Goal: Information Seeking & Learning: Learn about a topic

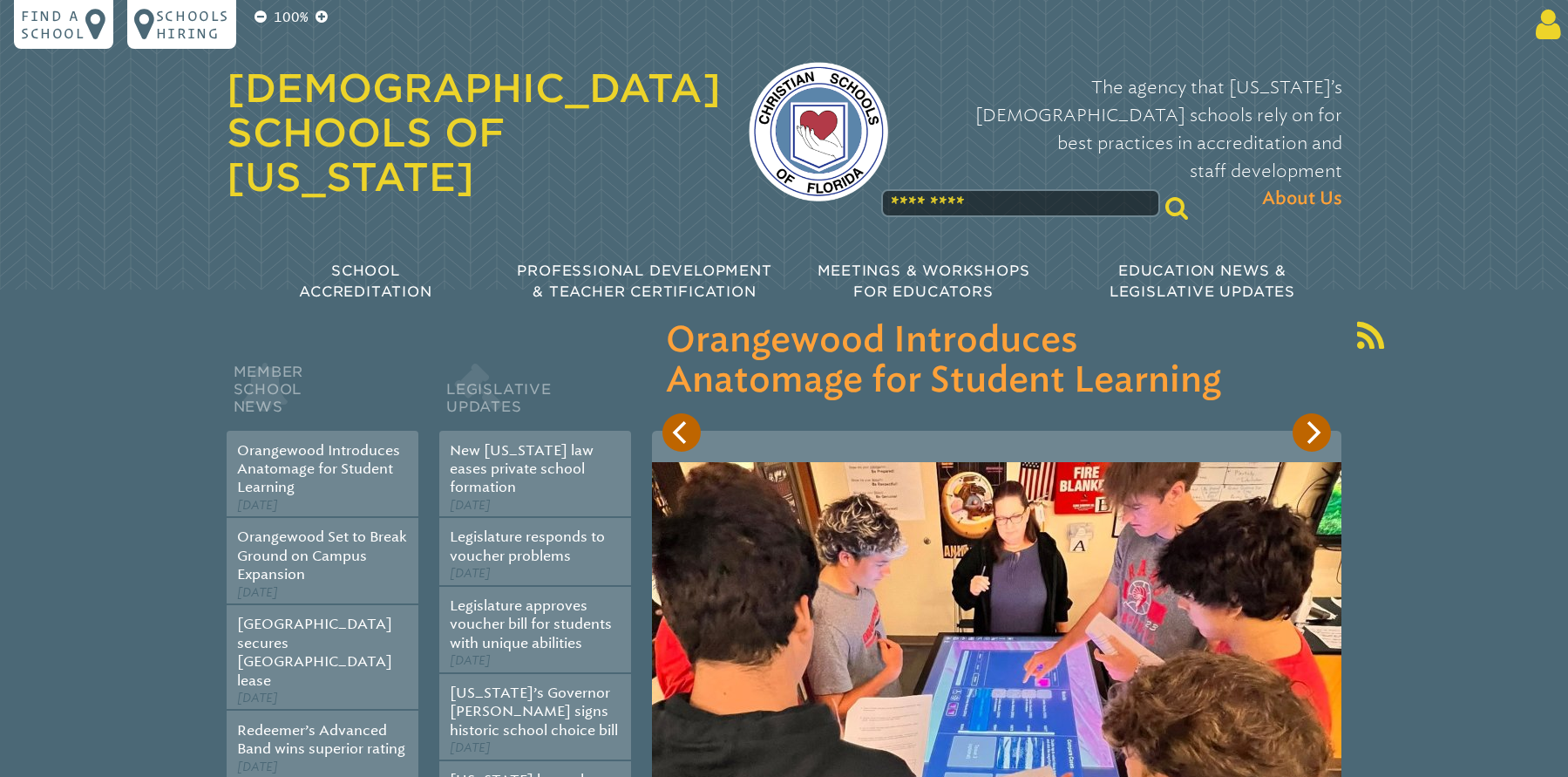
click at [1537, 27] on icon at bounding box center [1545, 25] width 32 height 35
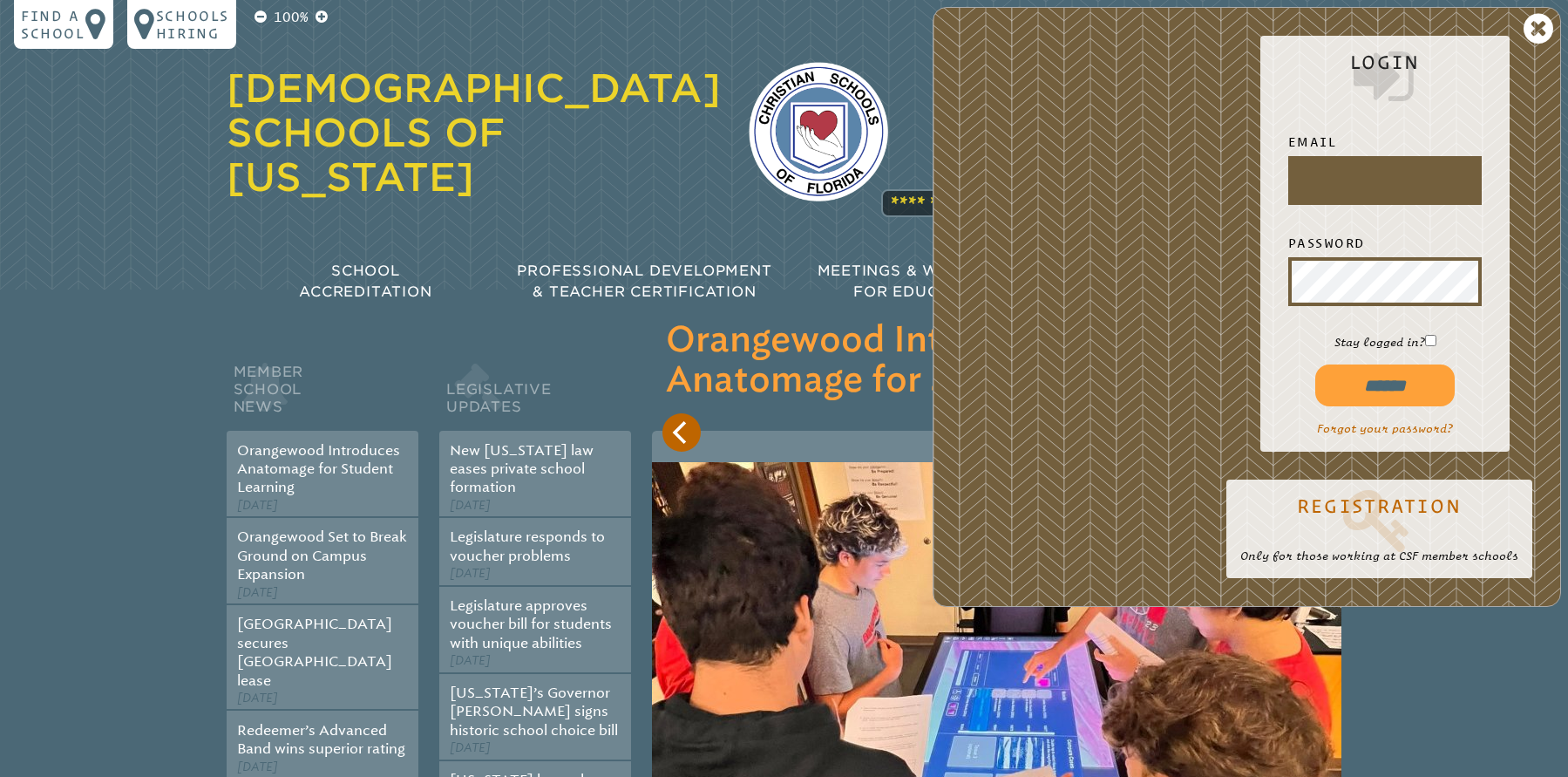
click at [1318, 186] on input "text" at bounding box center [1386, 180] width 187 height 42
type input "**********"
click at [1387, 380] on input "******" at bounding box center [1385, 385] width 140 height 42
type input "**********"
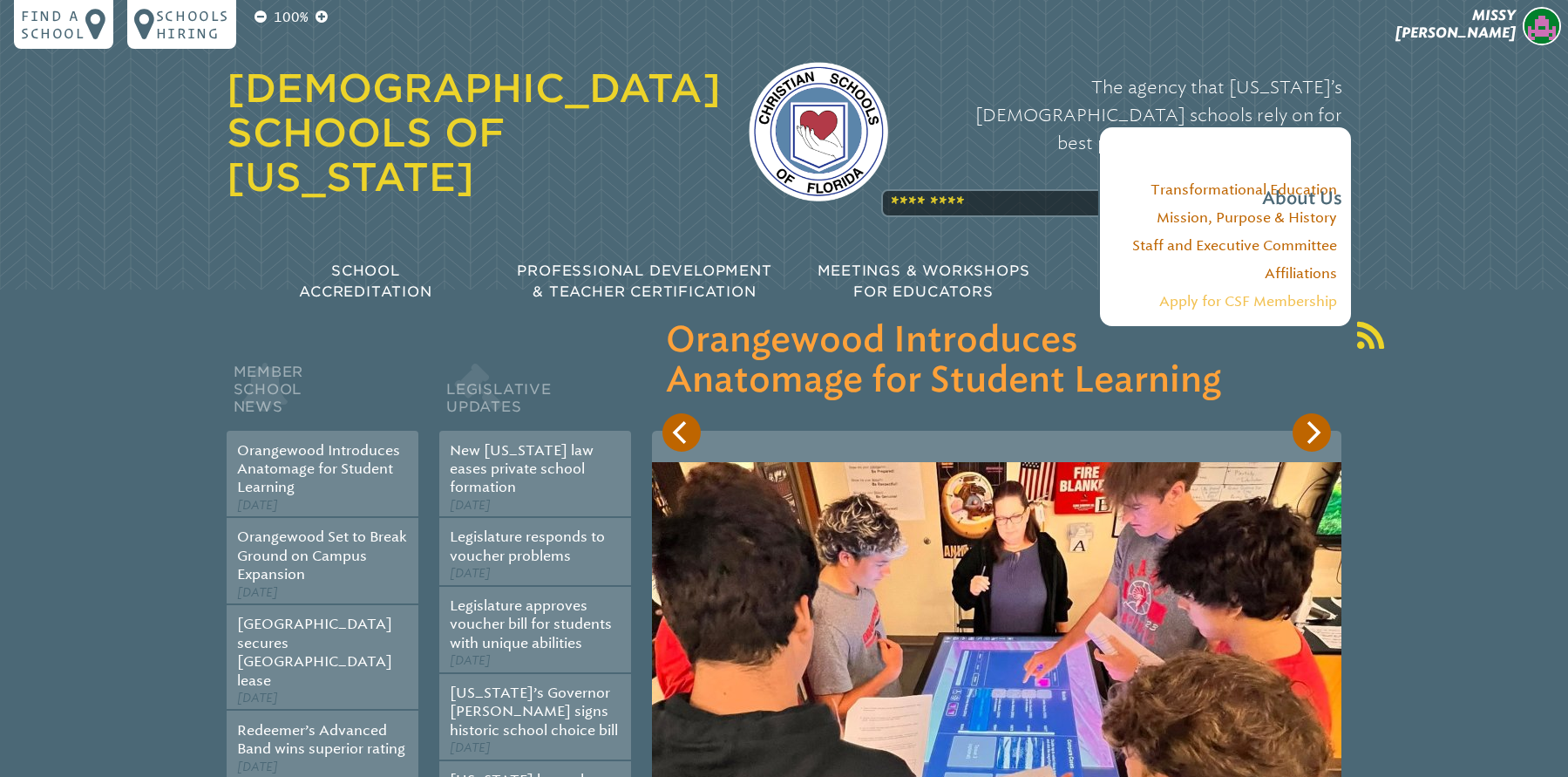
click at [1245, 307] on link "Apply for CSF Membership" at bounding box center [1249, 301] width 178 height 17
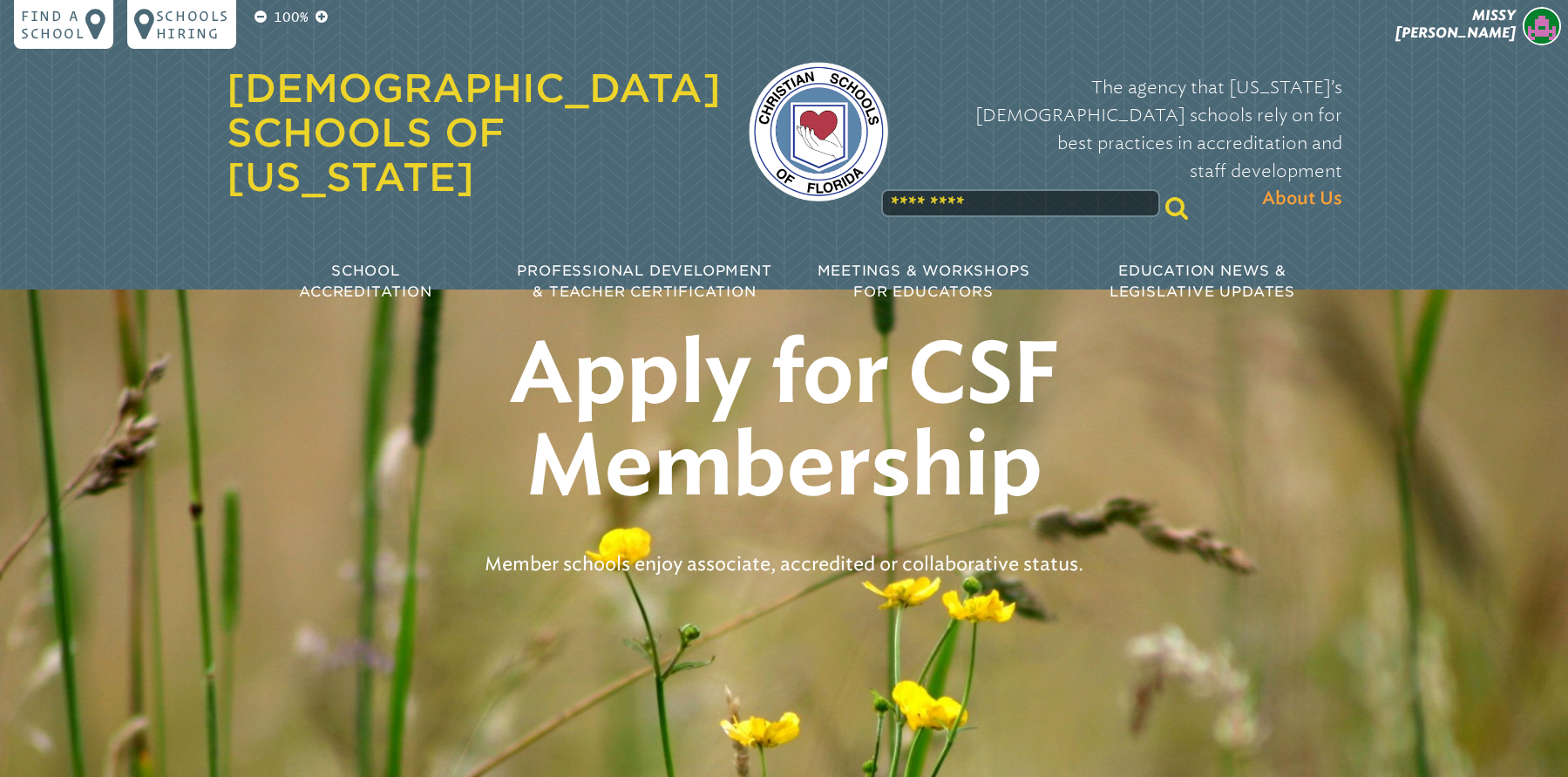
click at [364, 128] on link "[DEMOGRAPHIC_DATA] Schools of [US_STATE]" at bounding box center [474, 132] width 494 height 134
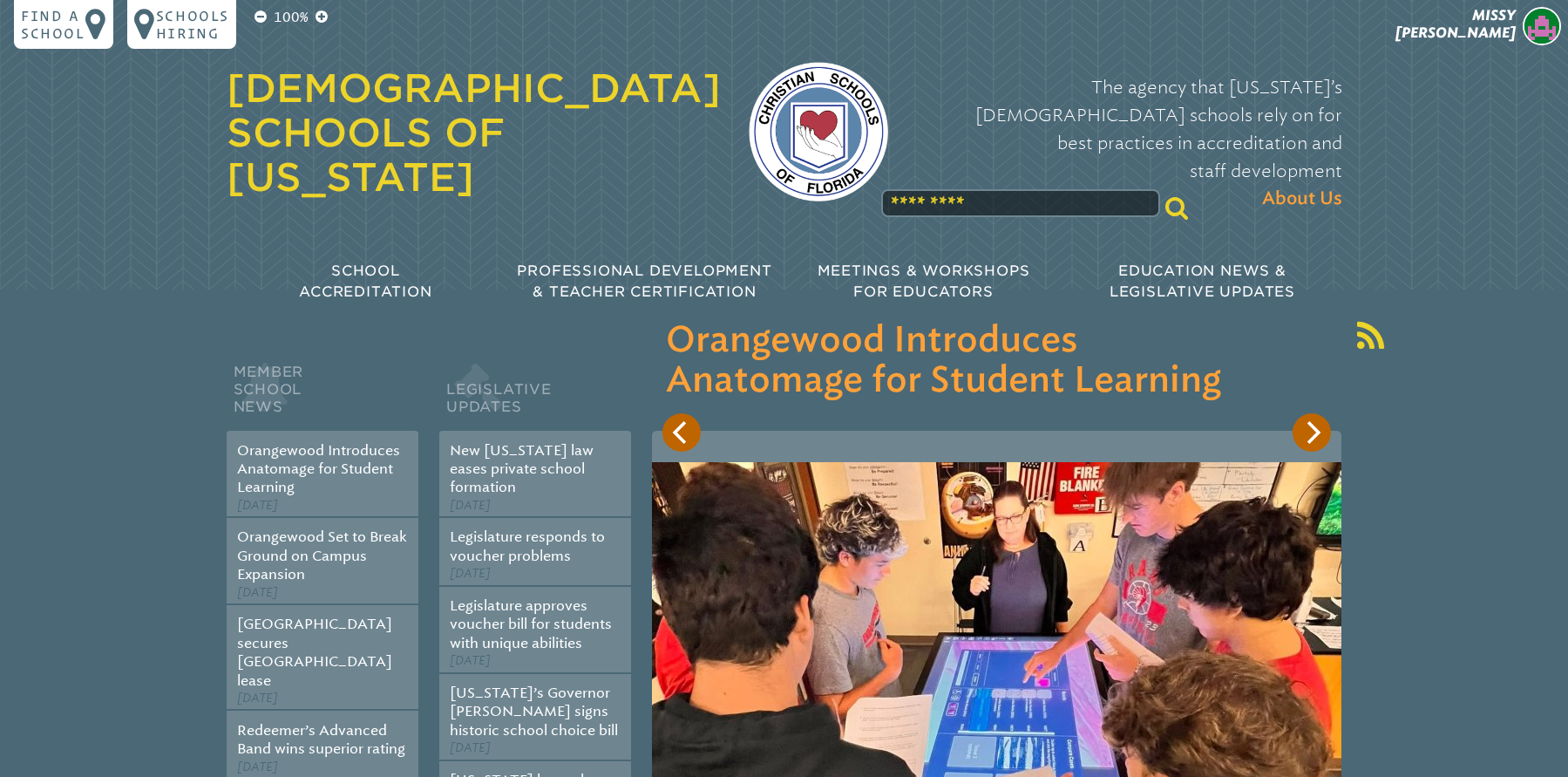
scroll to position [5006, 0]
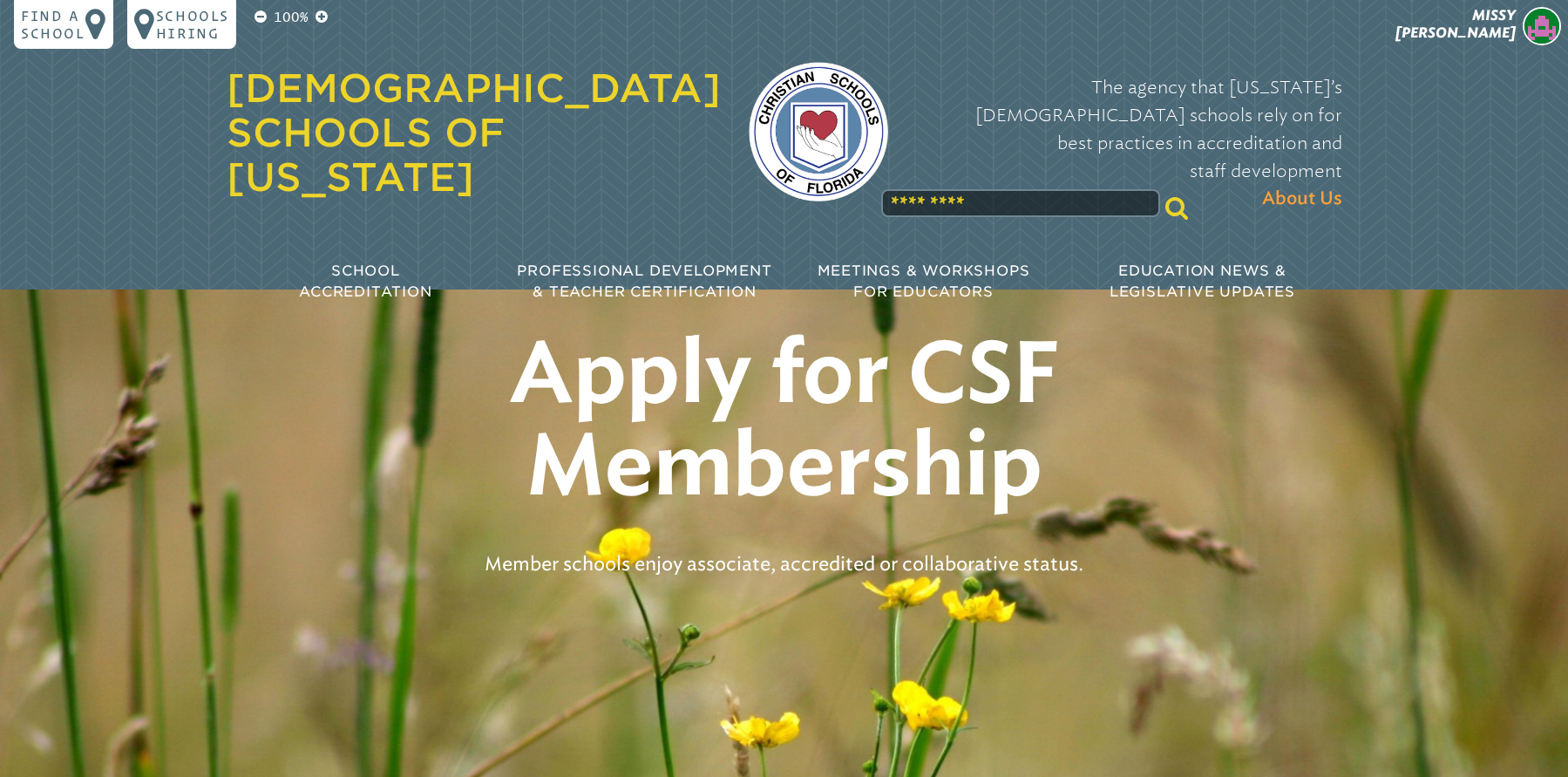
click at [953, 189] on input "text" at bounding box center [1020, 203] width 279 height 28
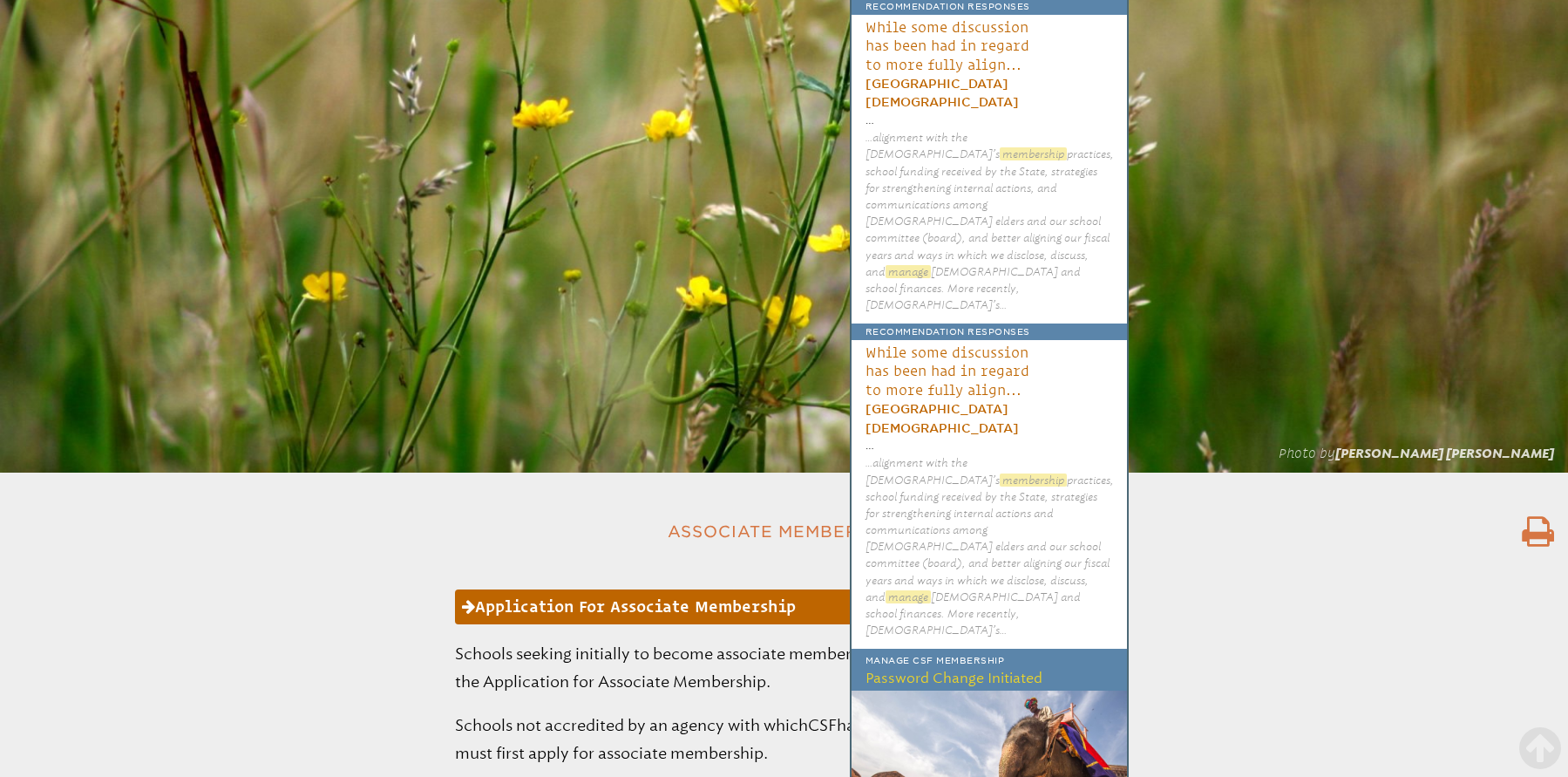
scroll to position [852, 0]
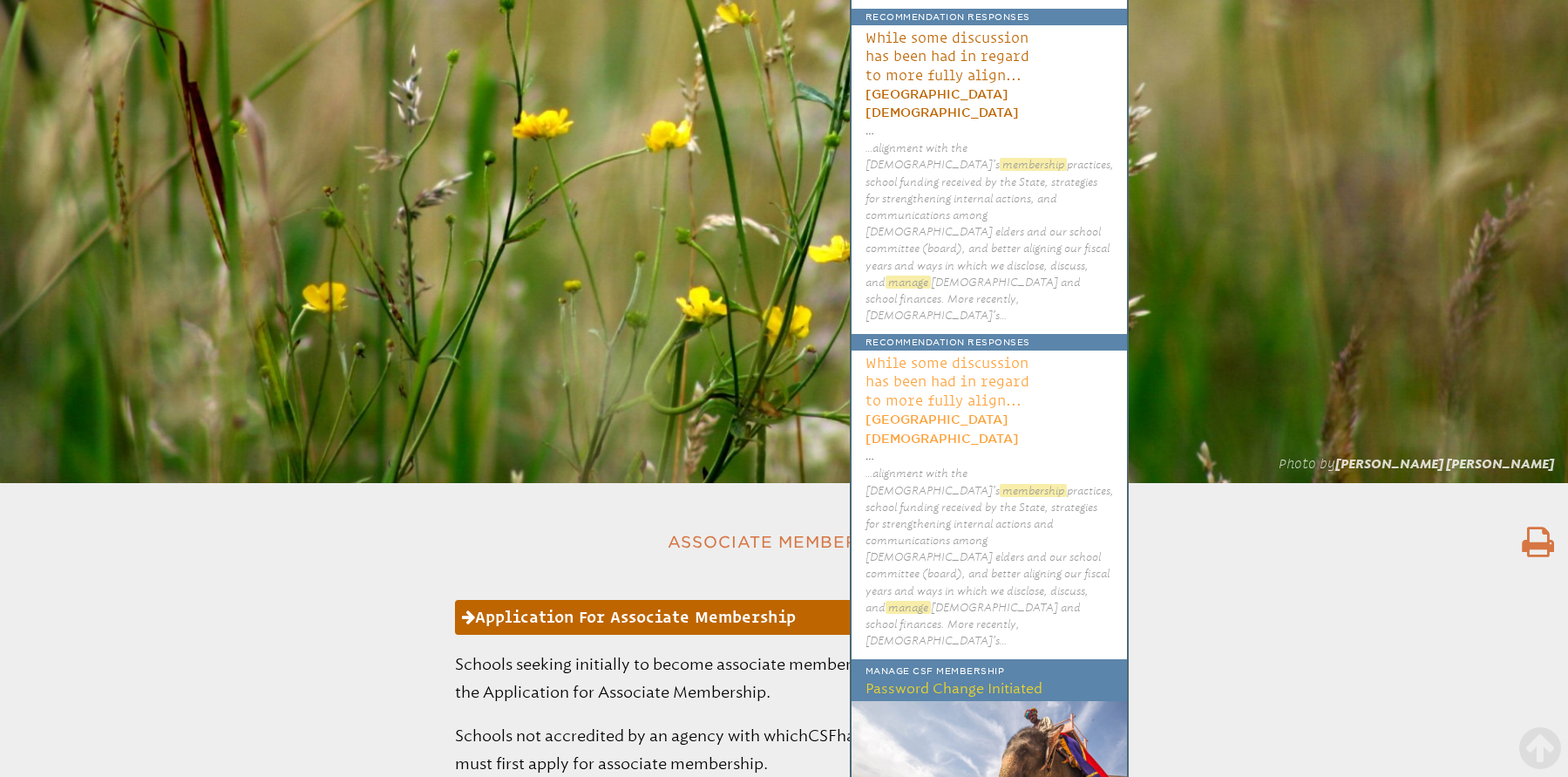
click at [931, 355] on span "While some discussion has been had in regard to more fully align..." at bounding box center [947, 381] width 164 height 53
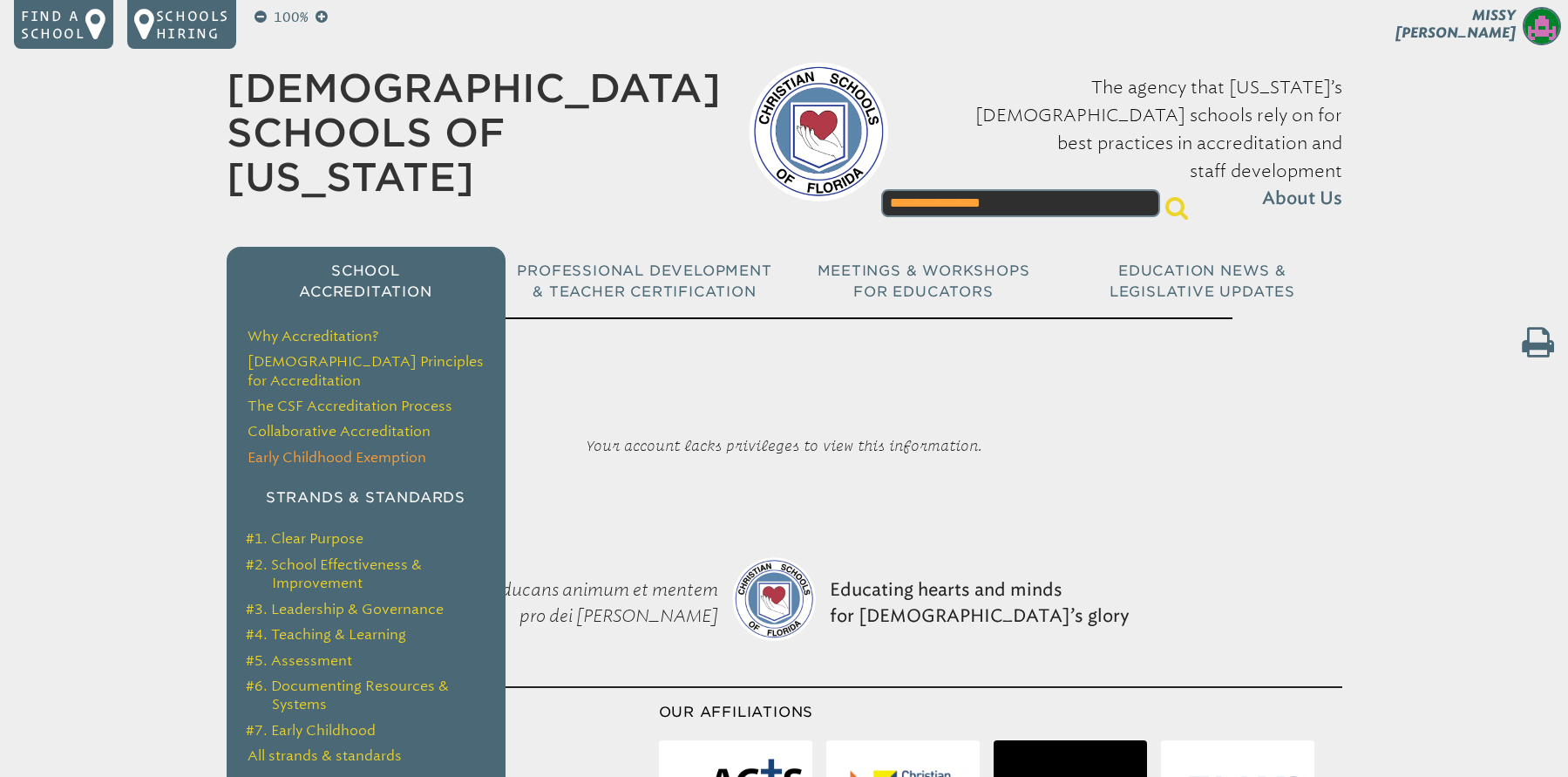
click at [384, 449] on link "Early Childhood Exemption" at bounding box center [336, 457] width 179 height 17
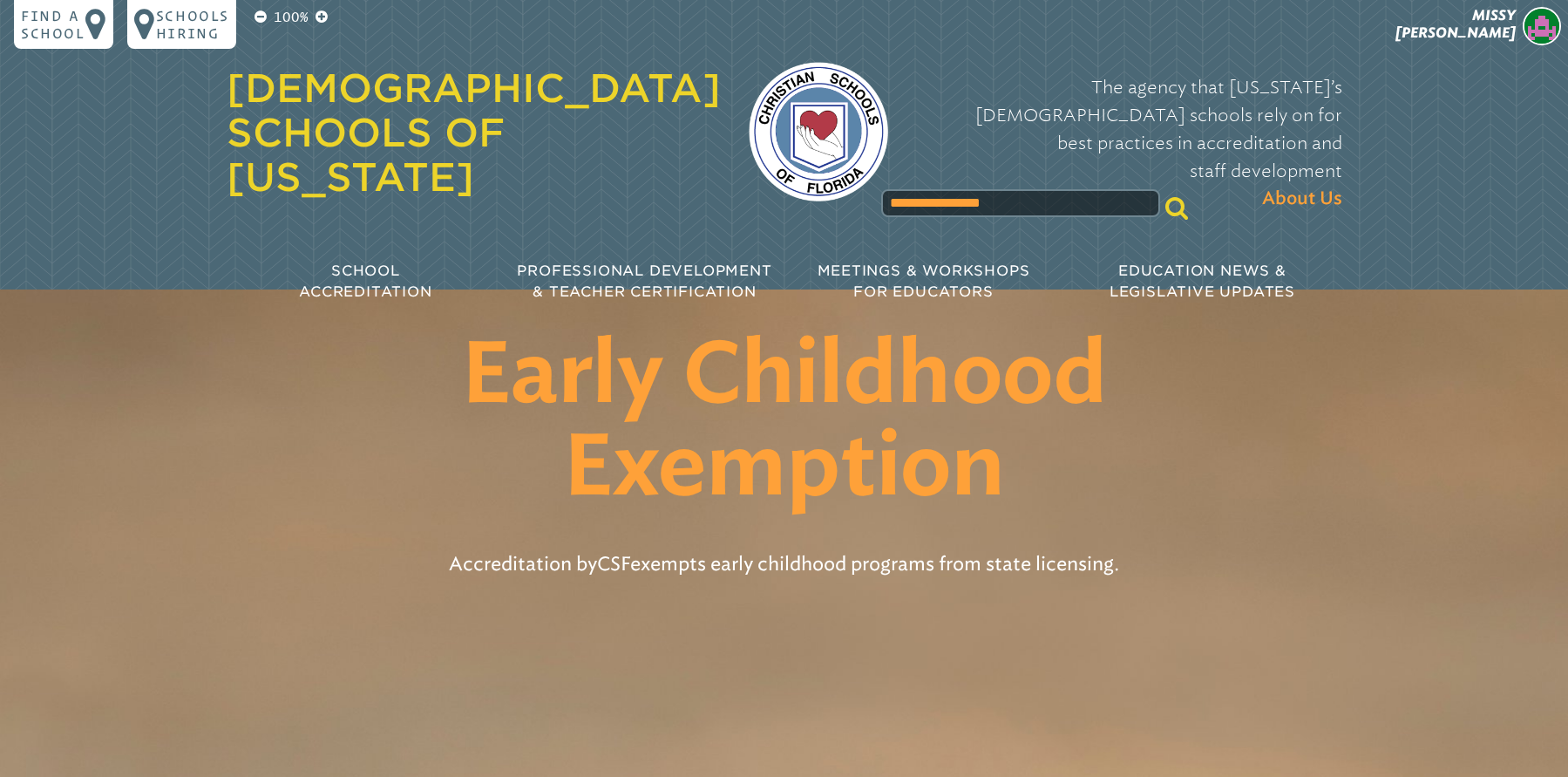
click at [799, 103] on img at bounding box center [818, 132] width 140 height 140
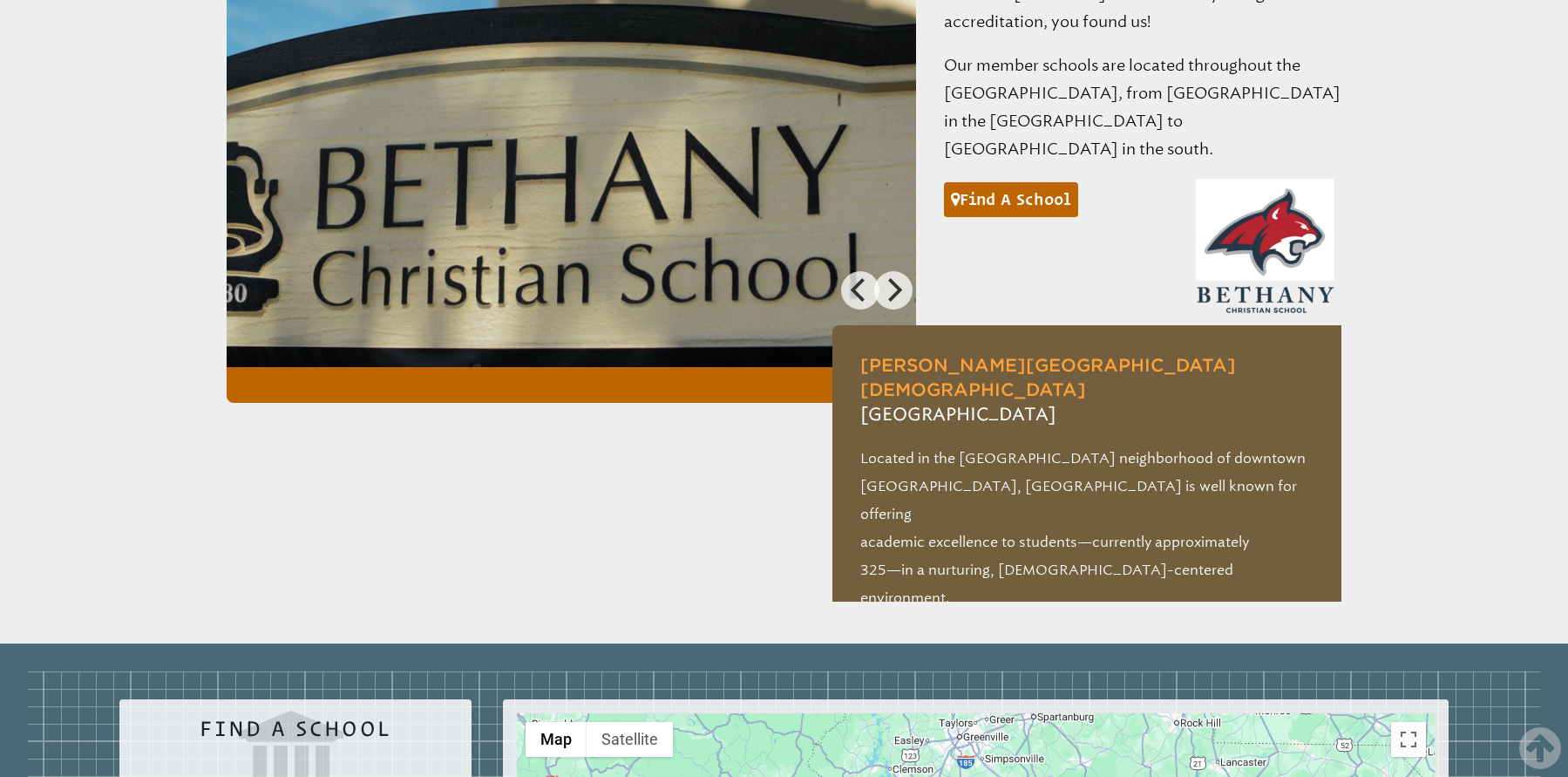
scroll to position [1463, 0]
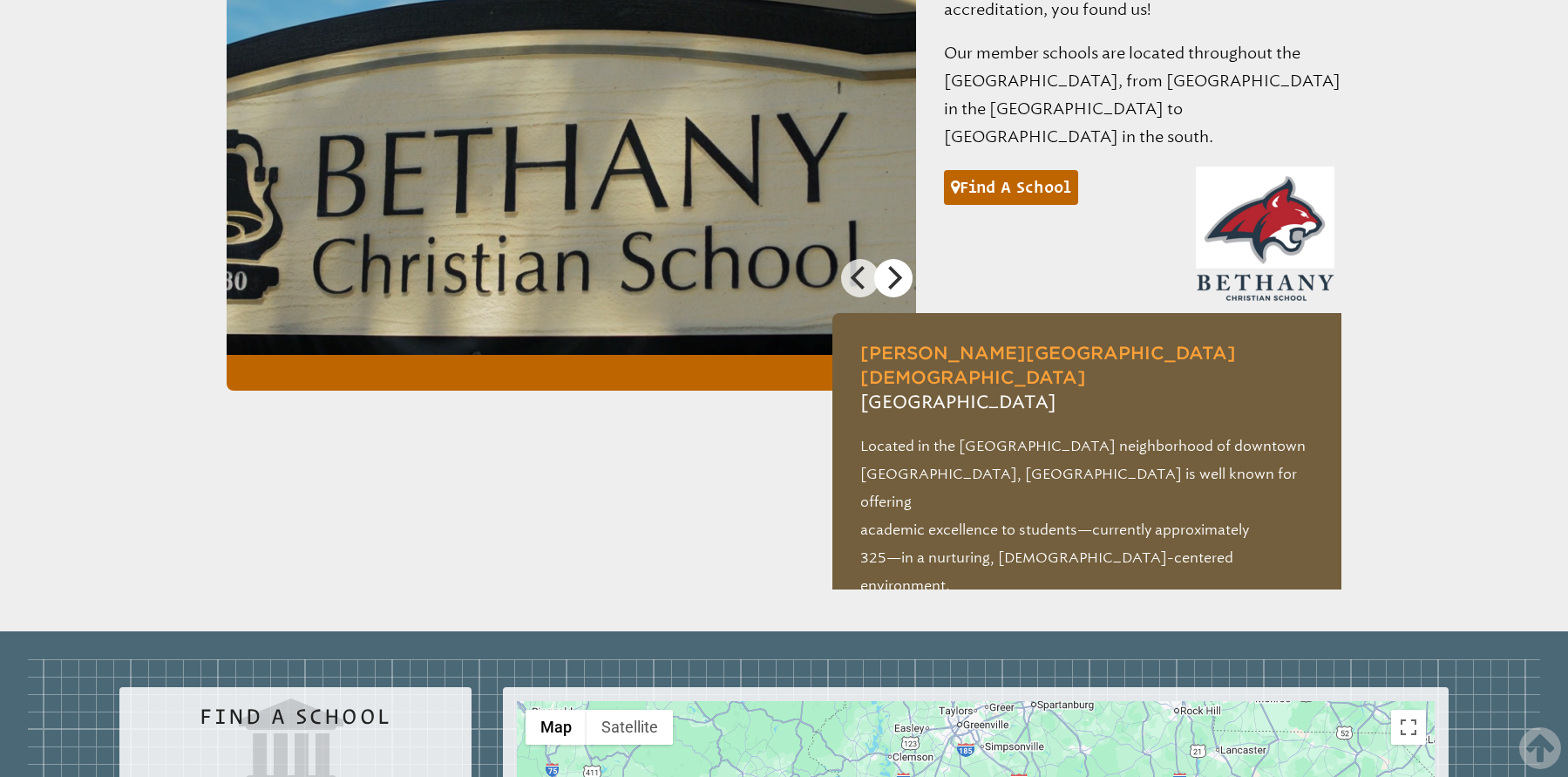
click at [901, 266] on icon "Next" at bounding box center [892, 277] width 22 height 22
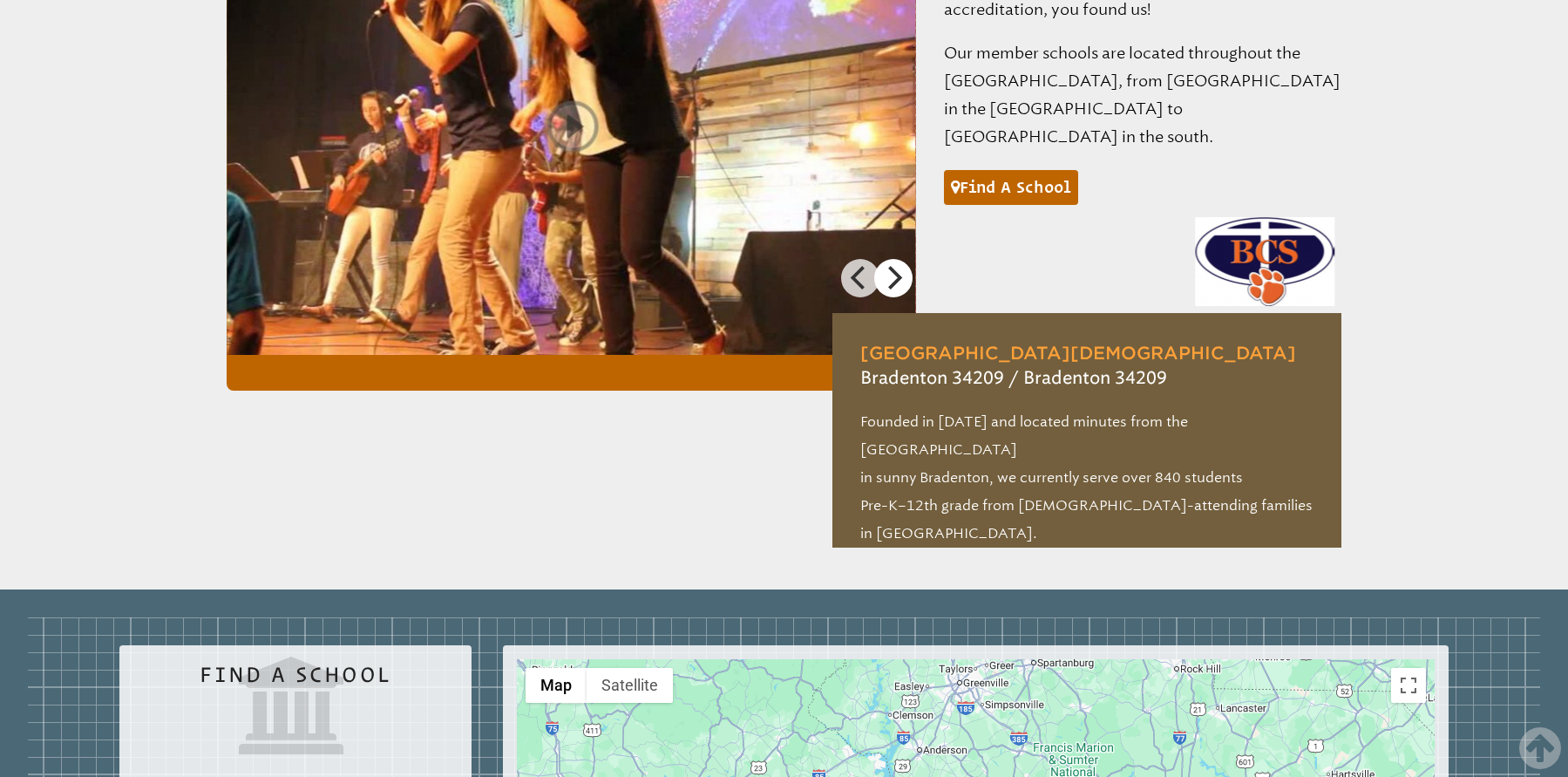
click at [901, 266] on icon "Next" at bounding box center [892, 277] width 22 height 22
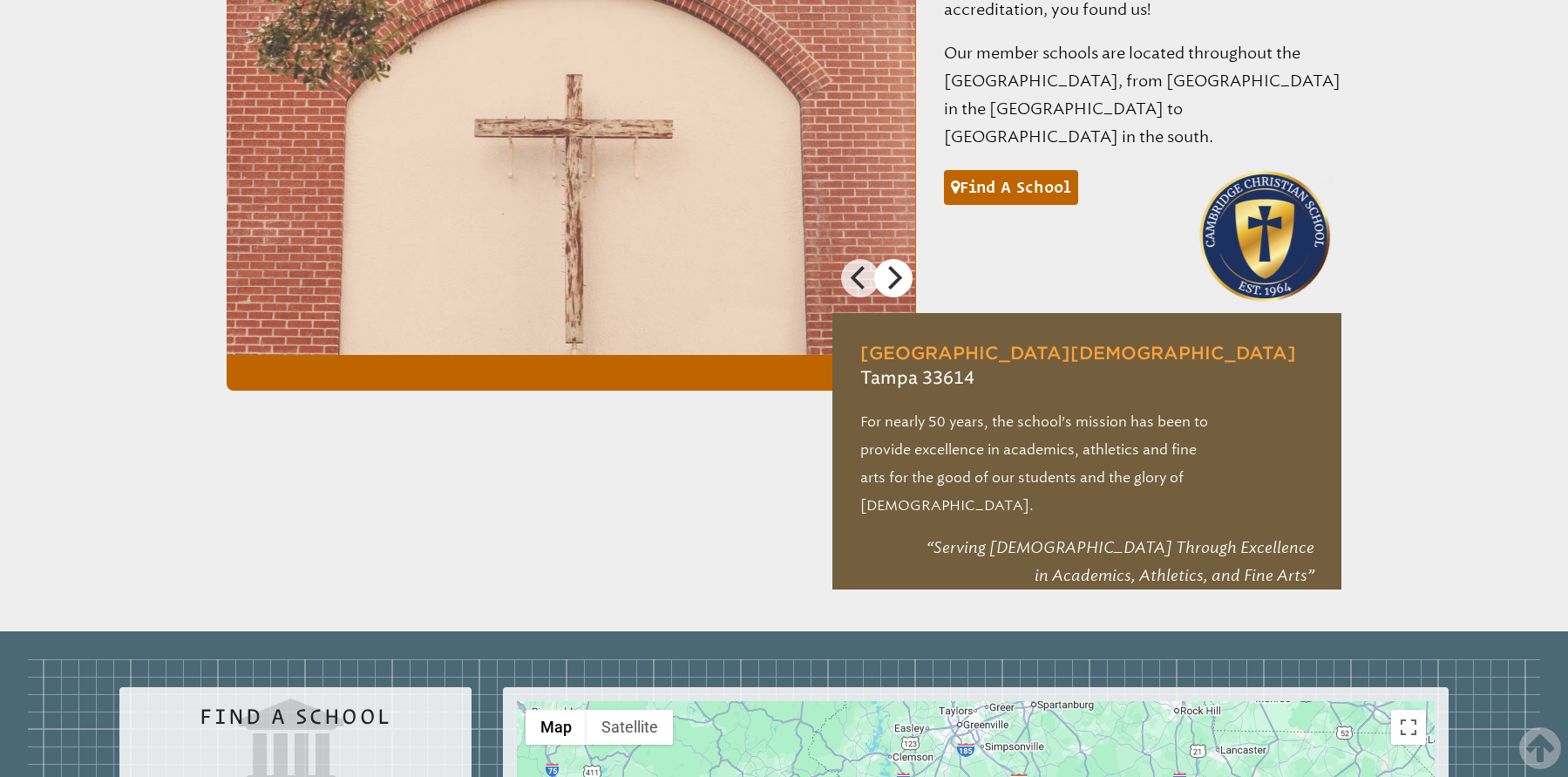
click at [901, 266] on icon "Next" at bounding box center [892, 277] width 22 height 22
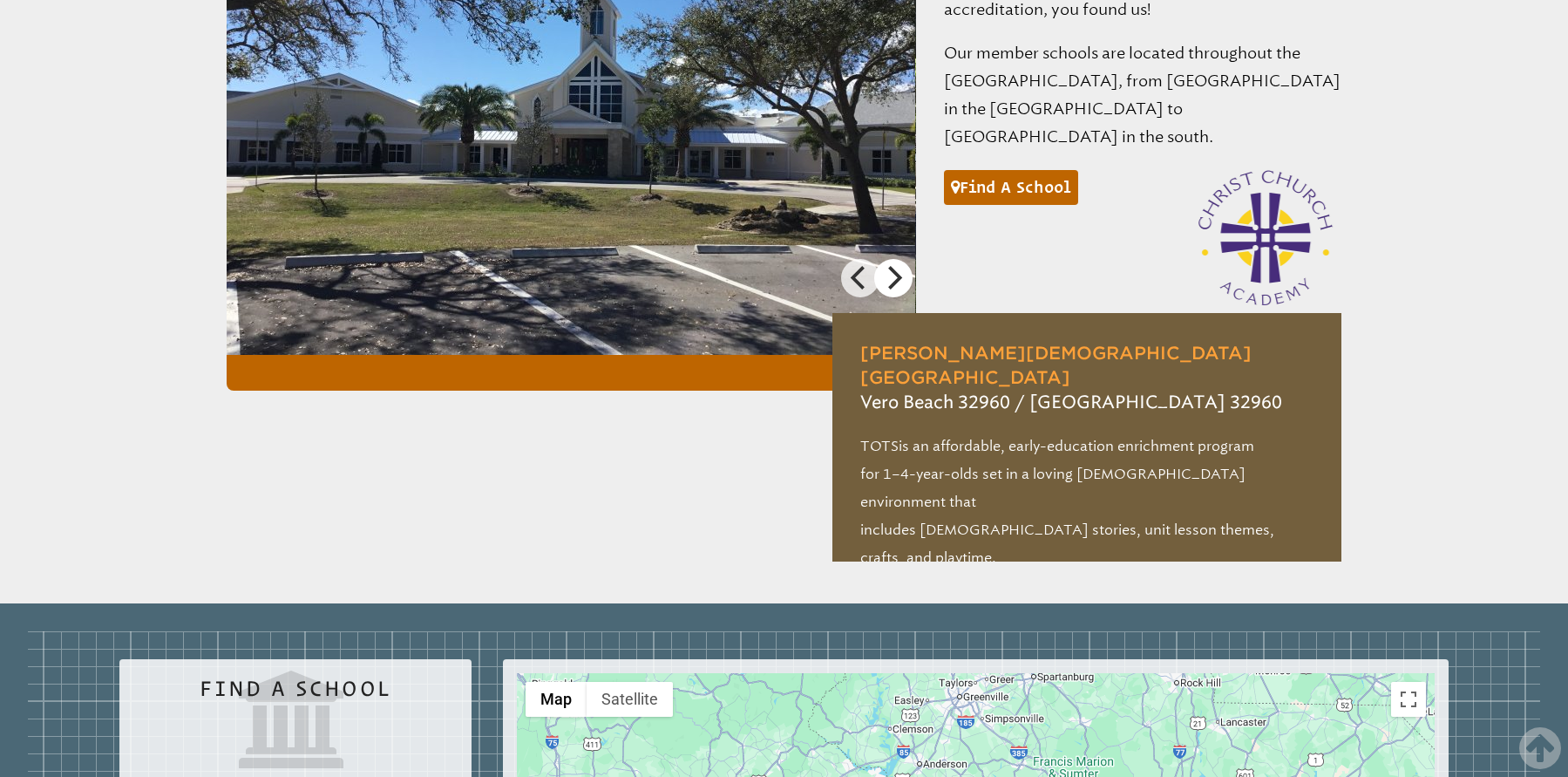
click at [901, 266] on icon "Next" at bounding box center [892, 277] width 22 height 22
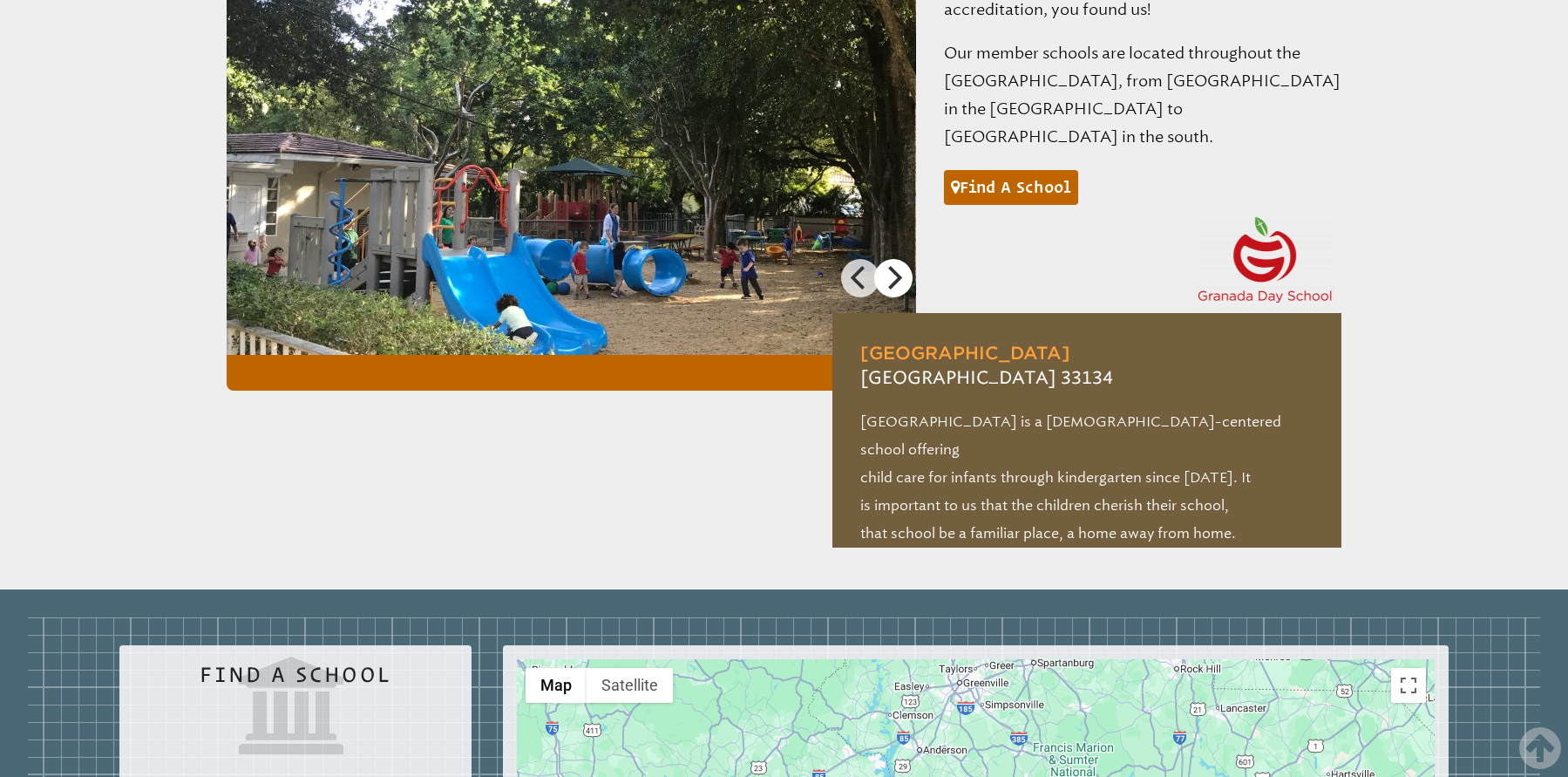
click at [901, 266] on icon "Next" at bounding box center [892, 277] width 22 height 22
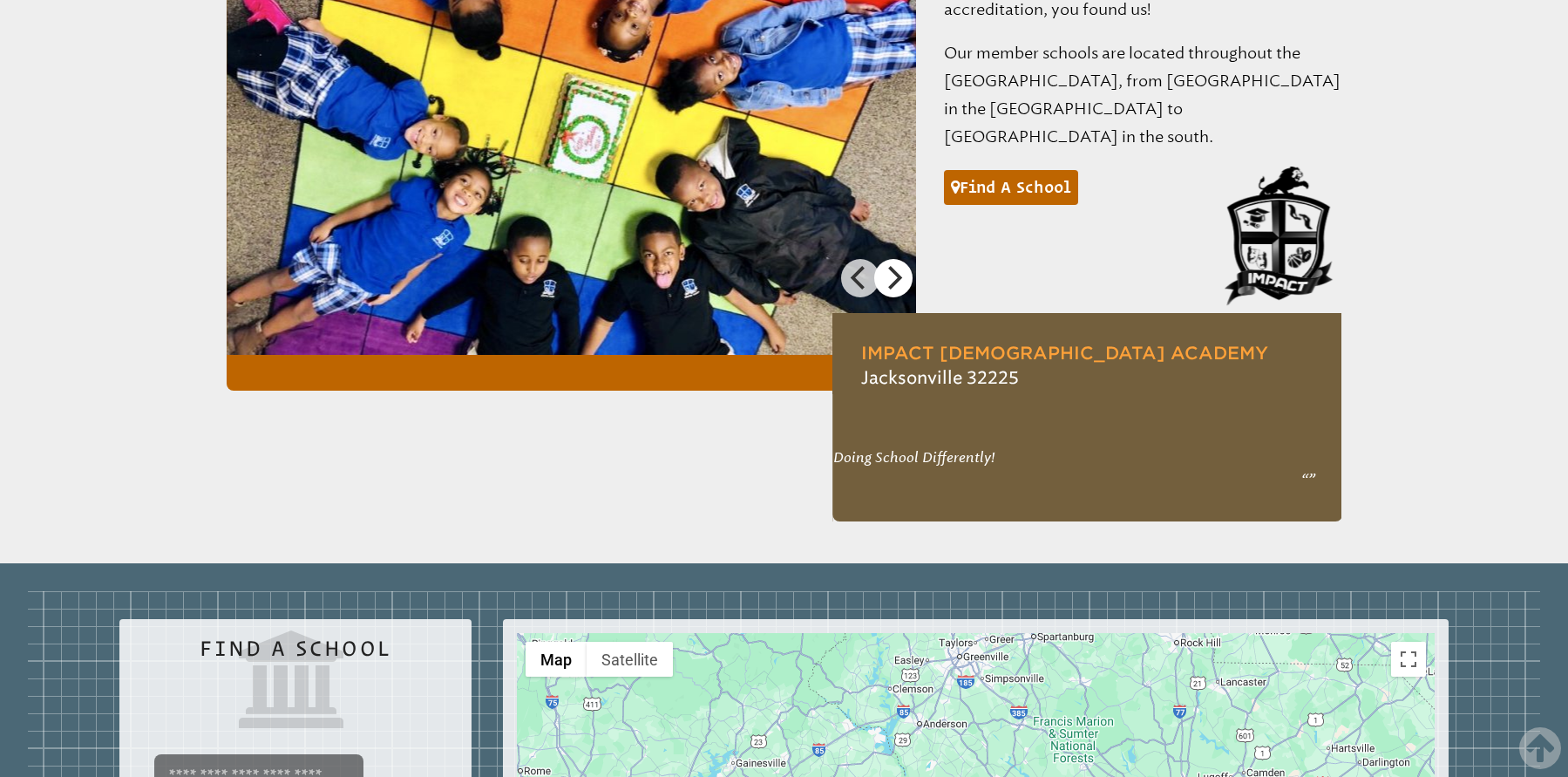
click at [901, 266] on icon "Next" at bounding box center [892, 277] width 22 height 22
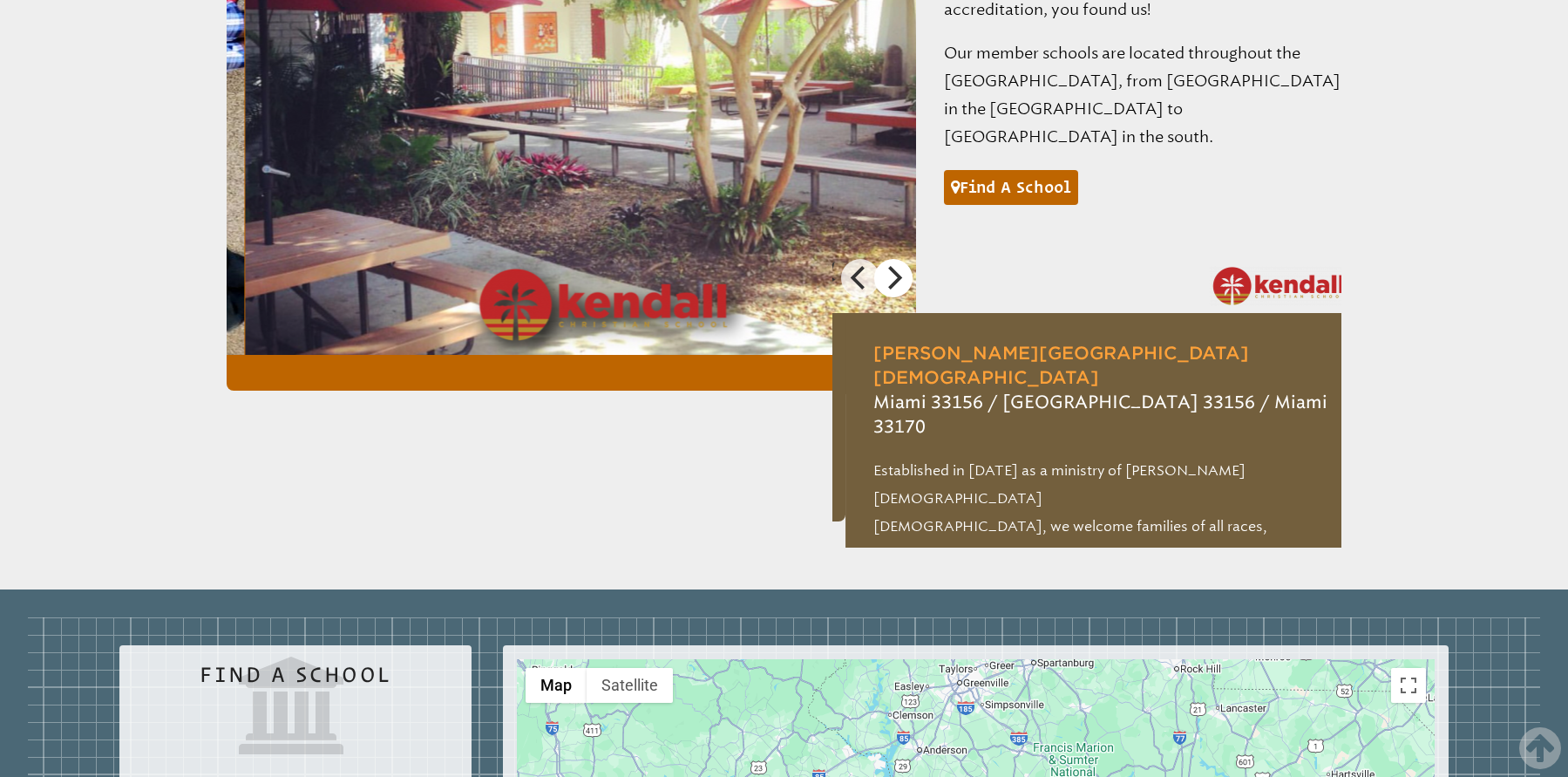
click at [901, 266] on icon "Next" at bounding box center [892, 277] width 22 height 22
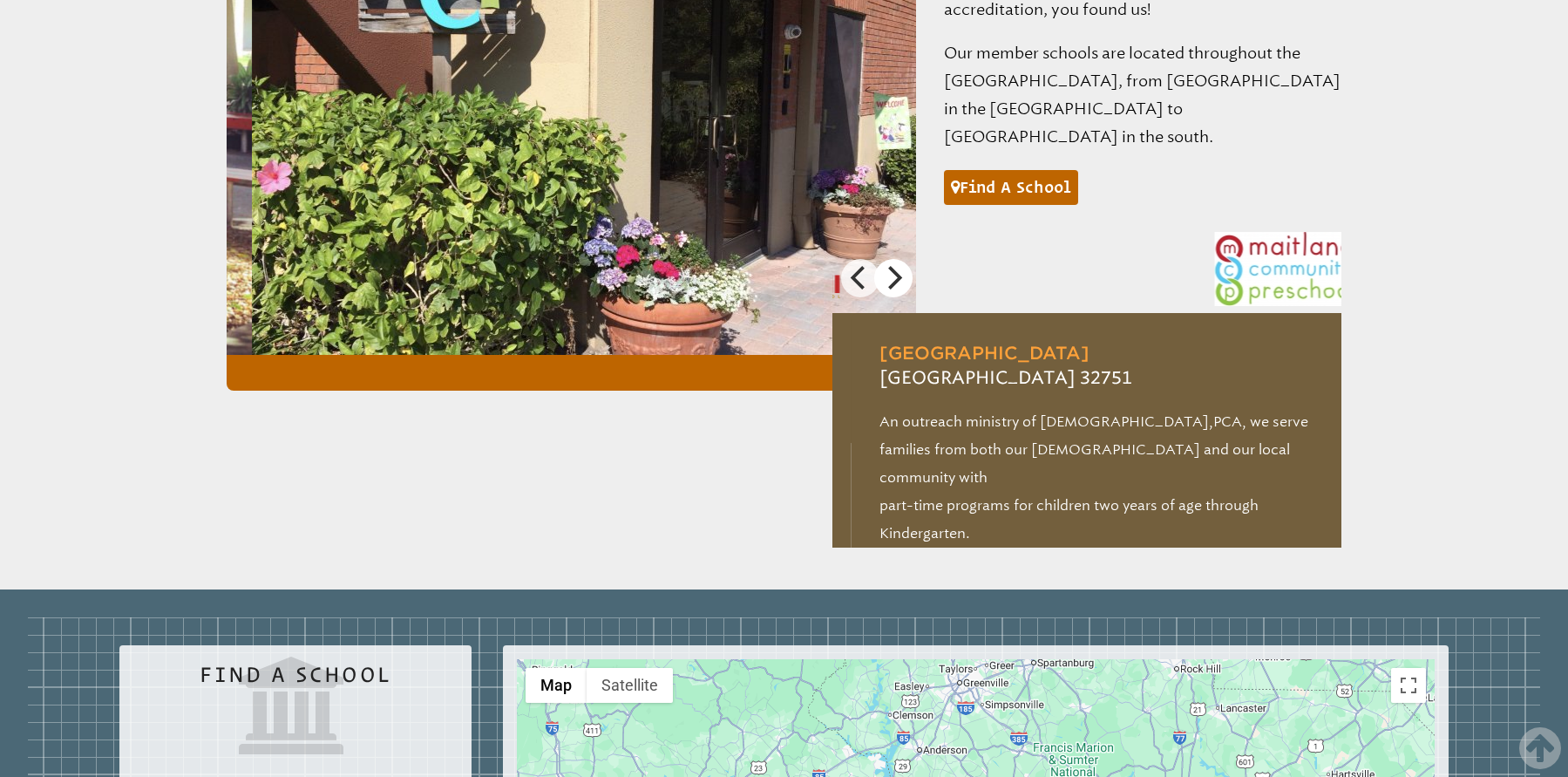
click at [901, 266] on icon "Next" at bounding box center [892, 277] width 22 height 22
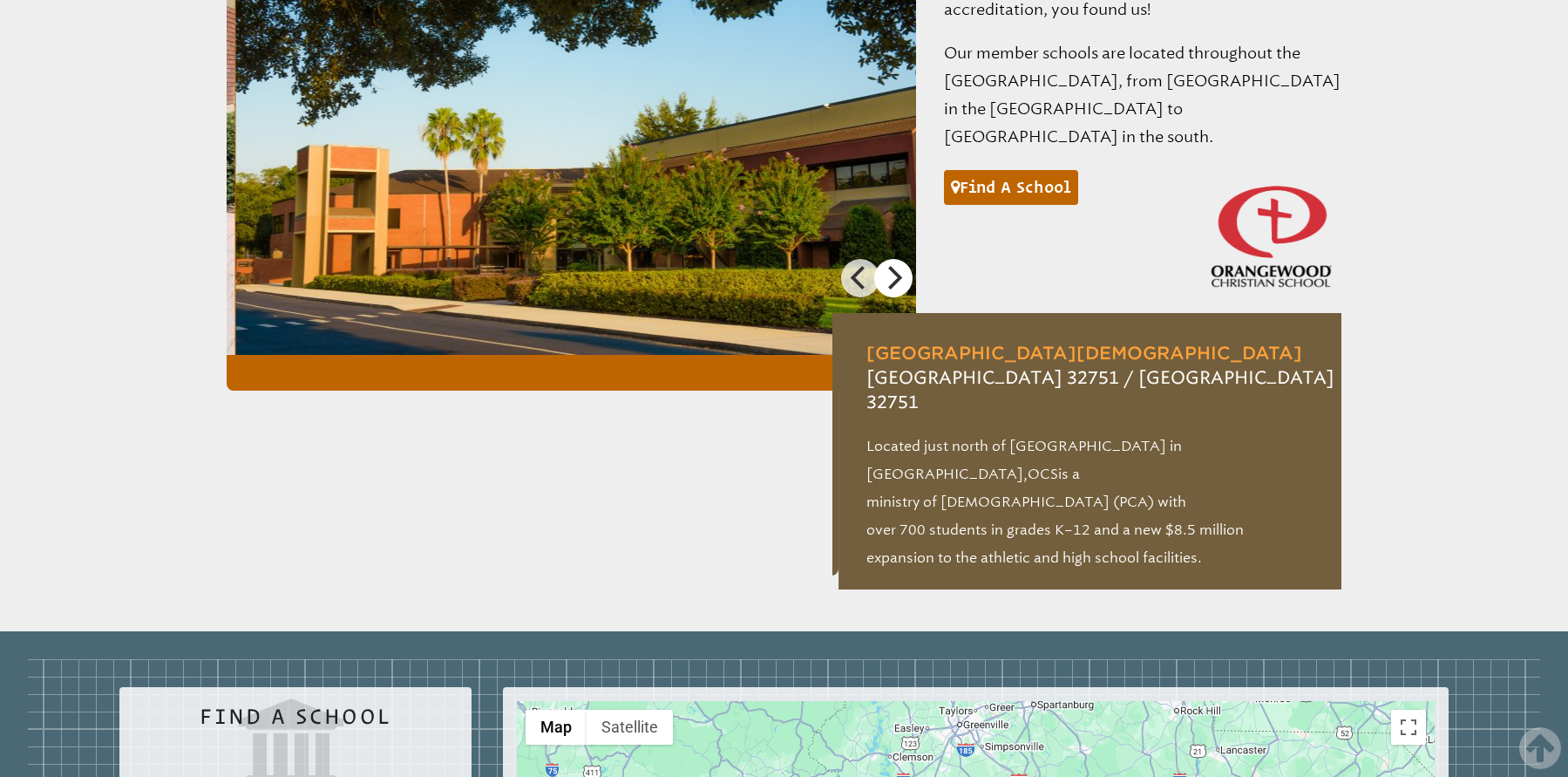
click at [901, 266] on icon "Next" at bounding box center [892, 277] width 22 height 22
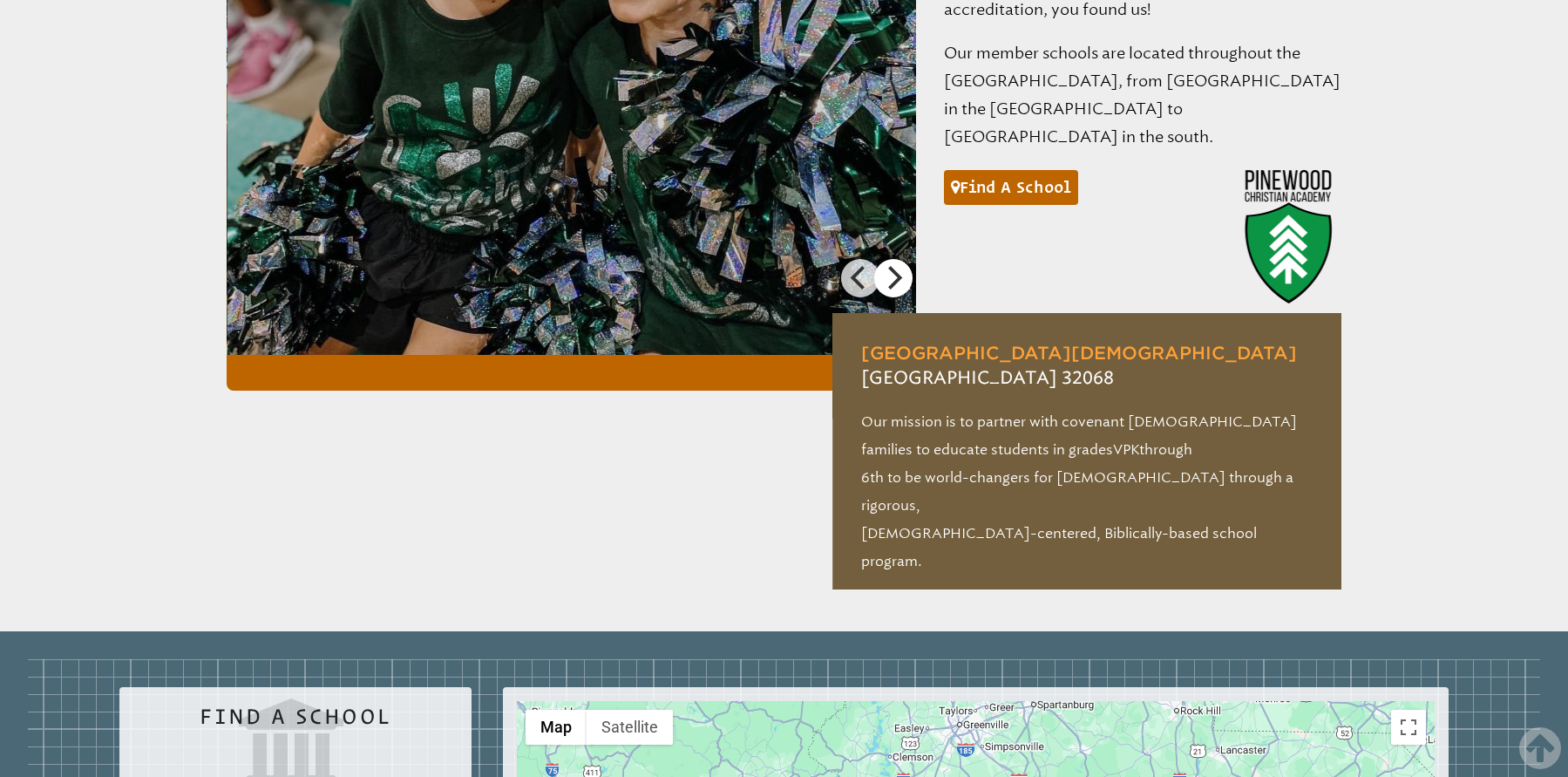
click at [901, 266] on icon "Next" at bounding box center [892, 277] width 22 height 22
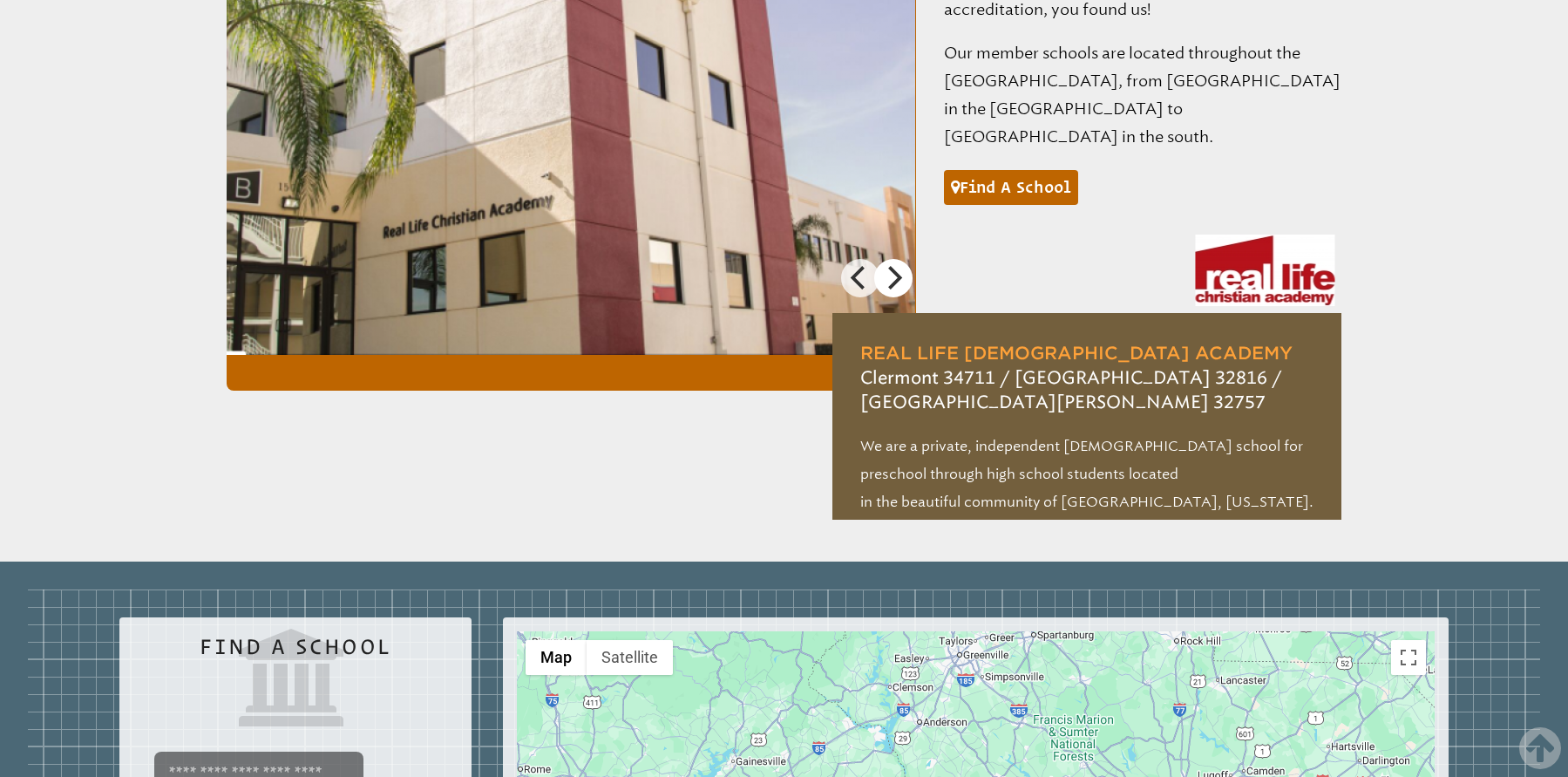
click at [901, 266] on icon "Next" at bounding box center [892, 277] width 22 height 22
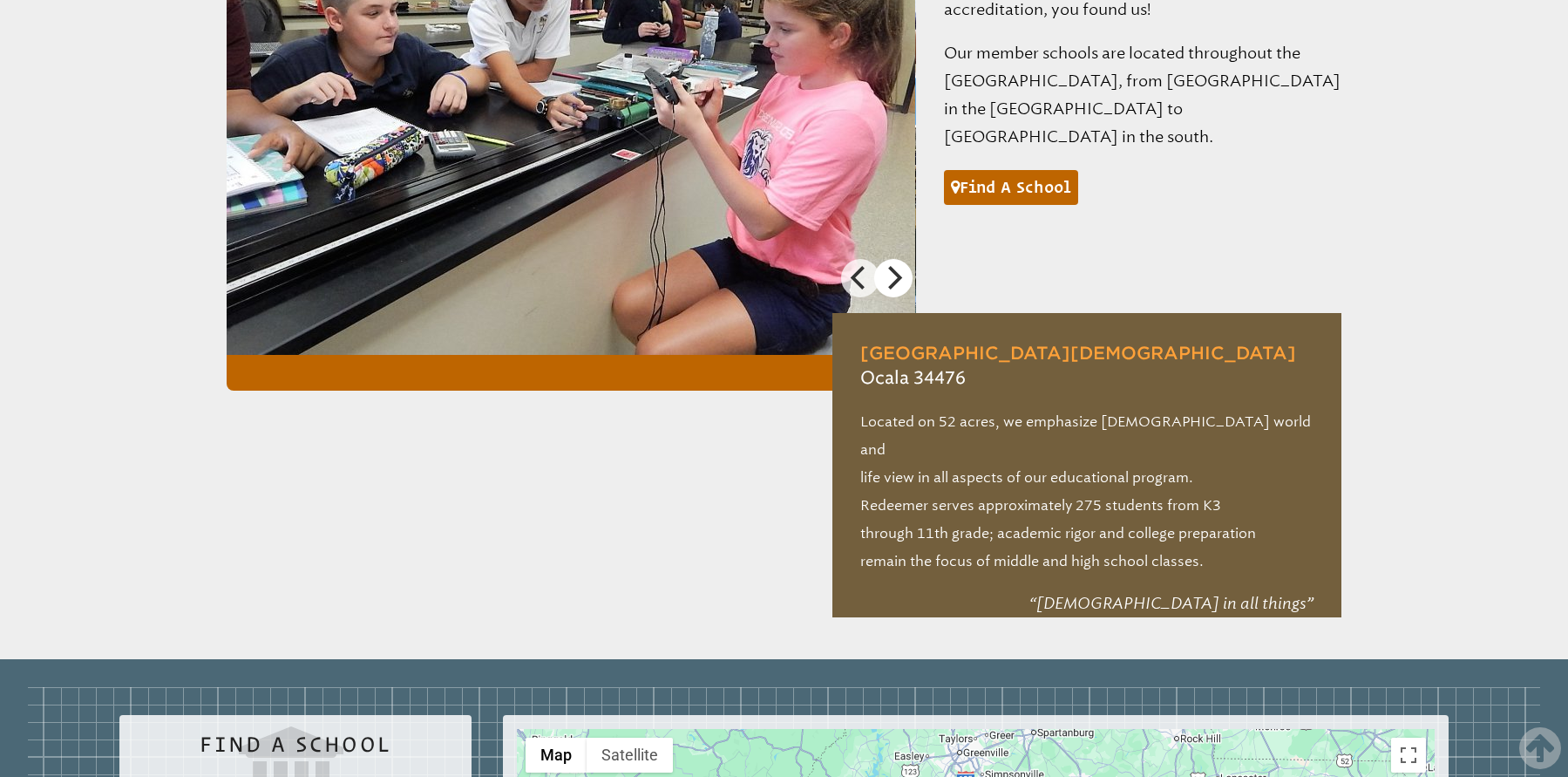
click at [901, 266] on icon "Next" at bounding box center [892, 277] width 22 height 22
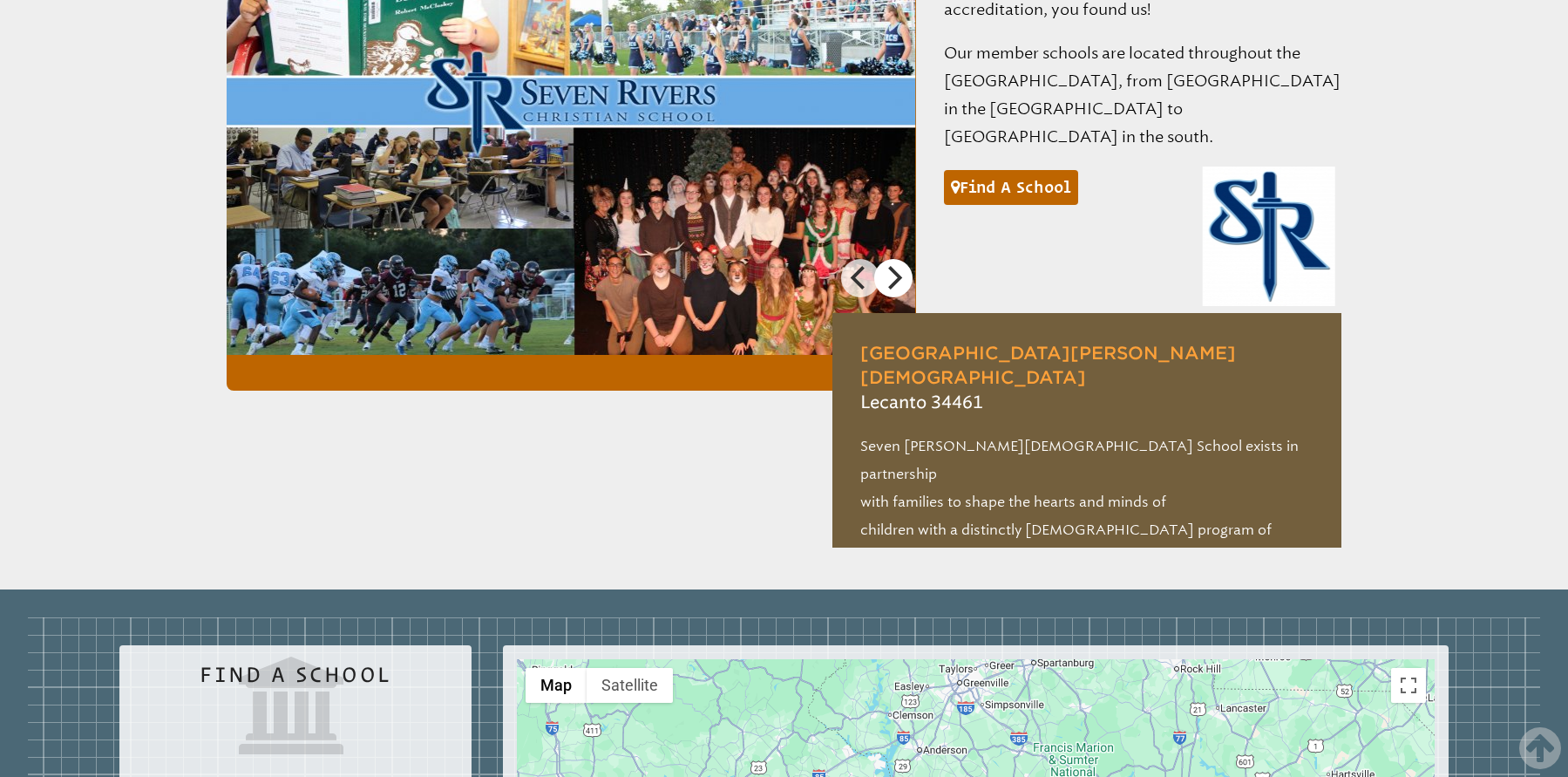
click at [901, 266] on icon "Next" at bounding box center [892, 277] width 22 height 22
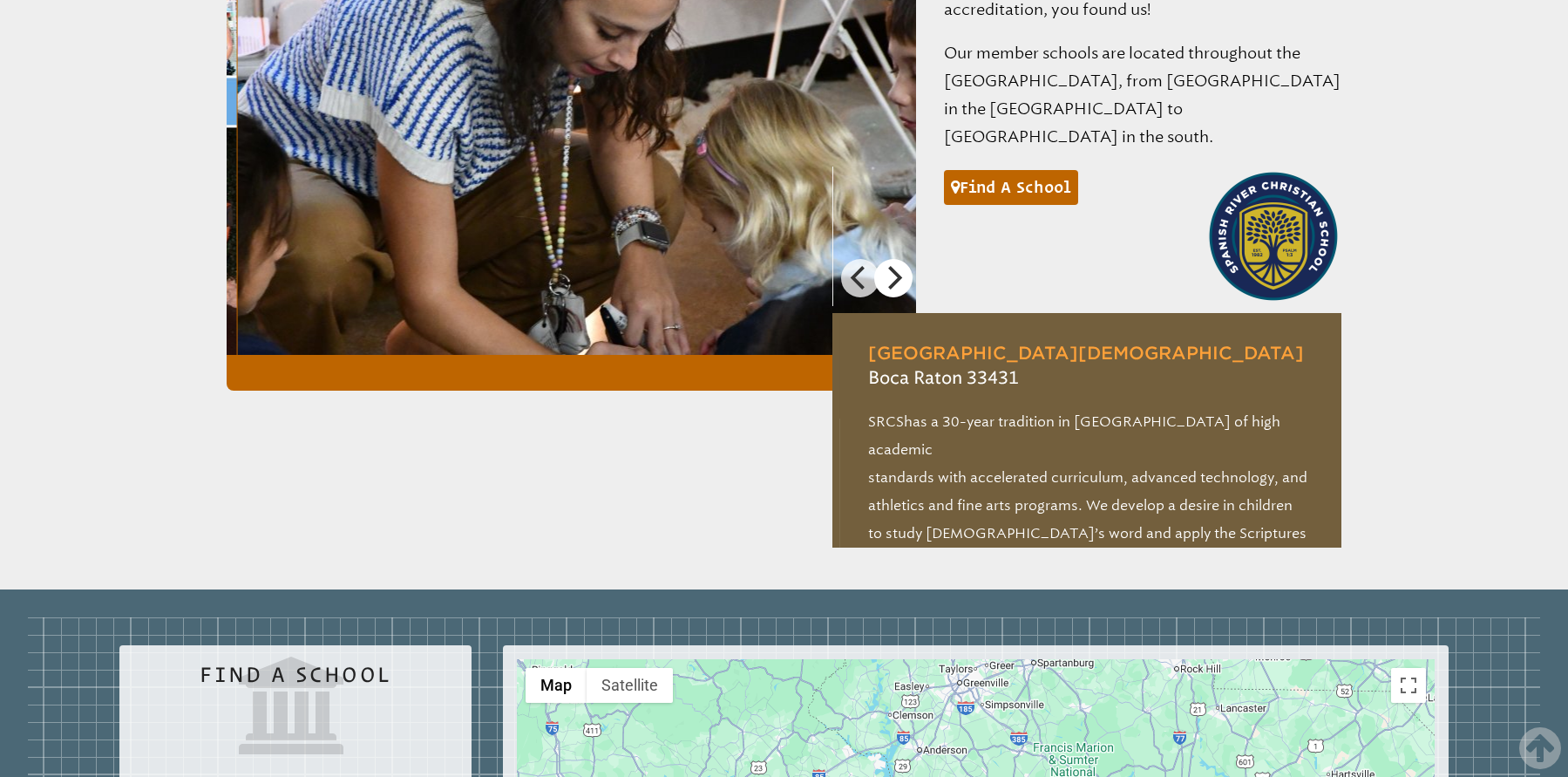
click at [901, 266] on icon "Next" at bounding box center [892, 277] width 22 height 22
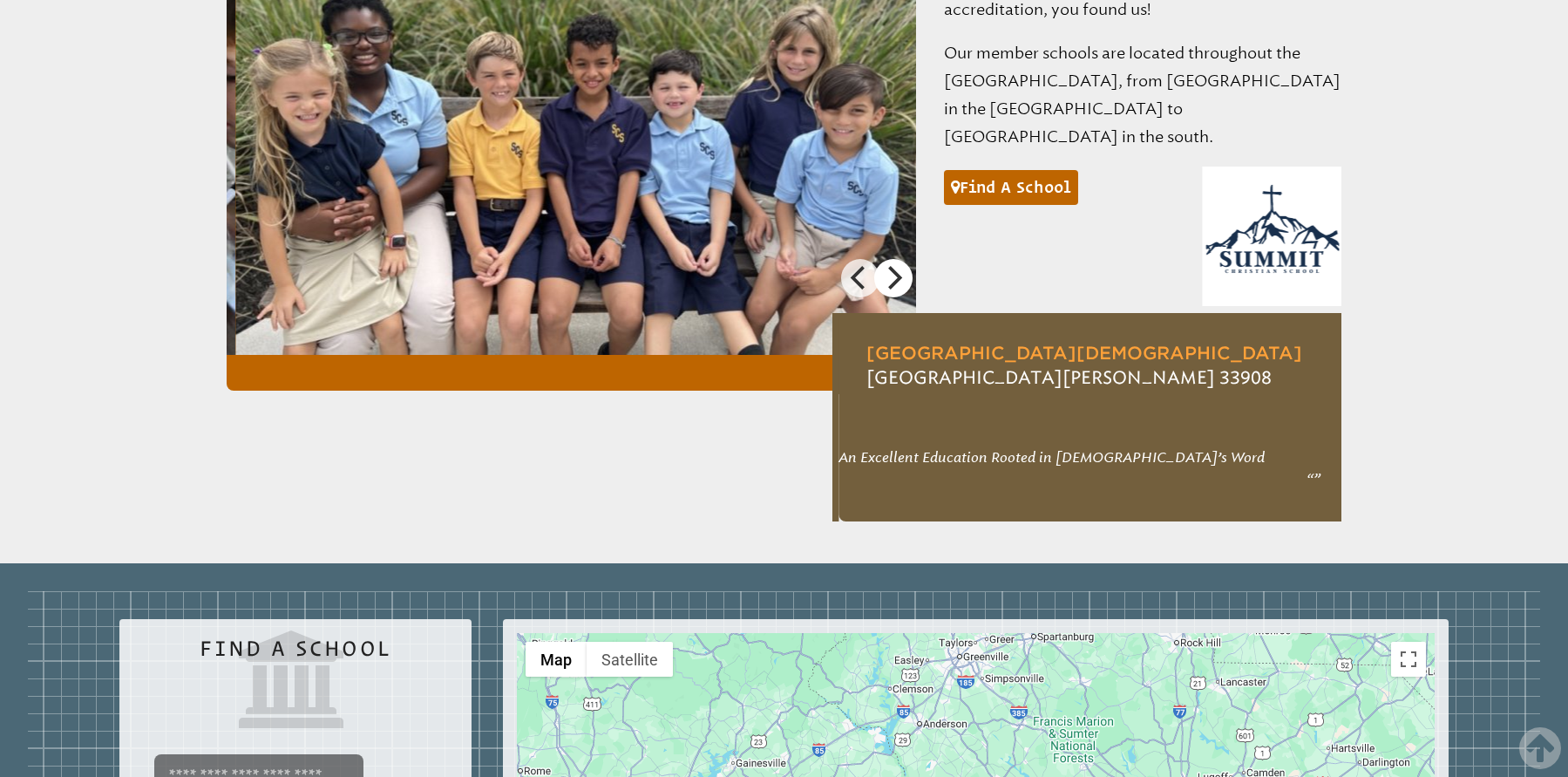
click at [901, 266] on icon "Next" at bounding box center [892, 277] width 22 height 22
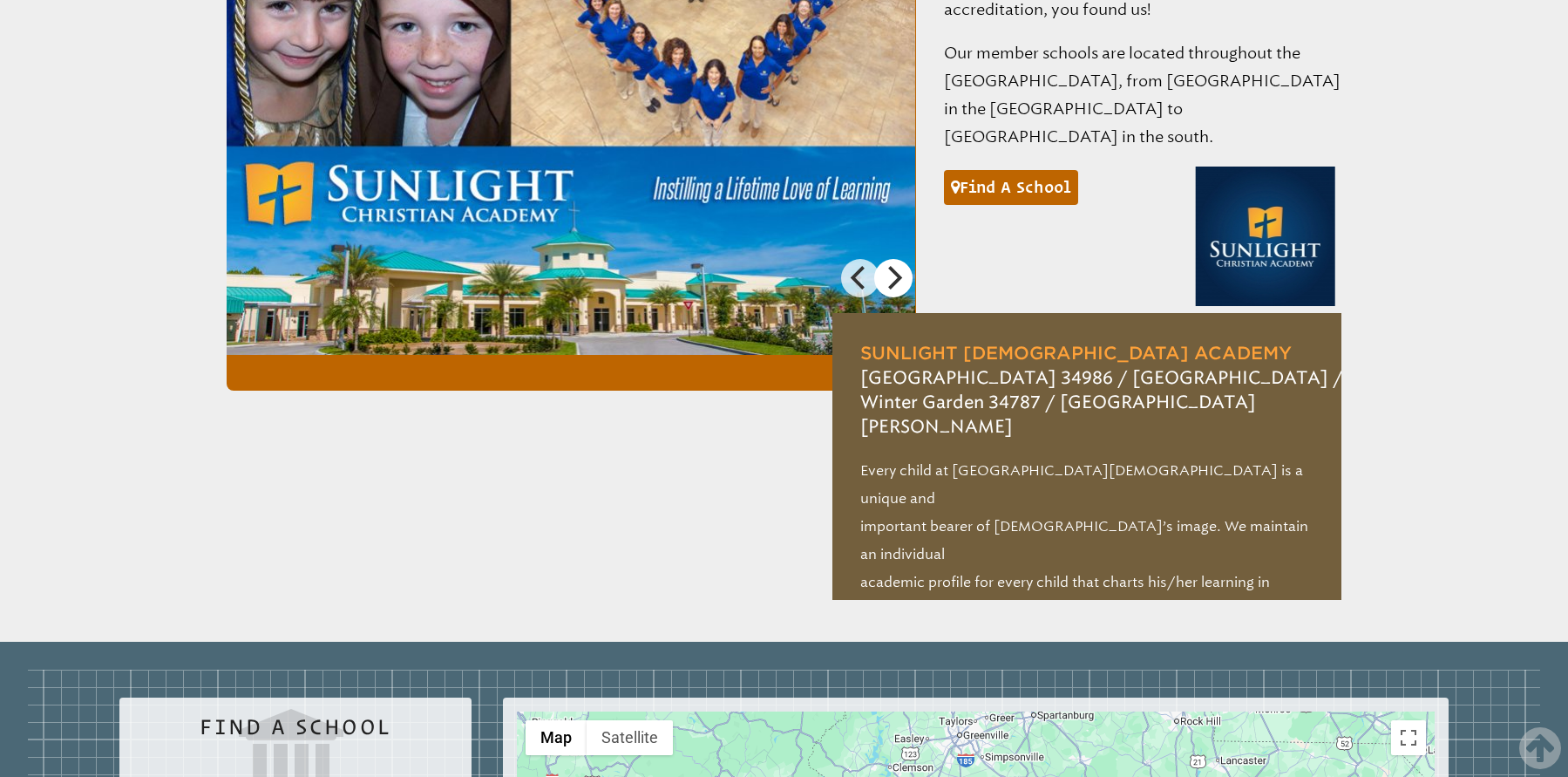
click at [901, 266] on icon "Next" at bounding box center [892, 277] width 22 height 22
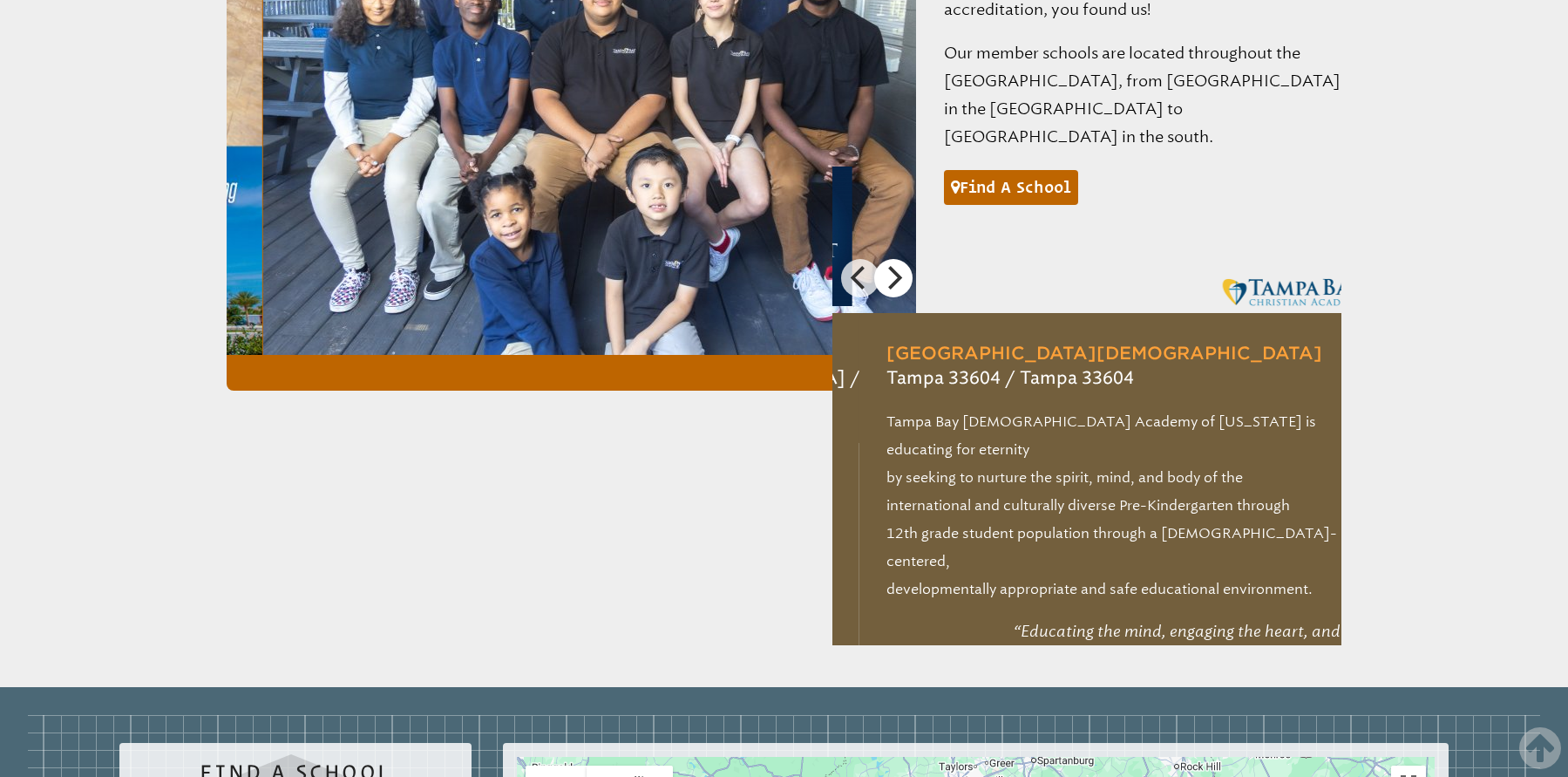
click at [901, 266] on icon "Next" at bounding box center [892, 277] width 22 height 22
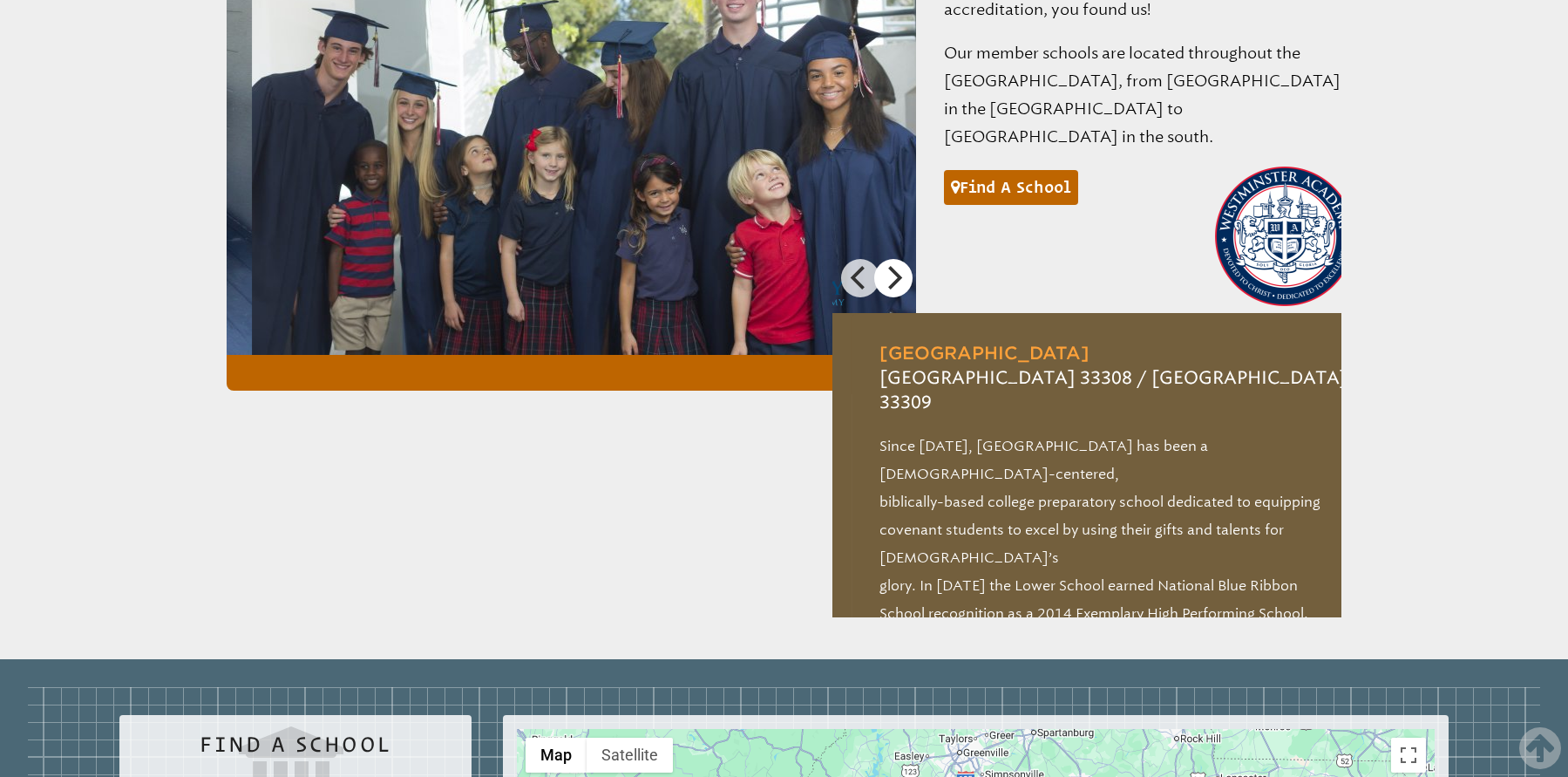
click at [901, 266] on icon "Next" at bounding box center [892, 277] width 22 height 22
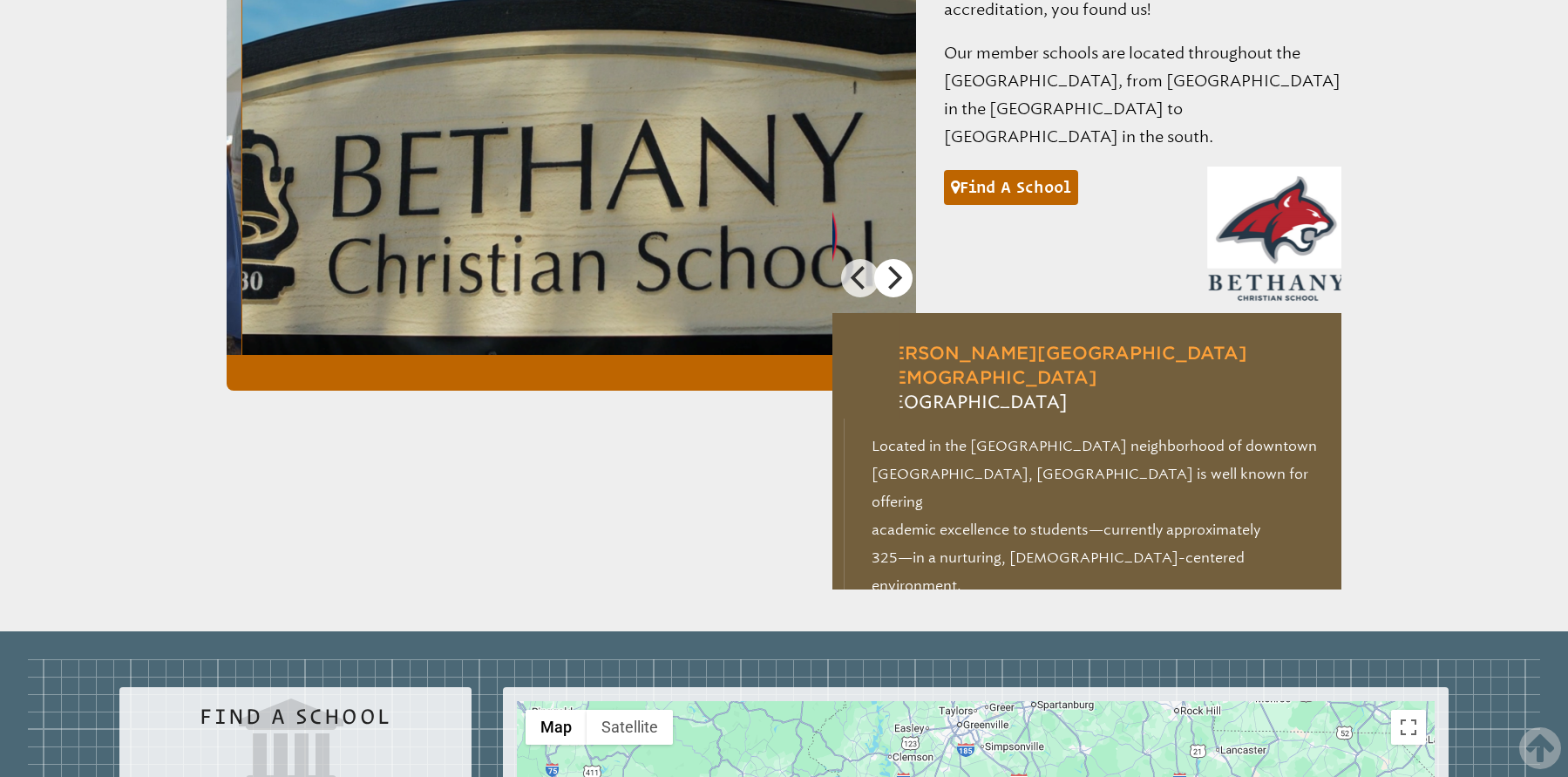
click at [901, 266] on icon "Next" at bounding box center [892, 277] width 22 height 22
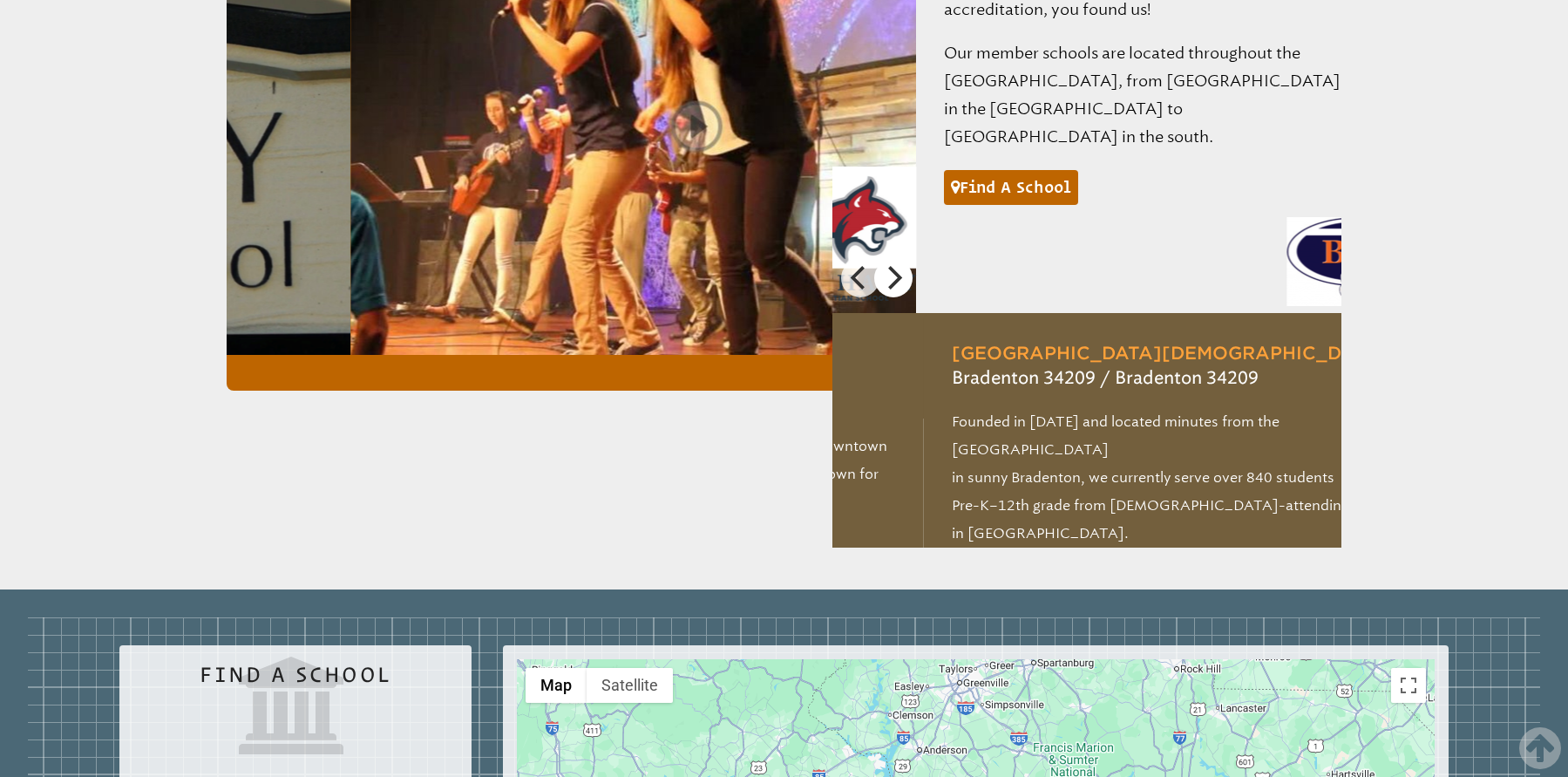
click at [901, 266] on icon "Next" at bounding box center [892, 277] width 22 height 22
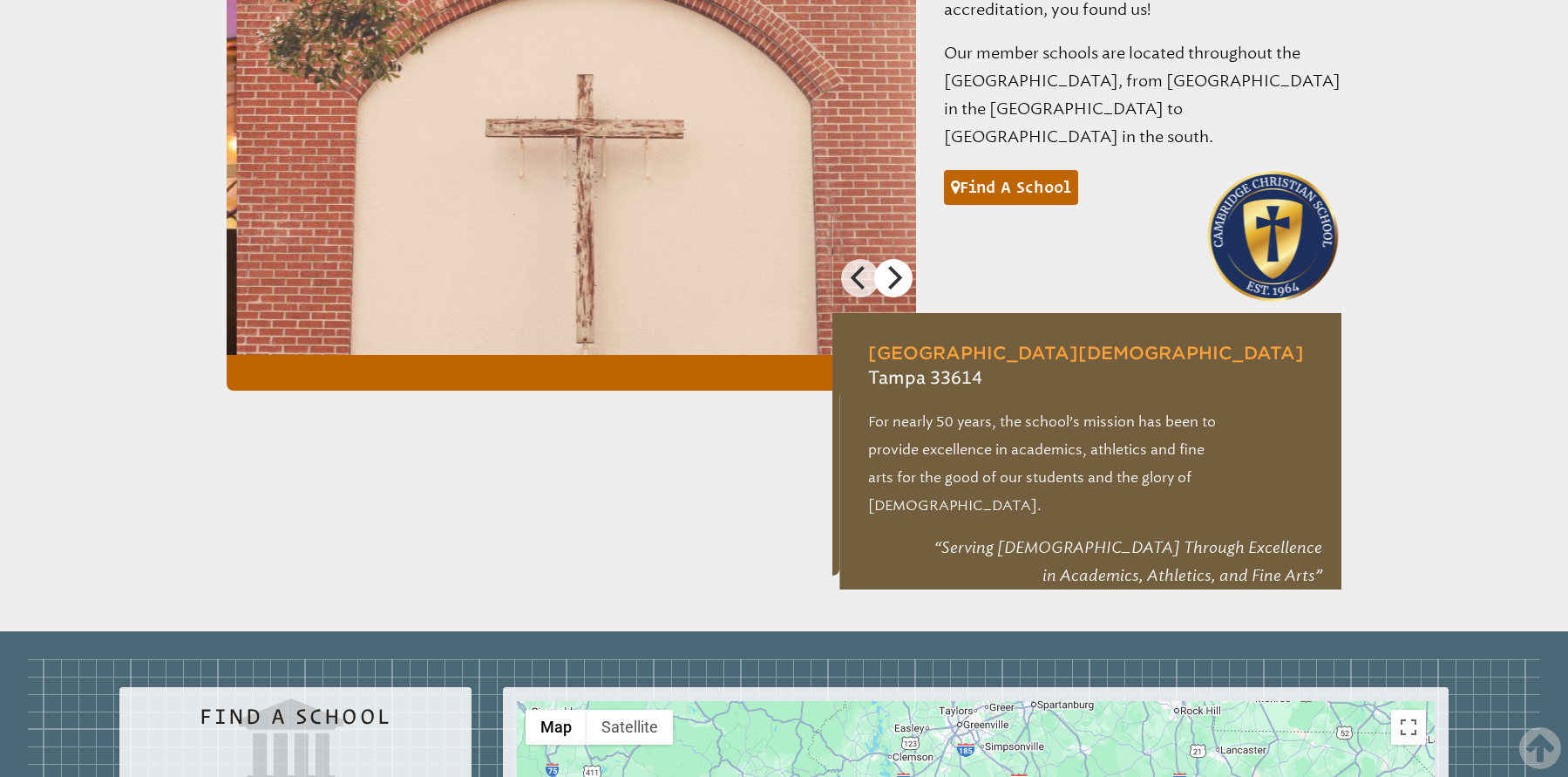
click at [901, 266] on icon "Next" at bounding box center [892, 277] width 22 height 22
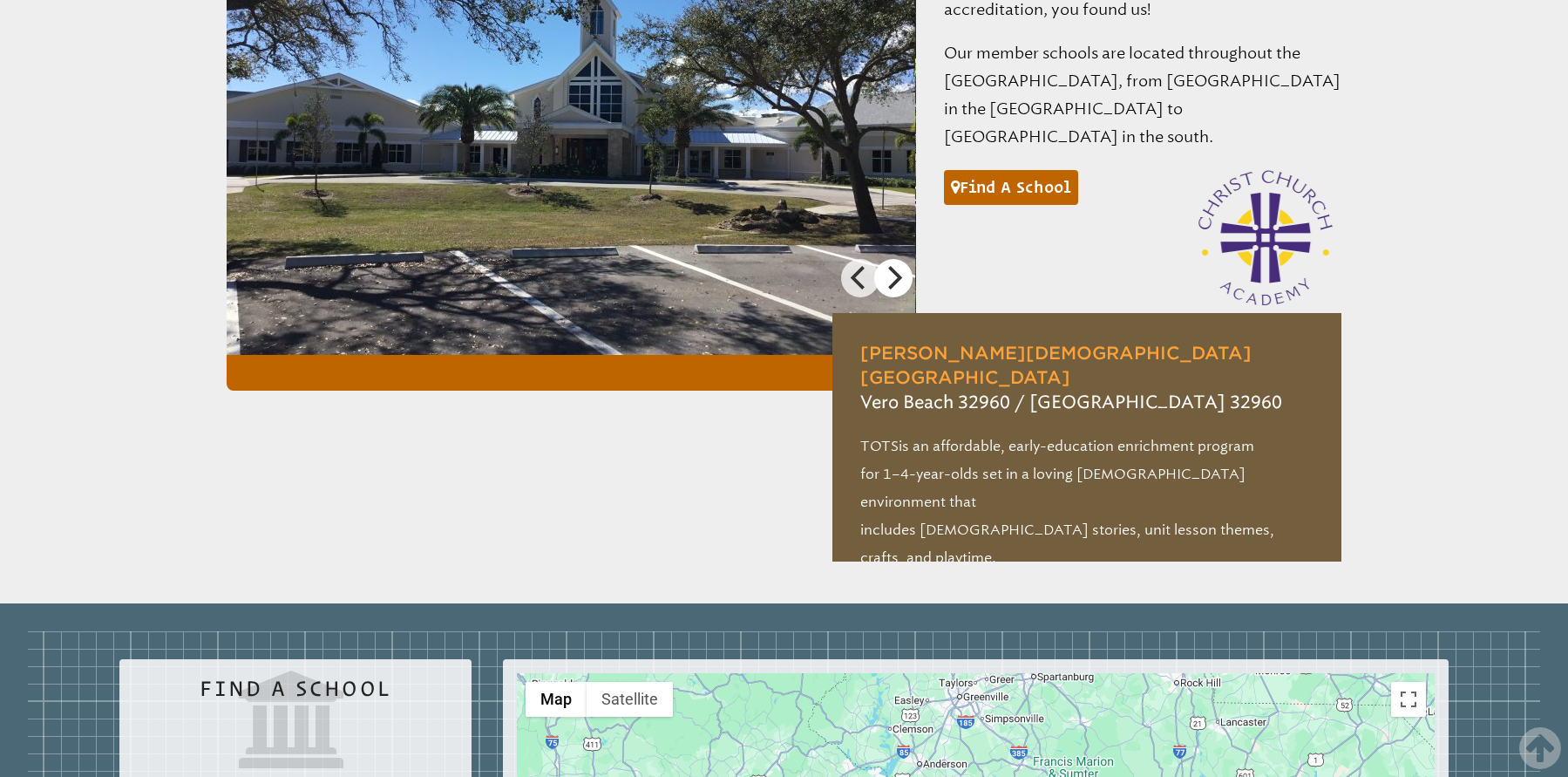
click at [901, 266] on icon "Next" at bounding box center [892, 277] width 22 height 22
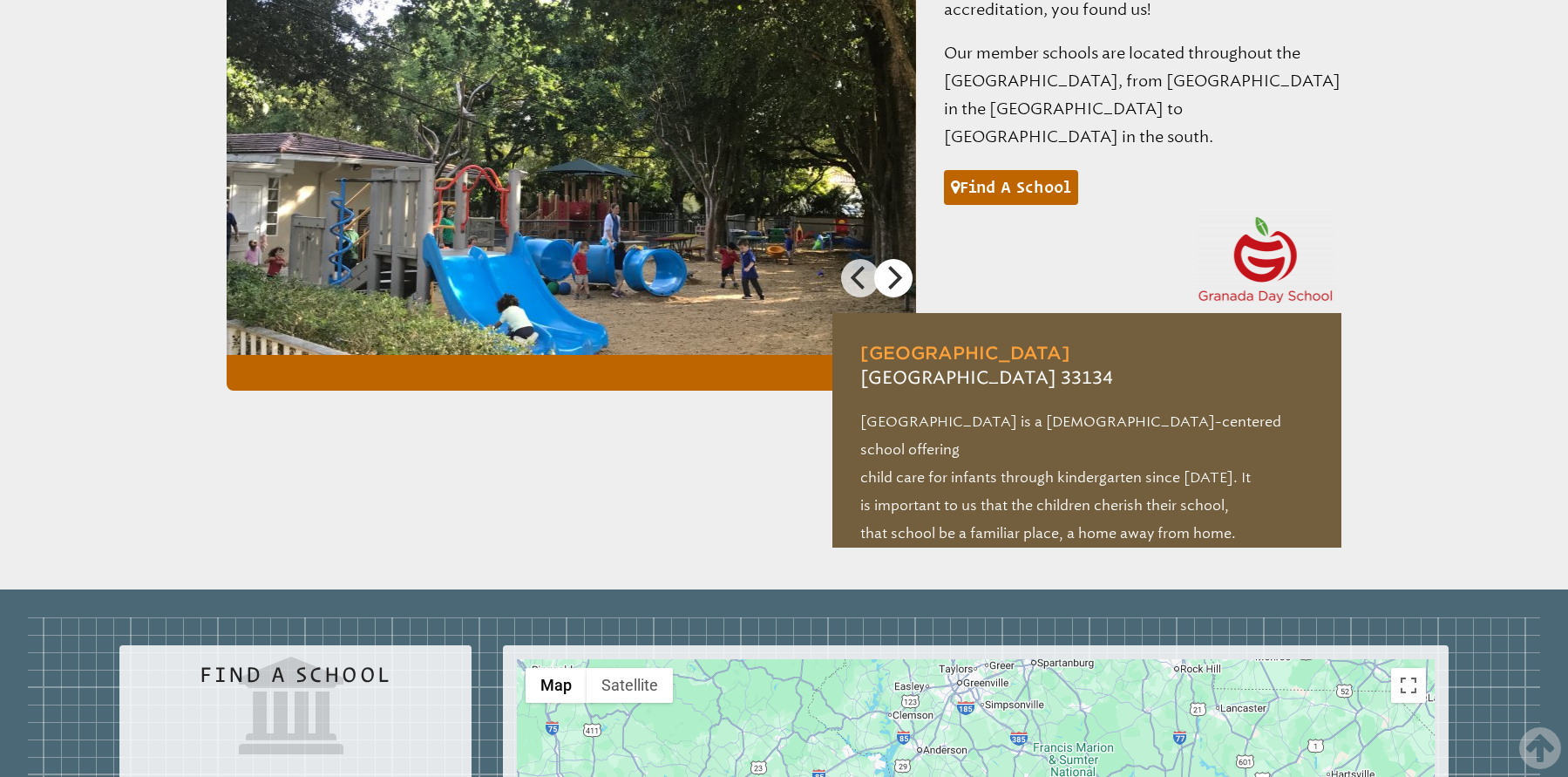
click at [901, 266] on icon "Next" at bounding box center [892, 277] width 22 height 22
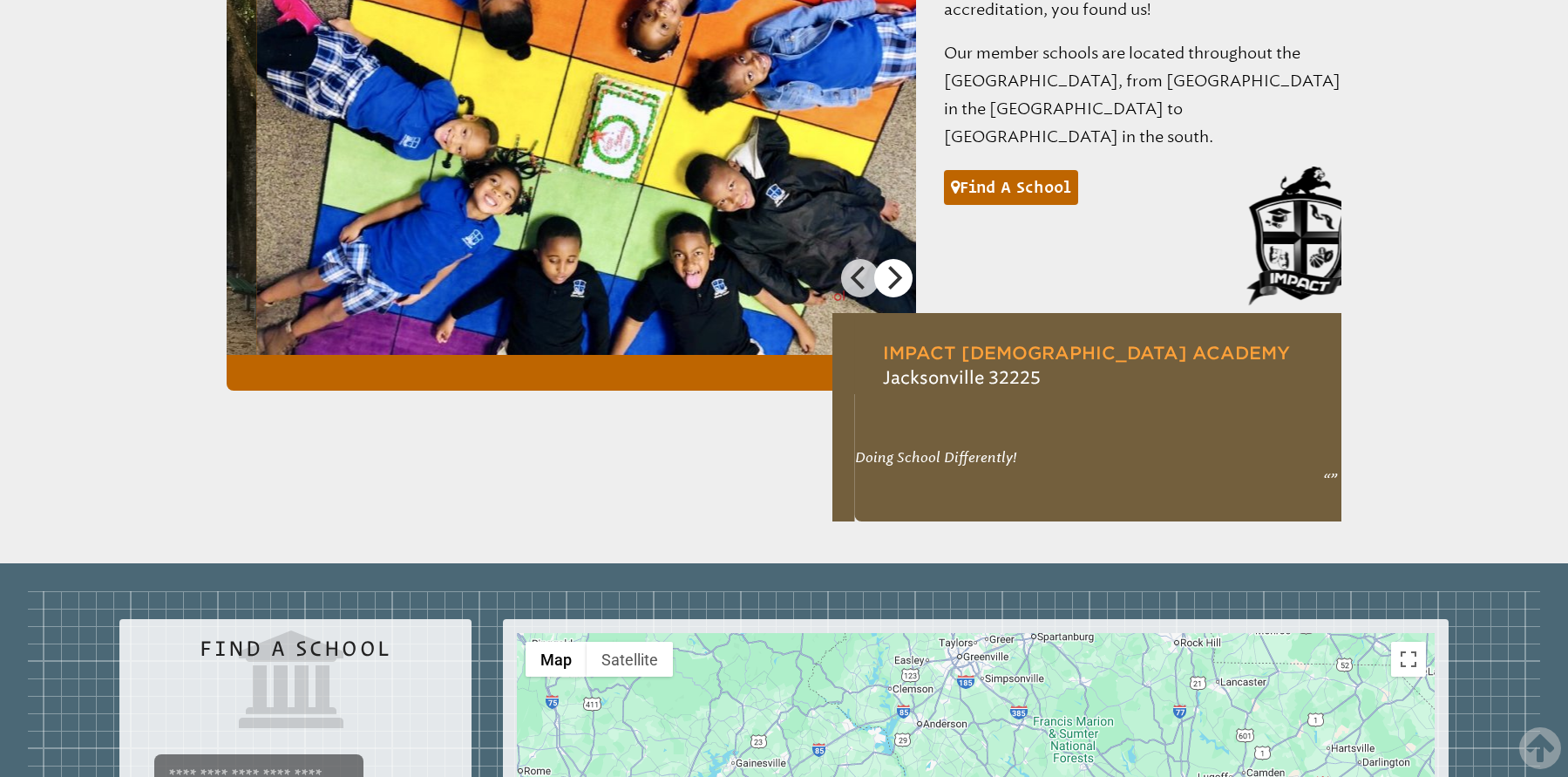
click at [901, 266] on icon "Next" at bounding box center [892, 277] width 22 height 22
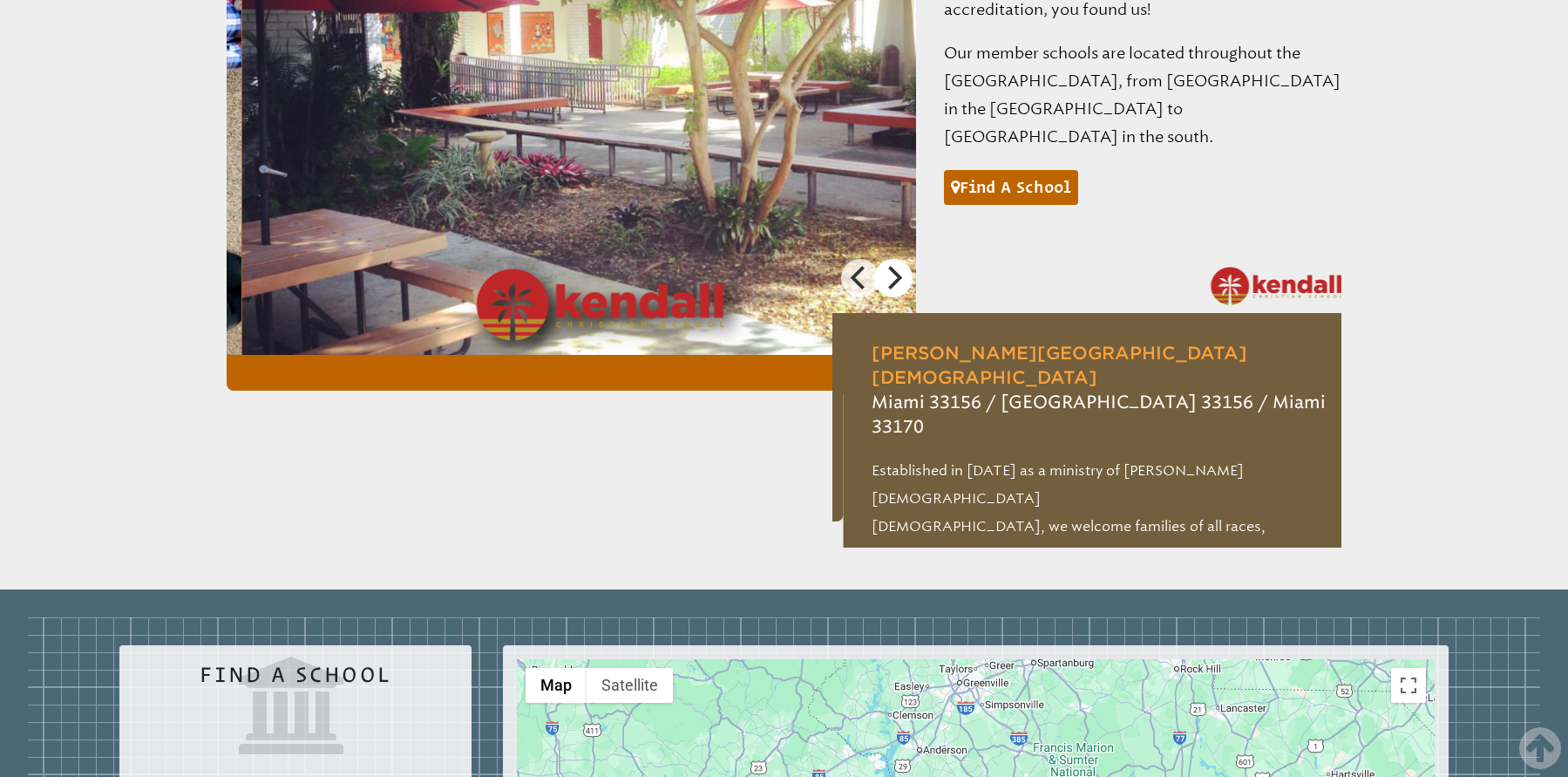
click at [901, 266] on icon "Next" at bounding box center [892, 277] width 22 height 22
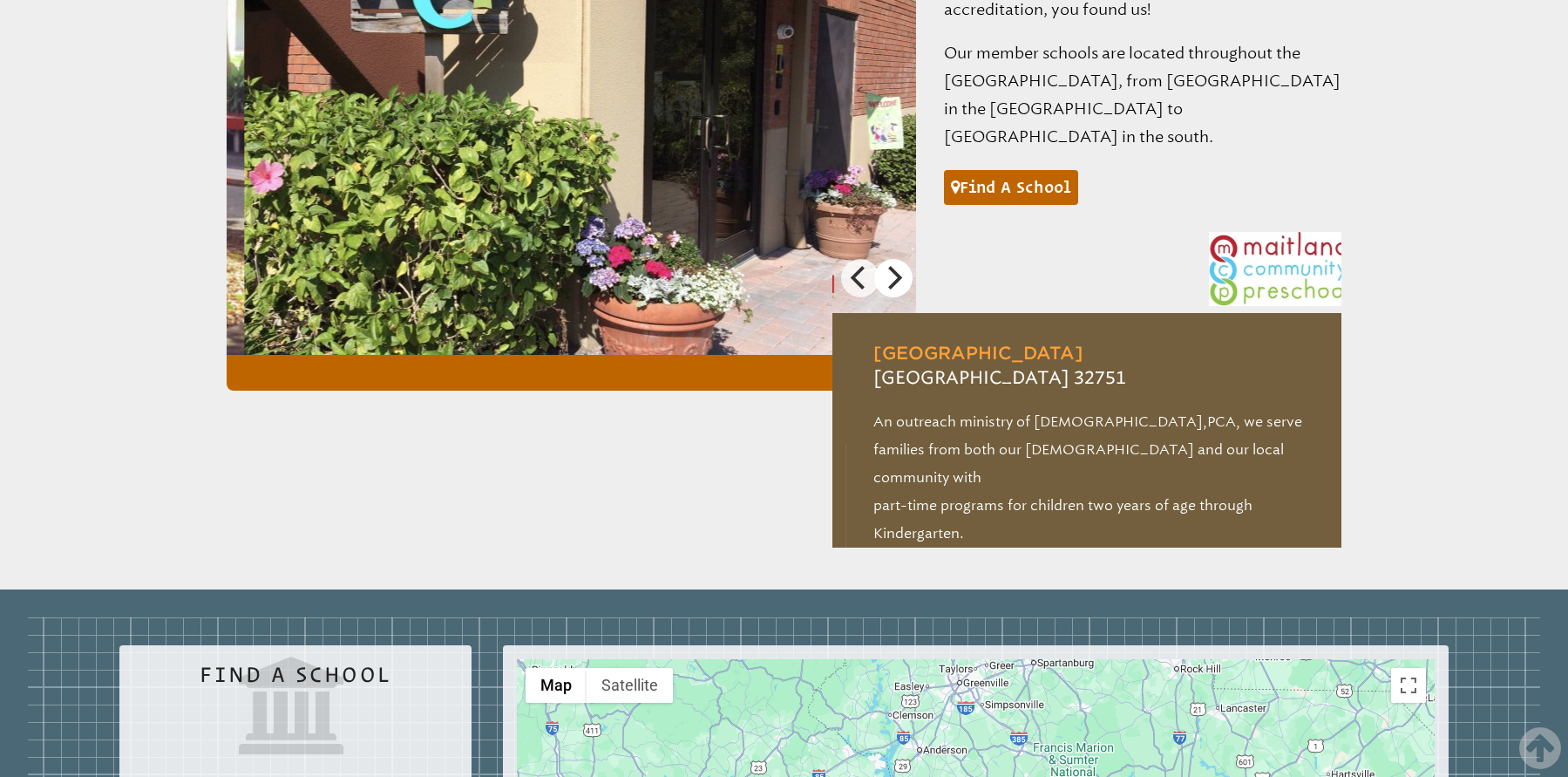
click at [901, 266] on icon "Next" at bounding box center [892, 277] width 22 height 22
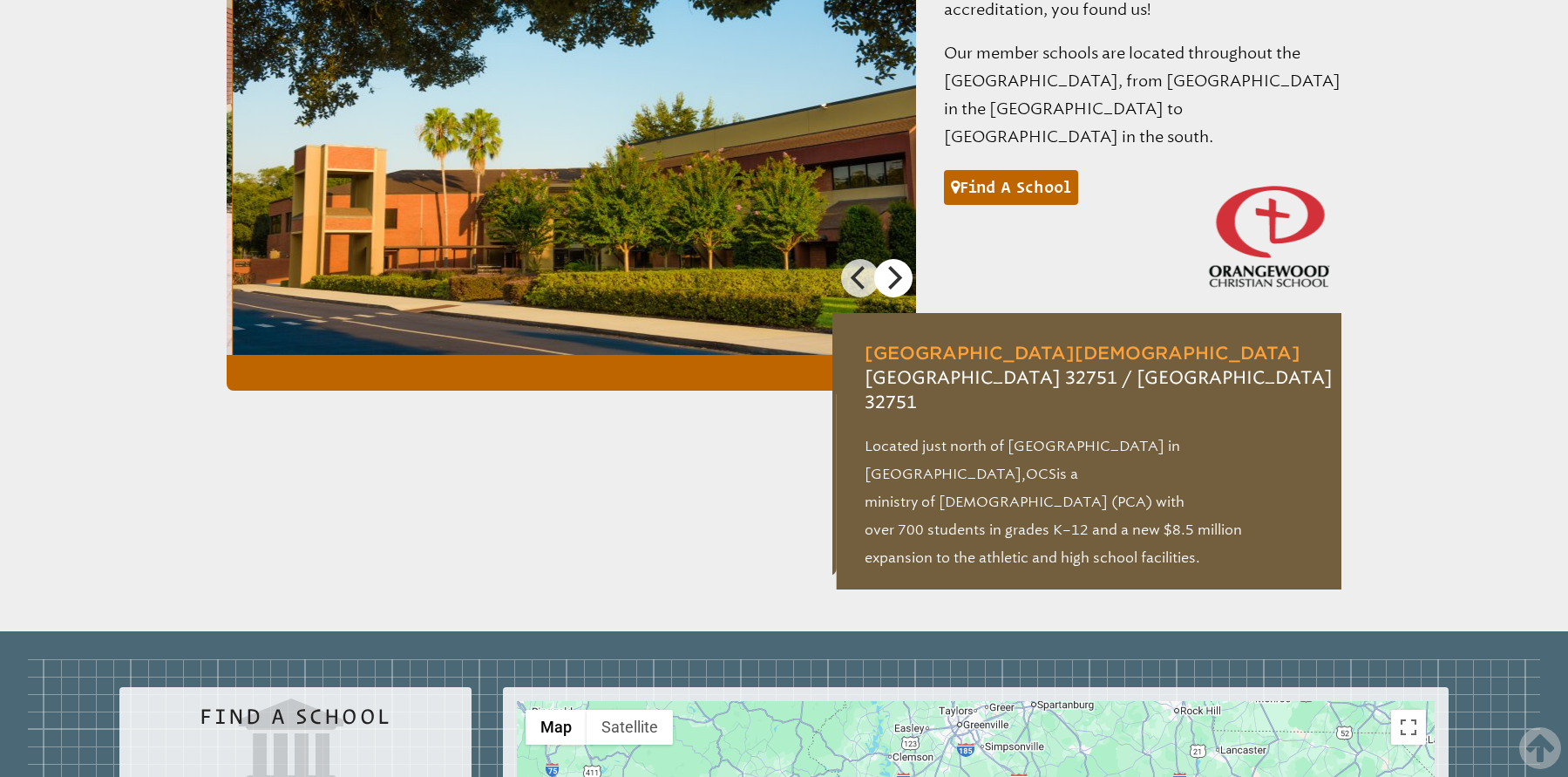
click at [901, 266] on icon "Next" at bounding box center [892, 277] width 22 height 22
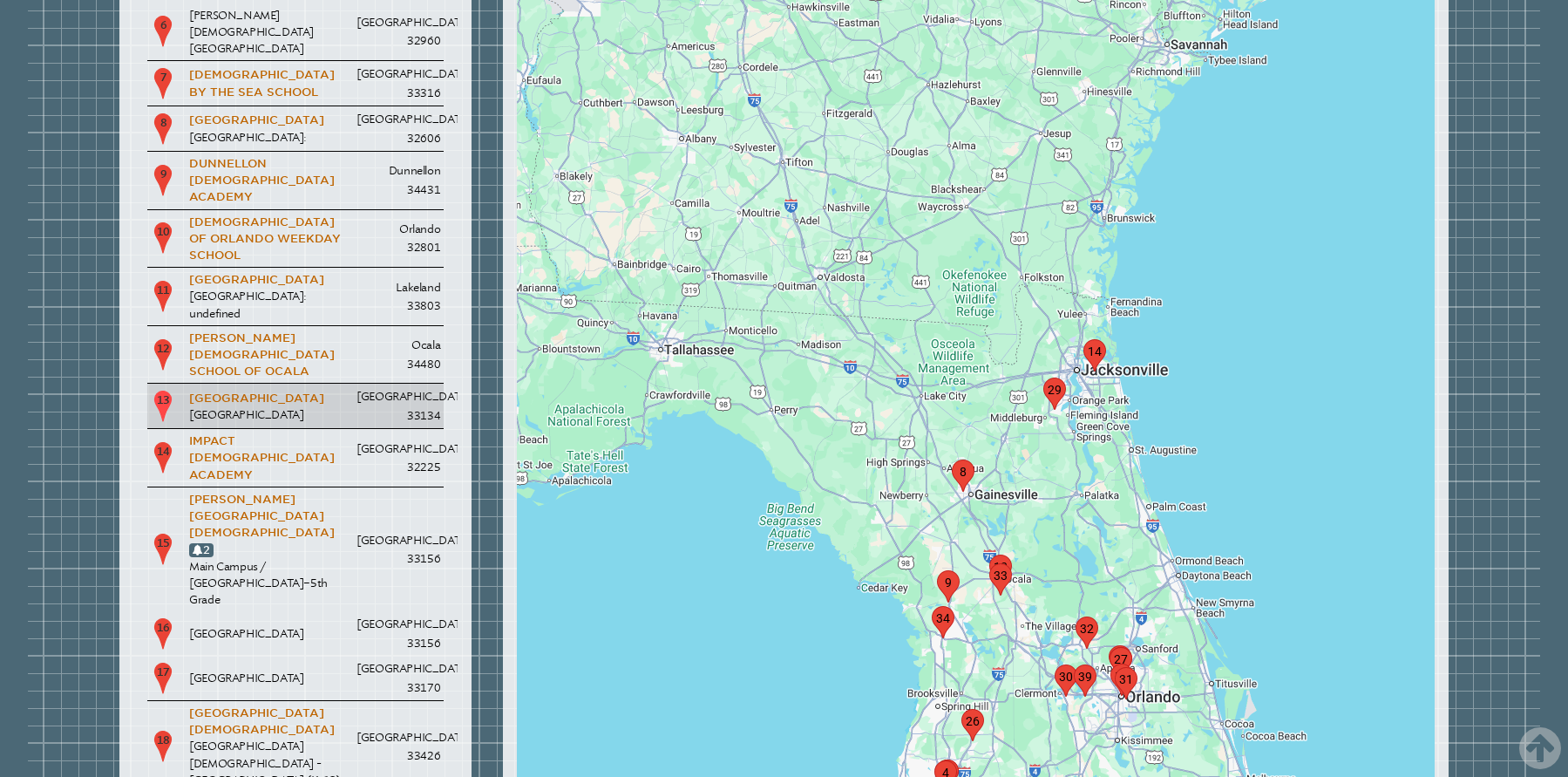
scroll to position [2782, 0]
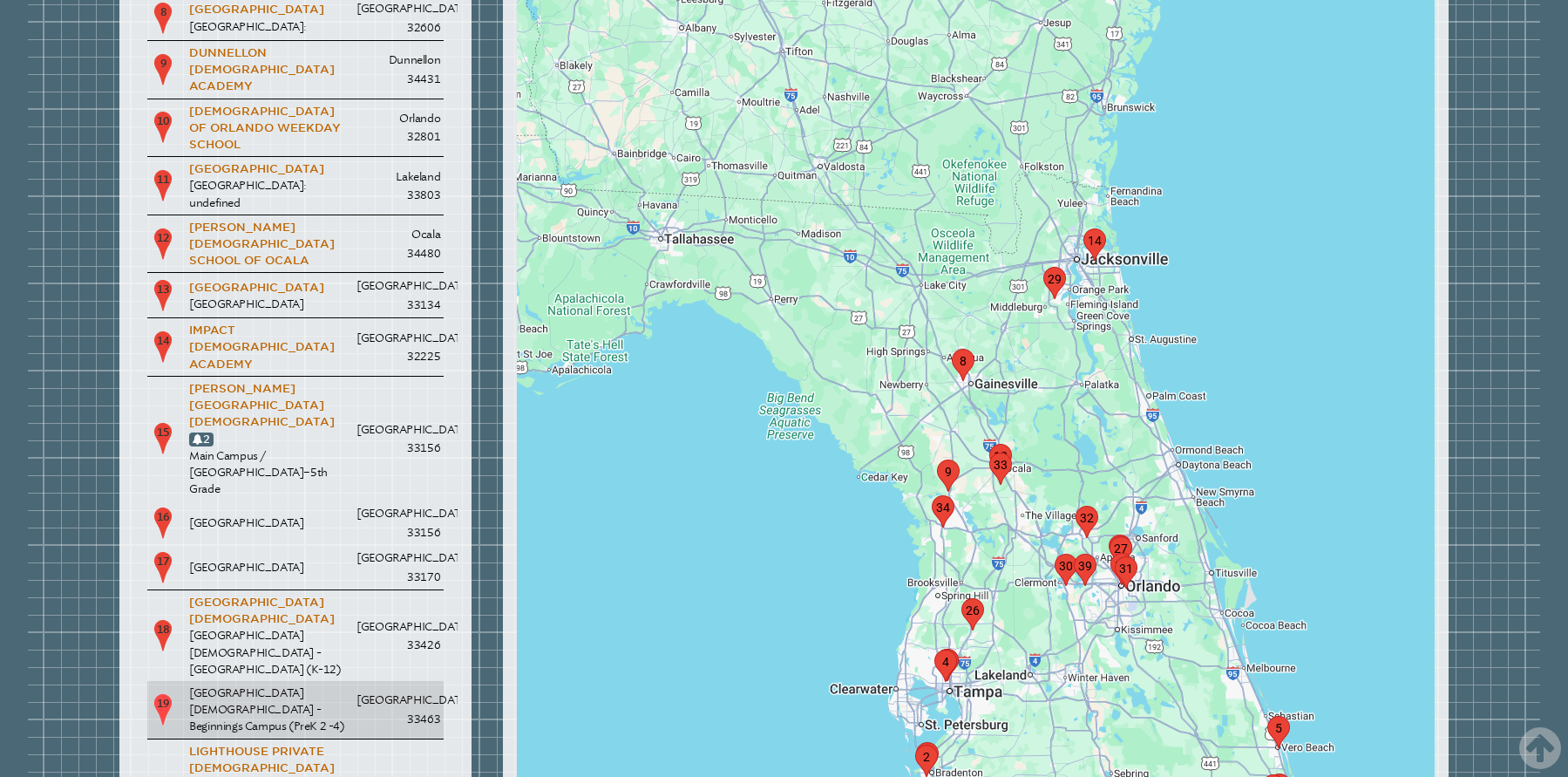
click at [377, 691] on p "[GEOGRAPHIC_DATA] 33463" at bounding box center [398, 709] width 83 height 37
click at [166, 693] on p "19" at bounding box center [163, 710] width 24 height 35
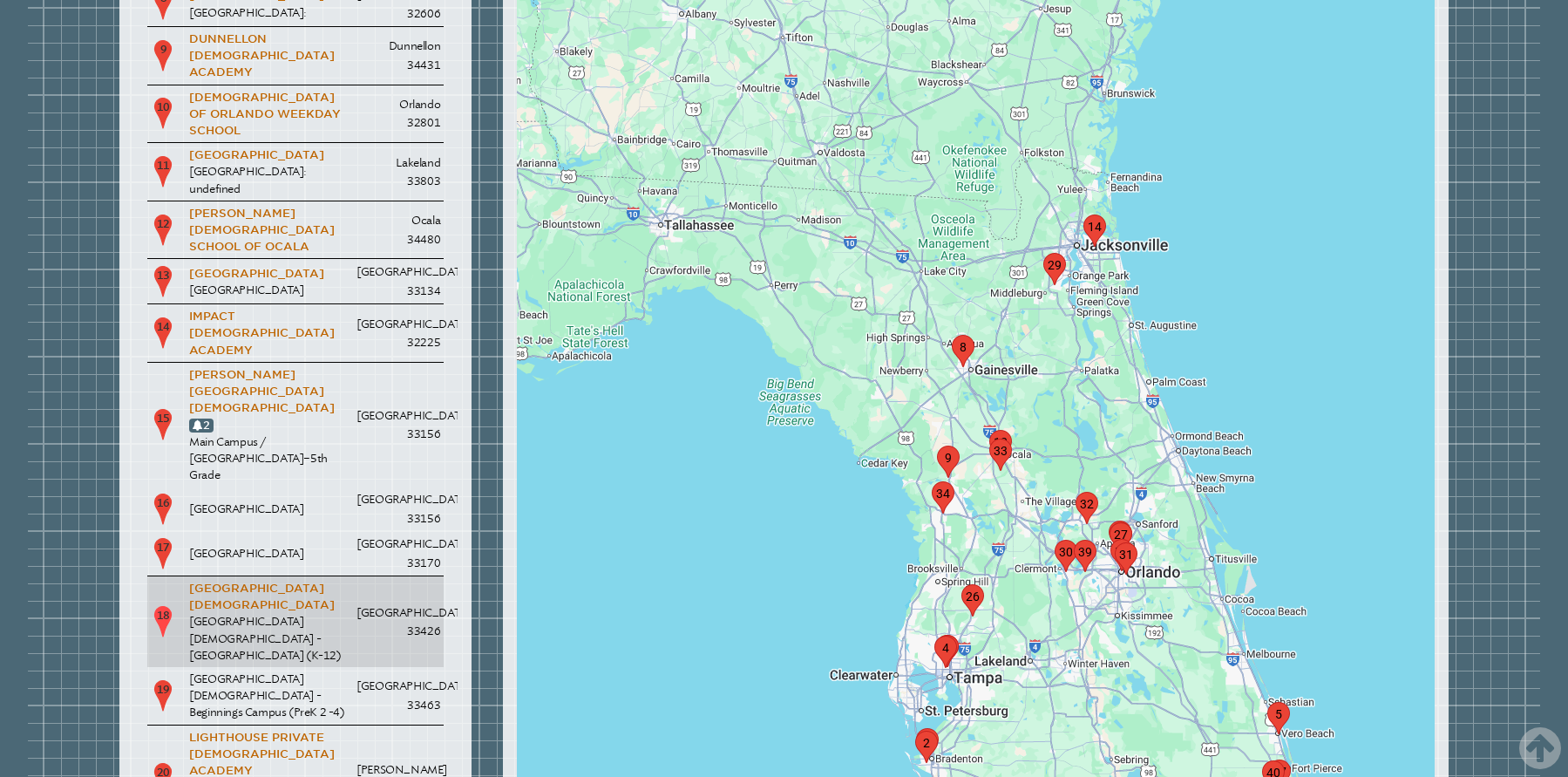
scroll to position [2811, 0]
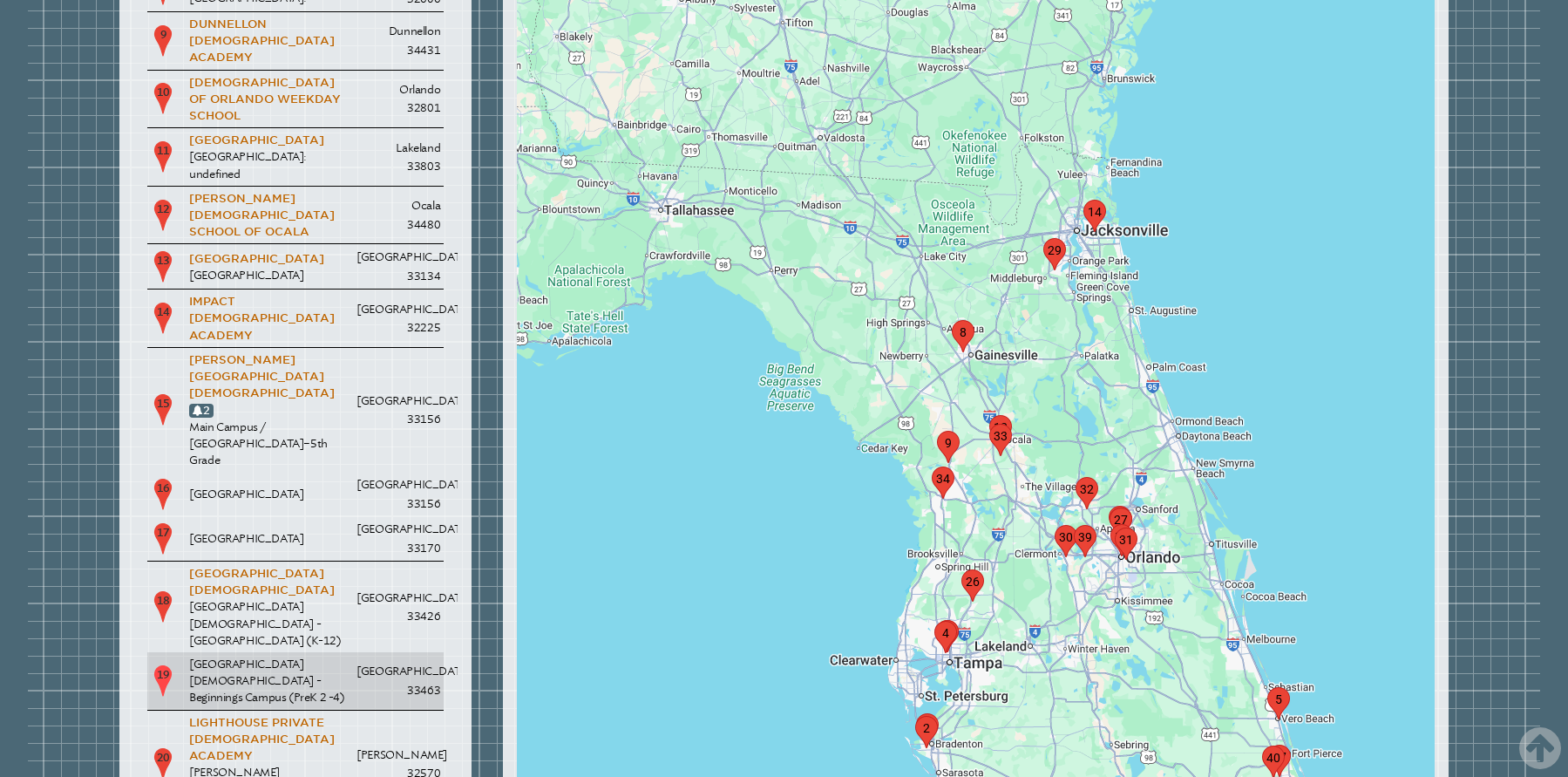
click at [344, 656] on p "[GEOGRAPHIC_DATA][DEMOGRAPHIC_DATA] - Beginnings Campus (PreK 2 -4)" at bounding box center [268, 681] width 160 height 51
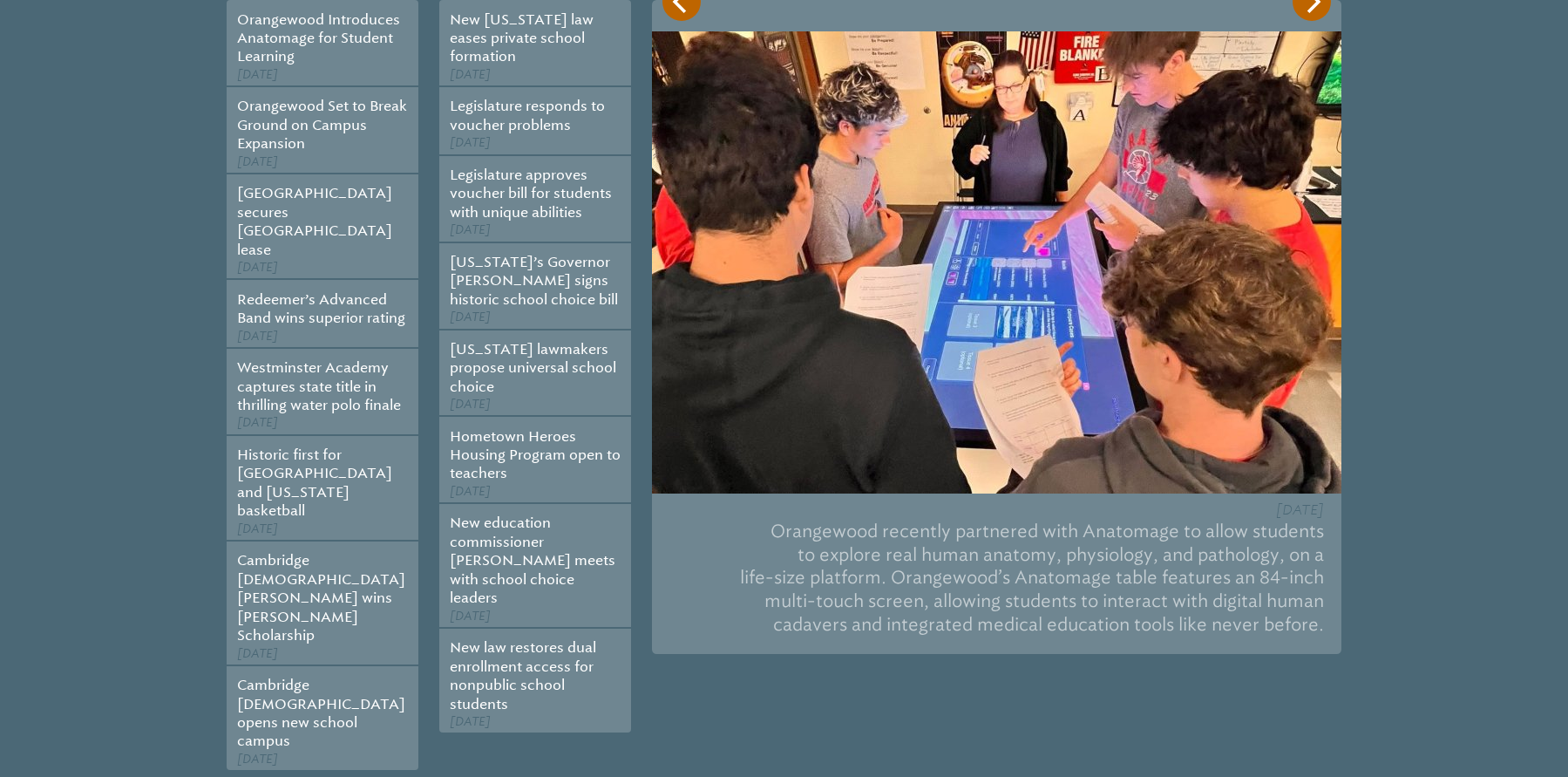
scroll to position [0, 0]
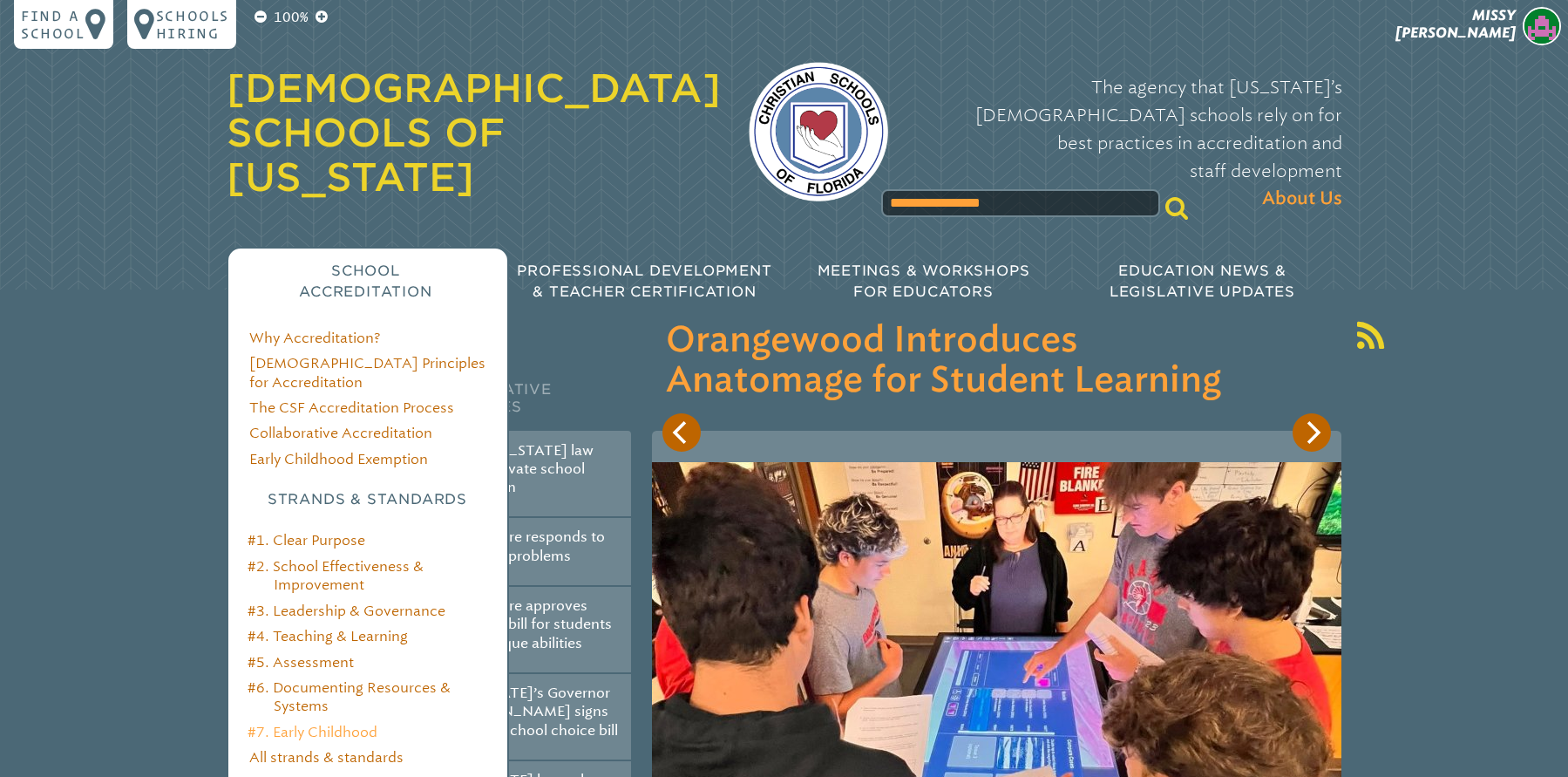
click at [344, 724] on link "#7. Early Childhood" at bounding box center [312, 733] width 130 height 17
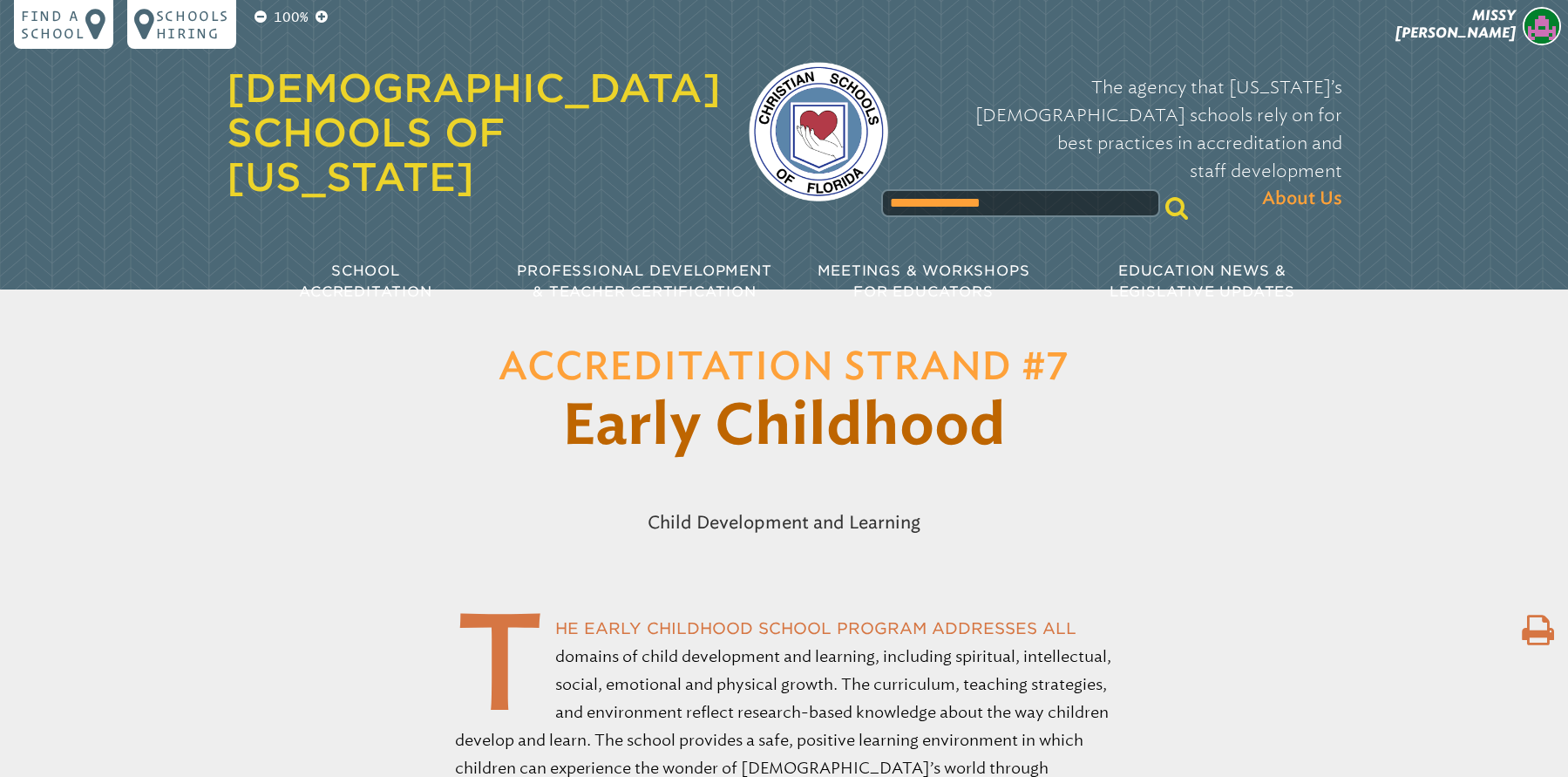
click at [906, 189] on input "**********" at bounding box center [1020, 203] width 279 height 28
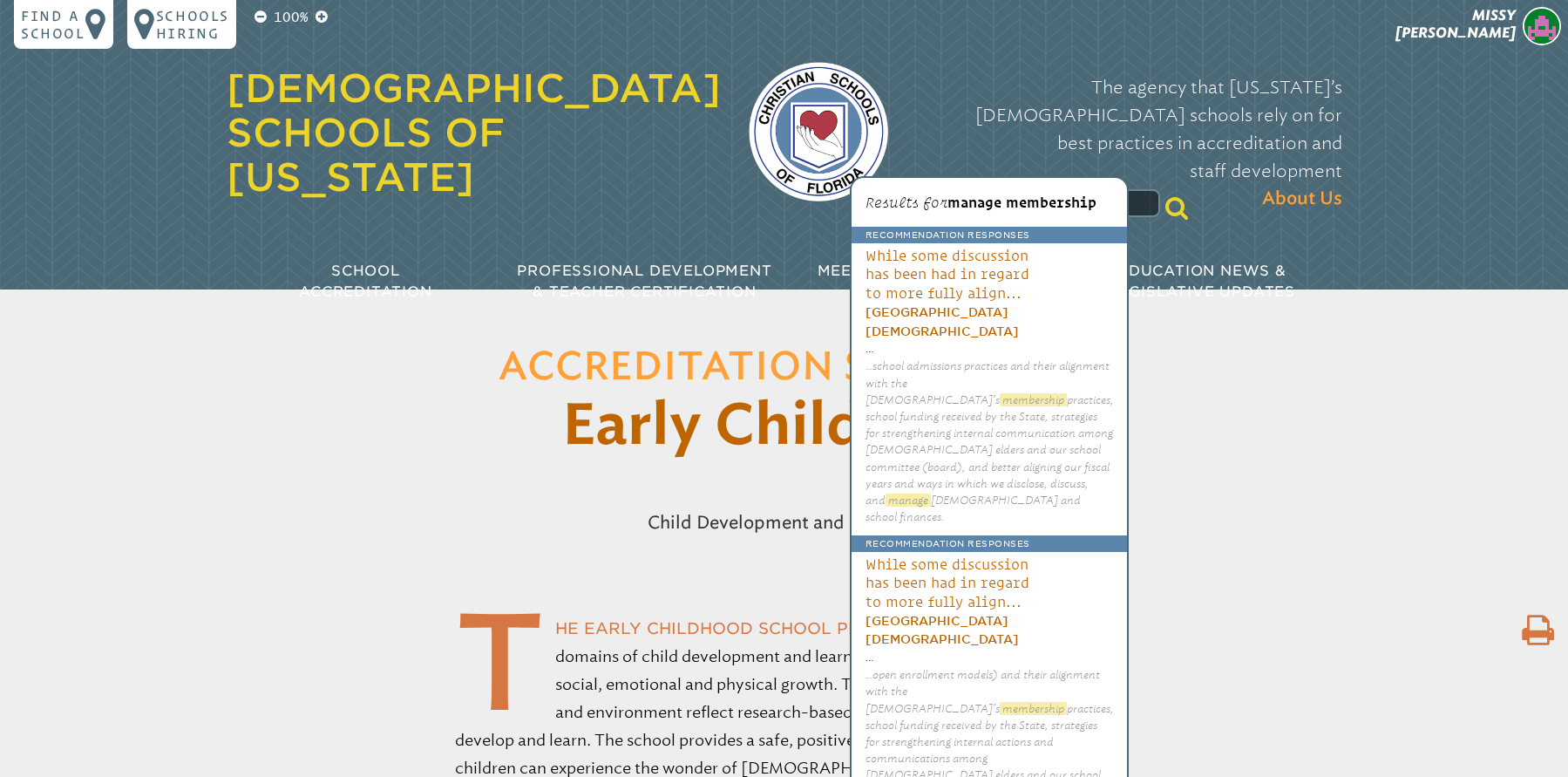
click at [906, 189] on input "**********" at bounding box center [1020, 203] width 279 height 28
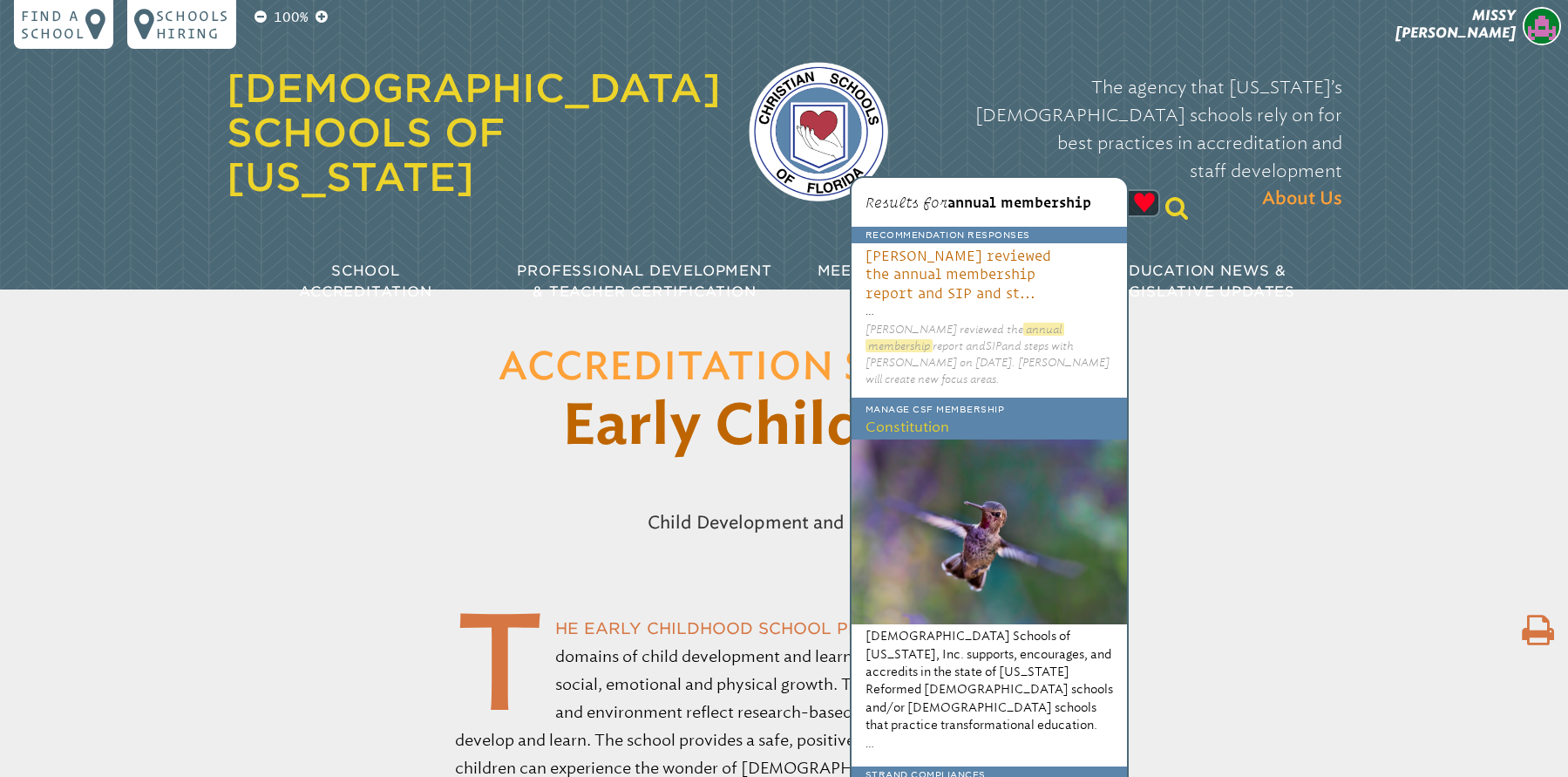
type input "**********"
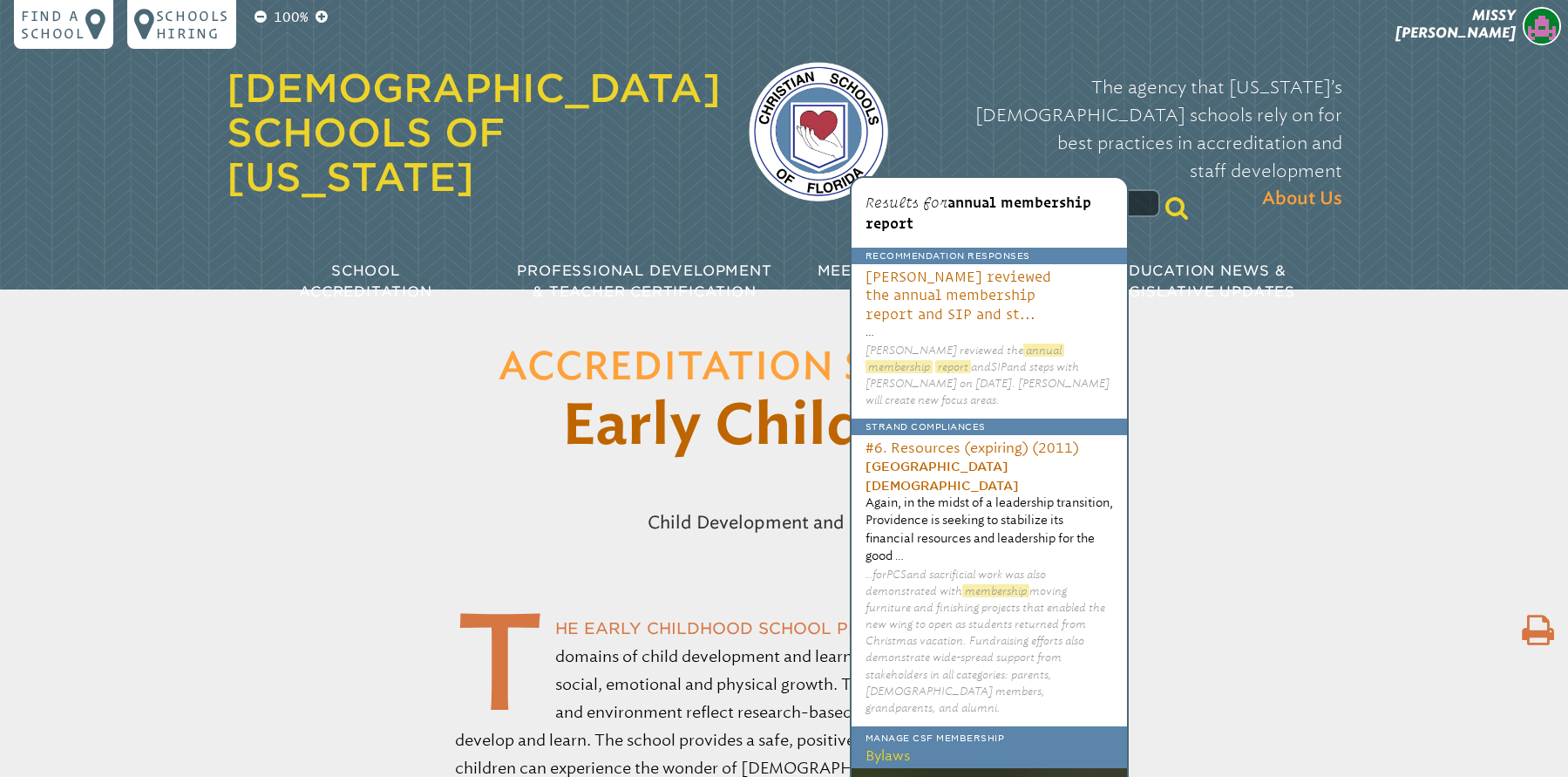
click at [1165, 195] on icon at bounding box center [1176, 207] width 22 height 24
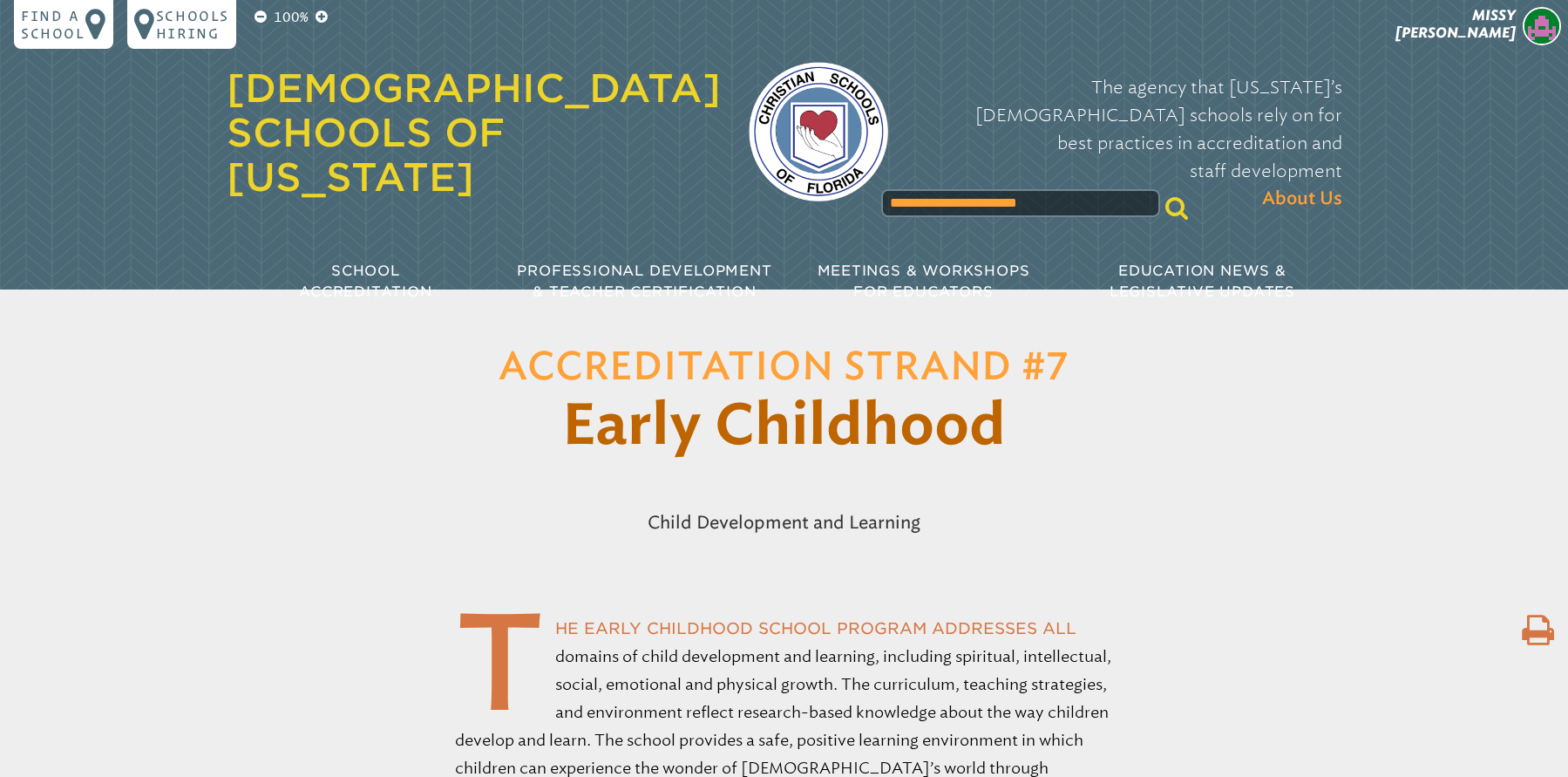
click at [1165, 195] on icon at bounding box center [1176, 207] width 22 height 24
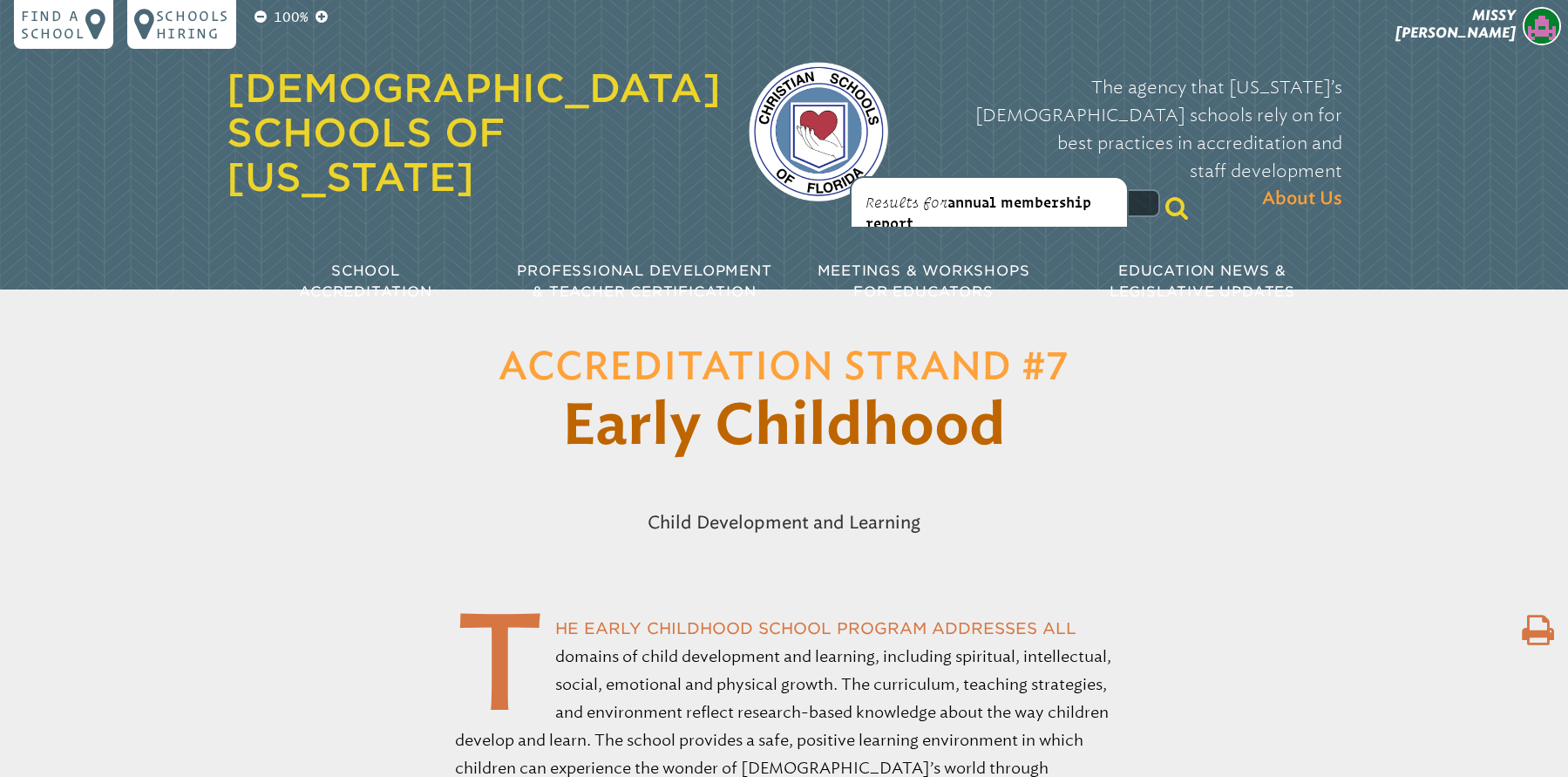
click at [1048, 189] on input "**********" at bounding box center [1020, 203] width 279 height 28
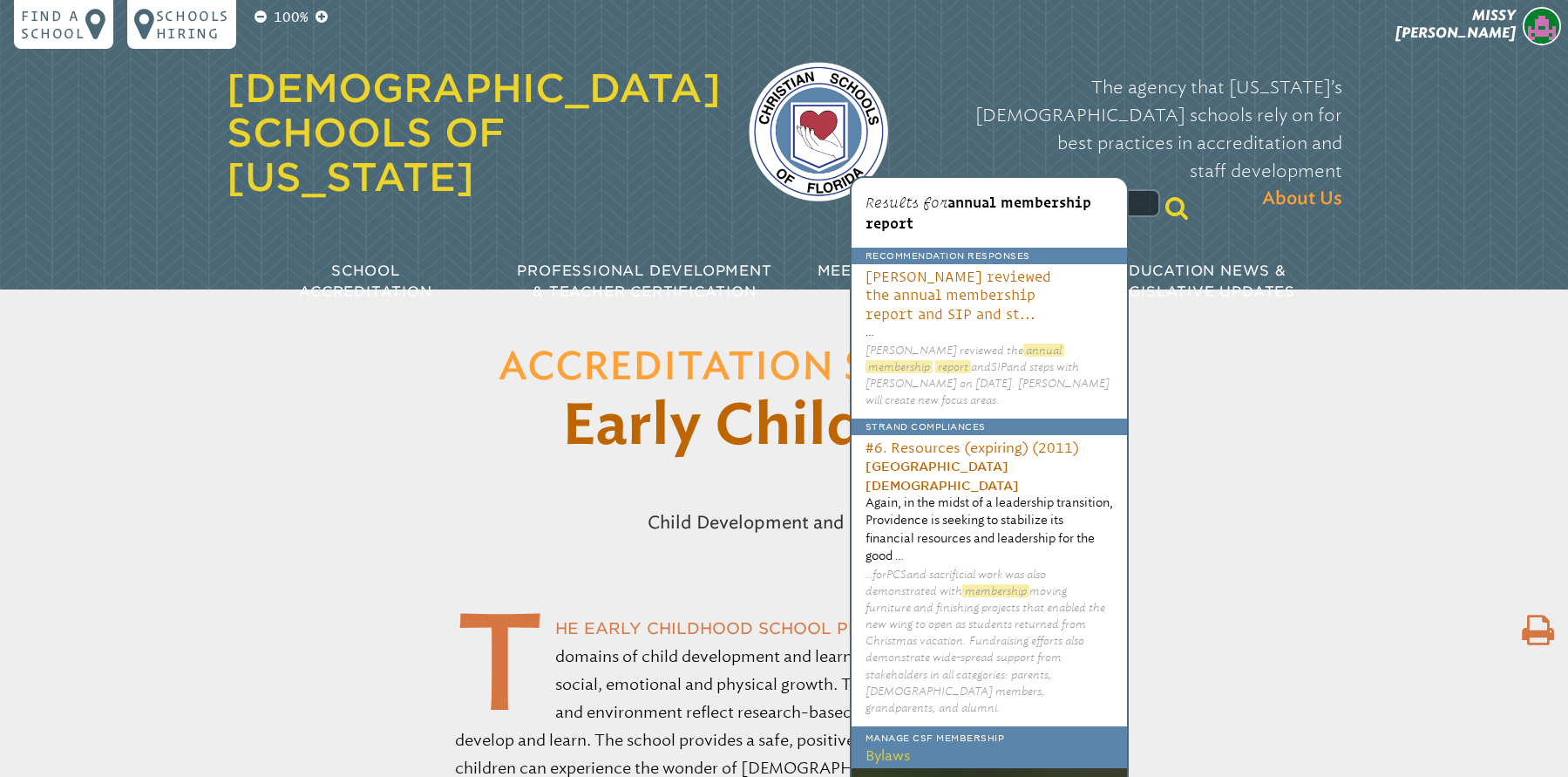
click at [1019, 203] on span "annual membership report" at bounding box center [978, 213] width 226 height 37
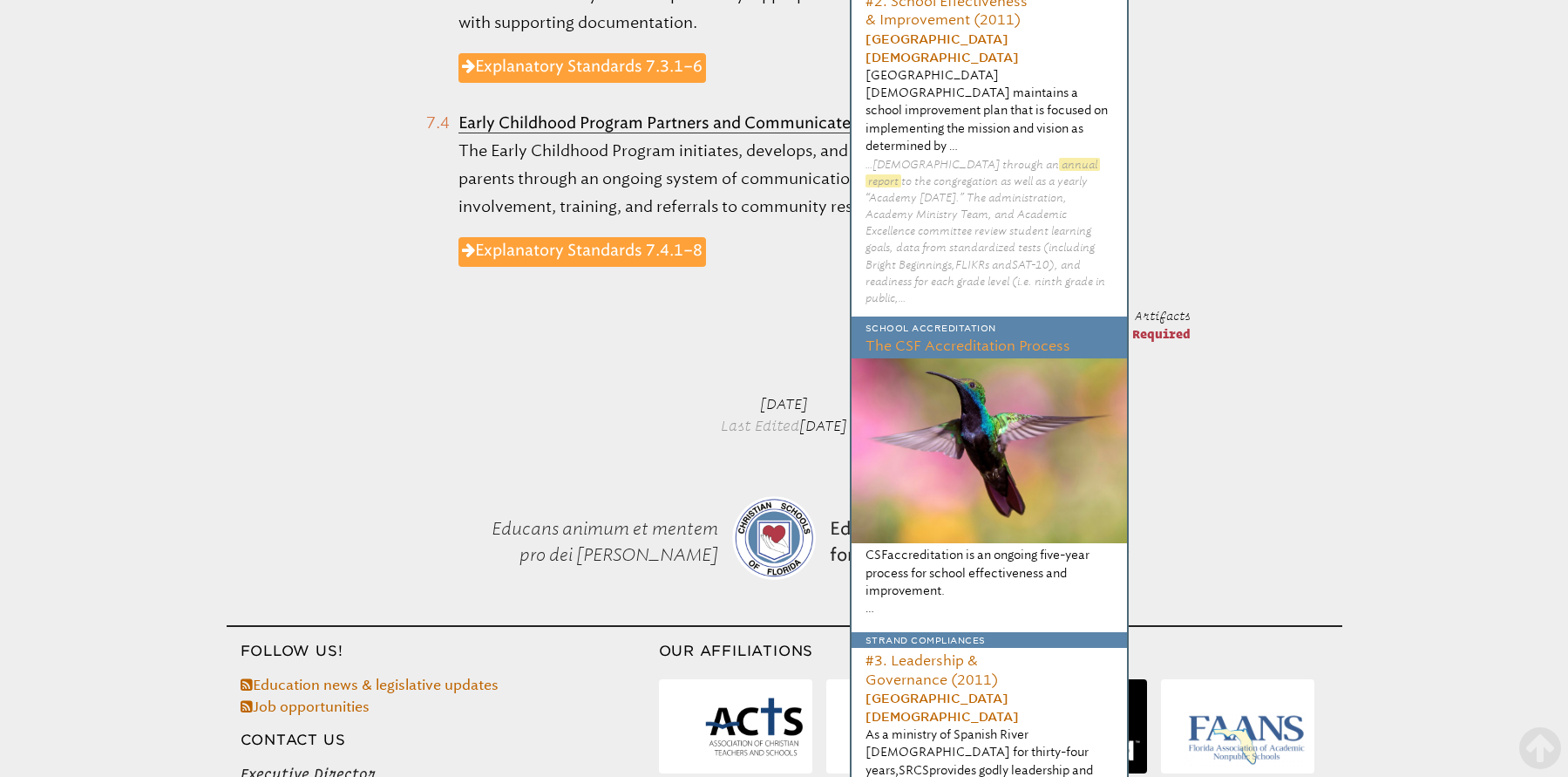
scroll to position [1469, 0]
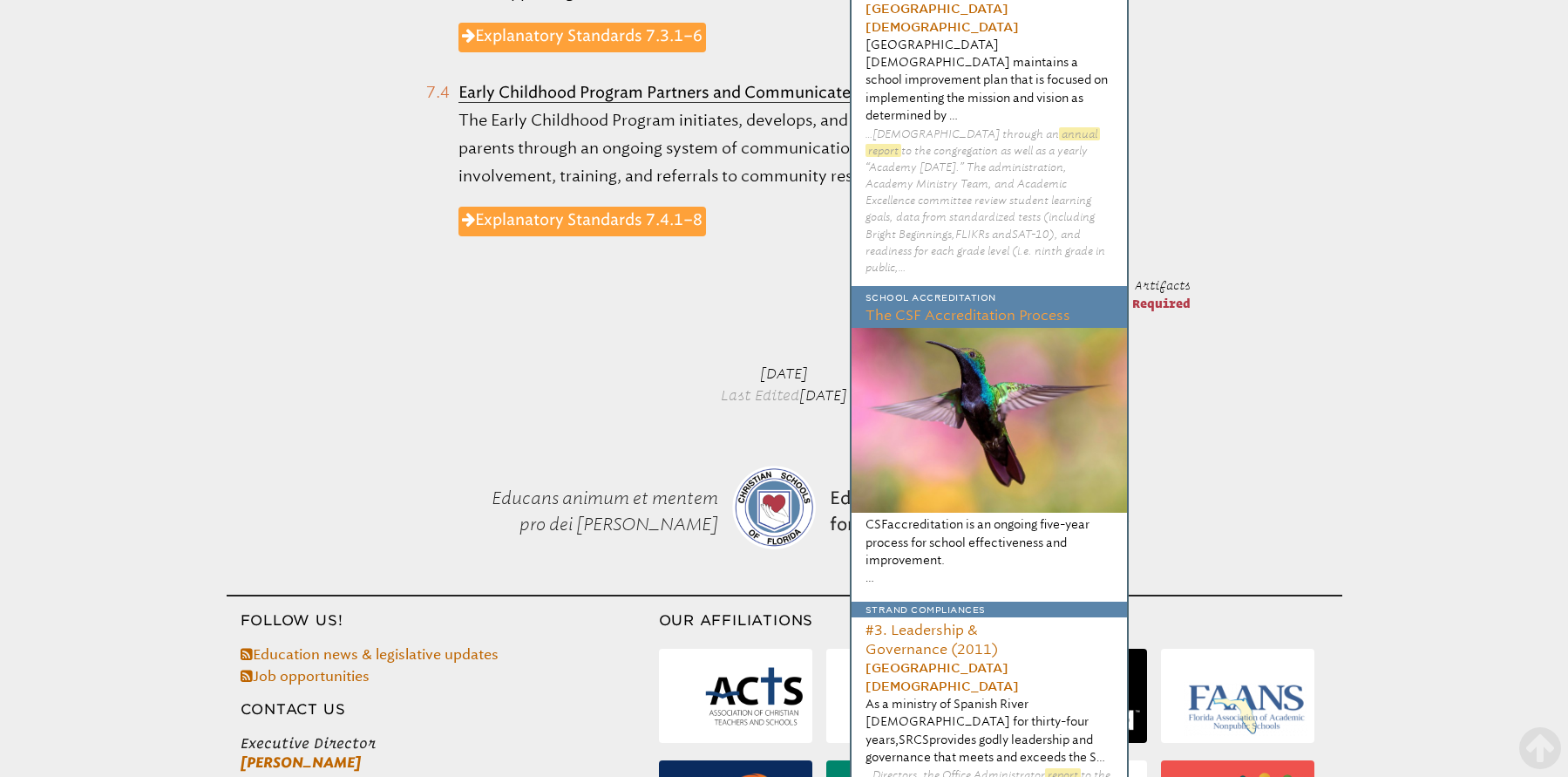
click at [960, 307] on h3 "The CSF Accreditation Process" at bounding box center [989, 318] width 276 height 22
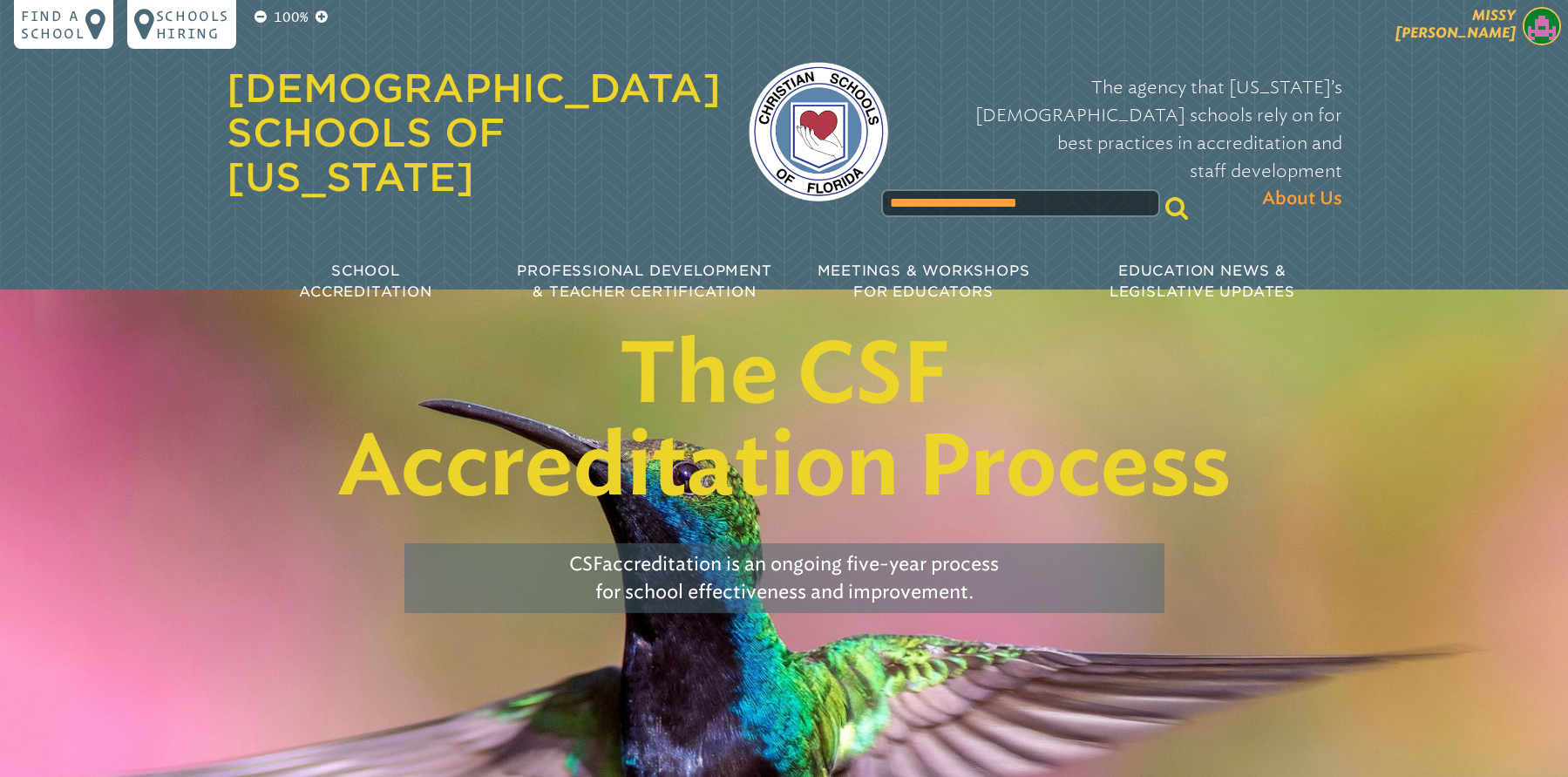
click at [1538, 25] on img at bounding box center [1541, 26] width 38 height 38
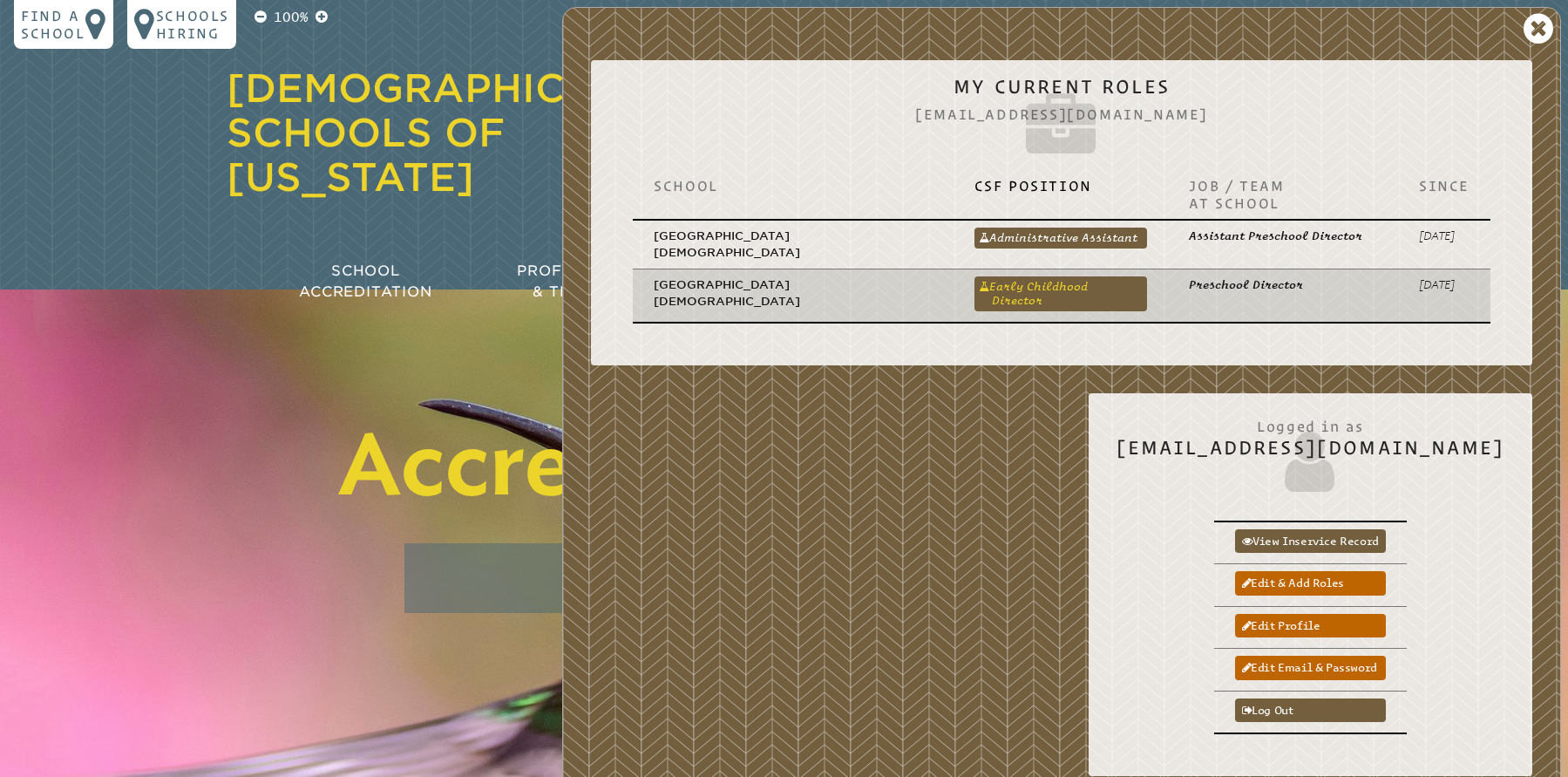
click at [1077, 277] on link "Early Childhood Director" at bounding box center [1061, 295] width 173 height 35
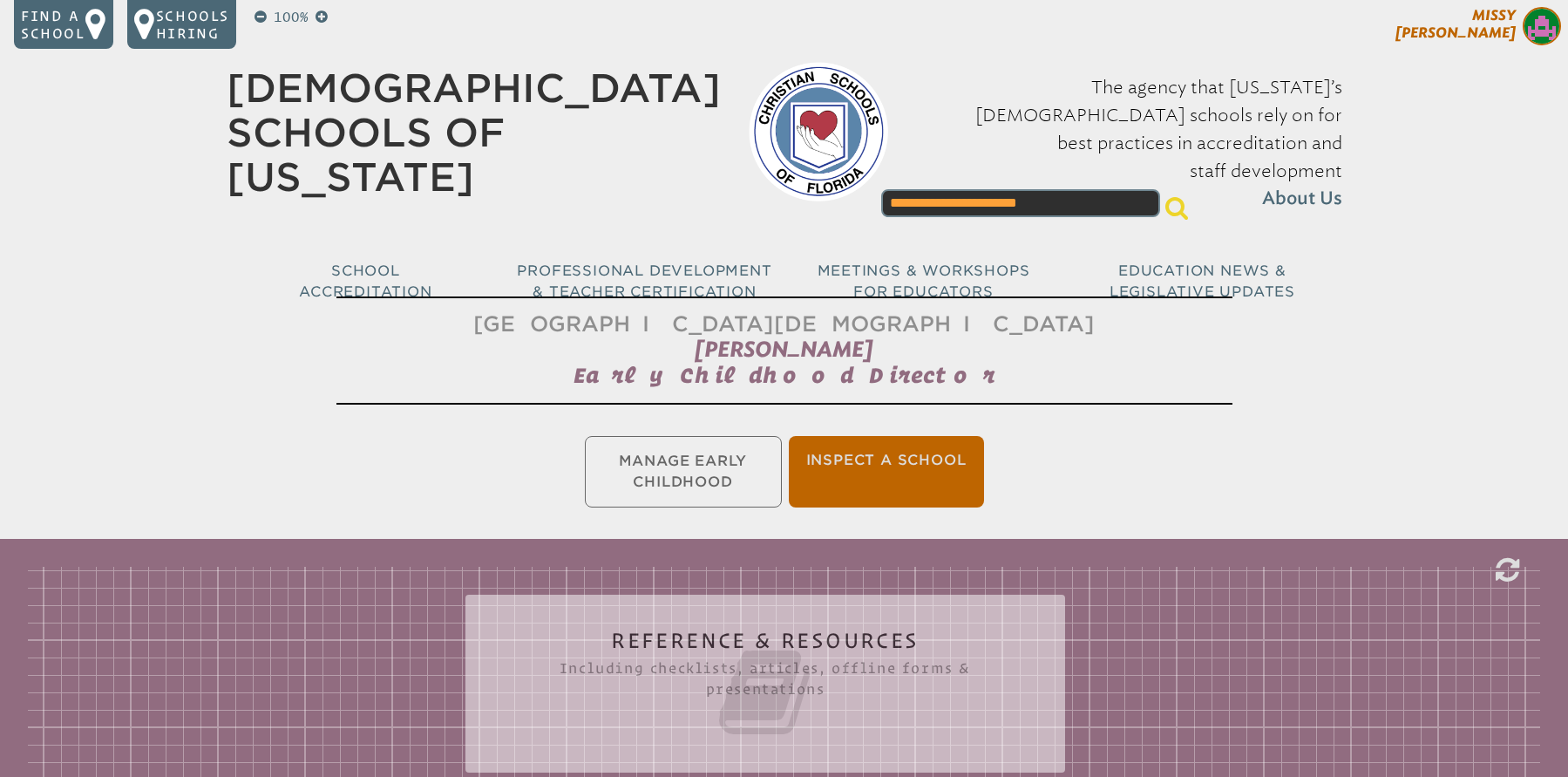
click at [1539, 25] on img at bounding box center [1541, 26] width 38 height 38
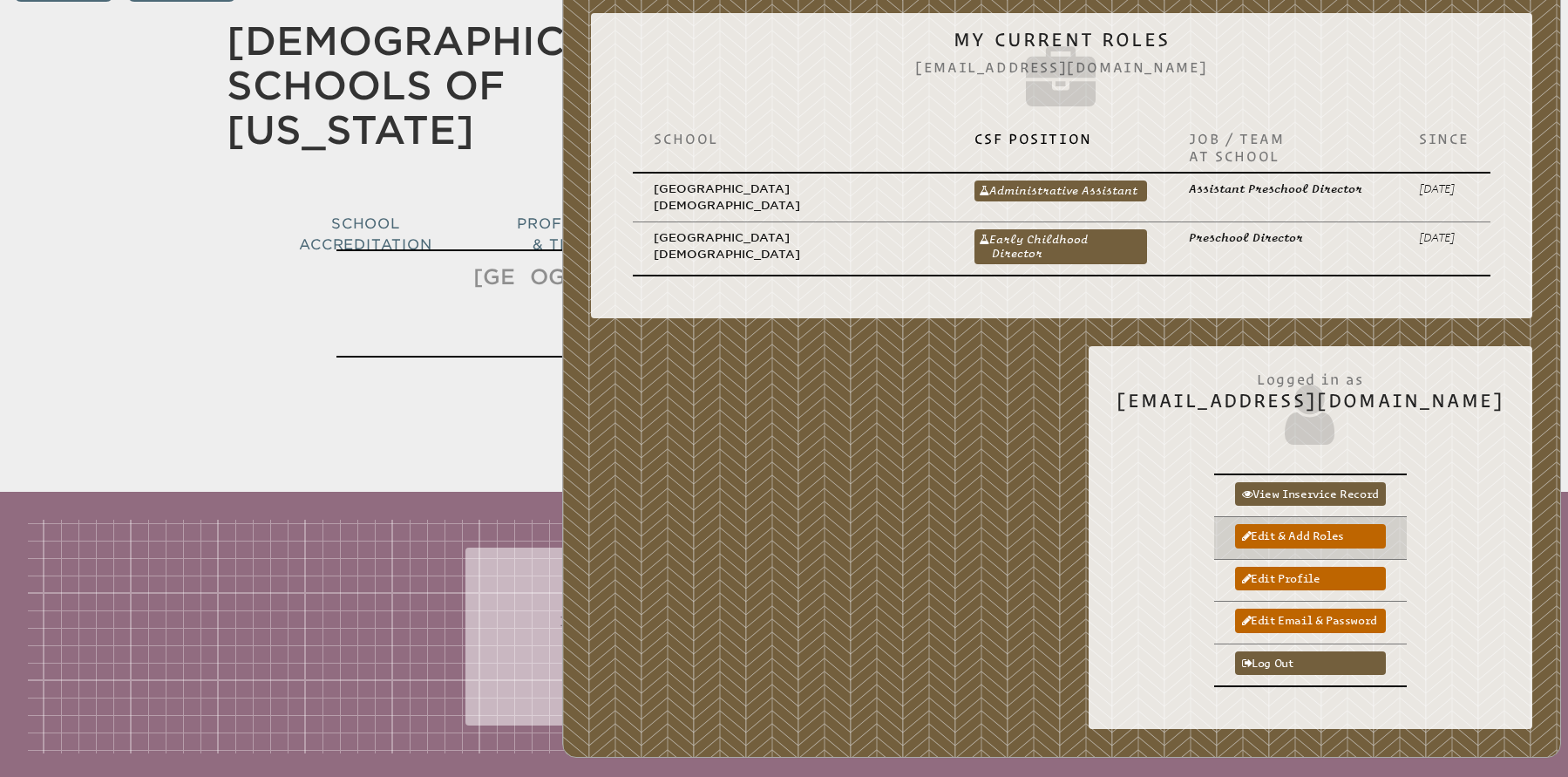
scroll to position [51, 0]
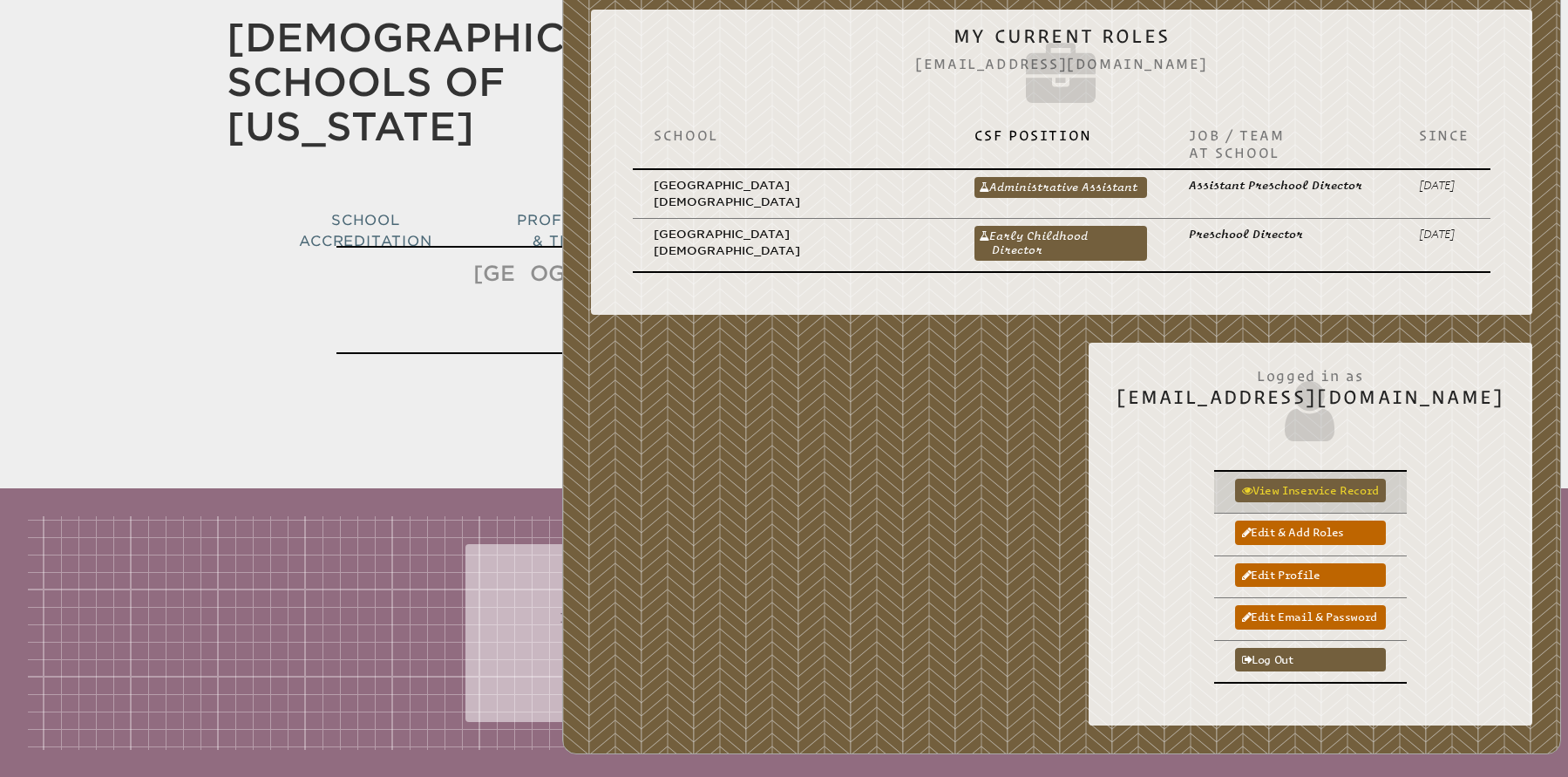
click at [1378, 479] on link "View inservice record" at bounding box center [1311, 490] width 151 height 23
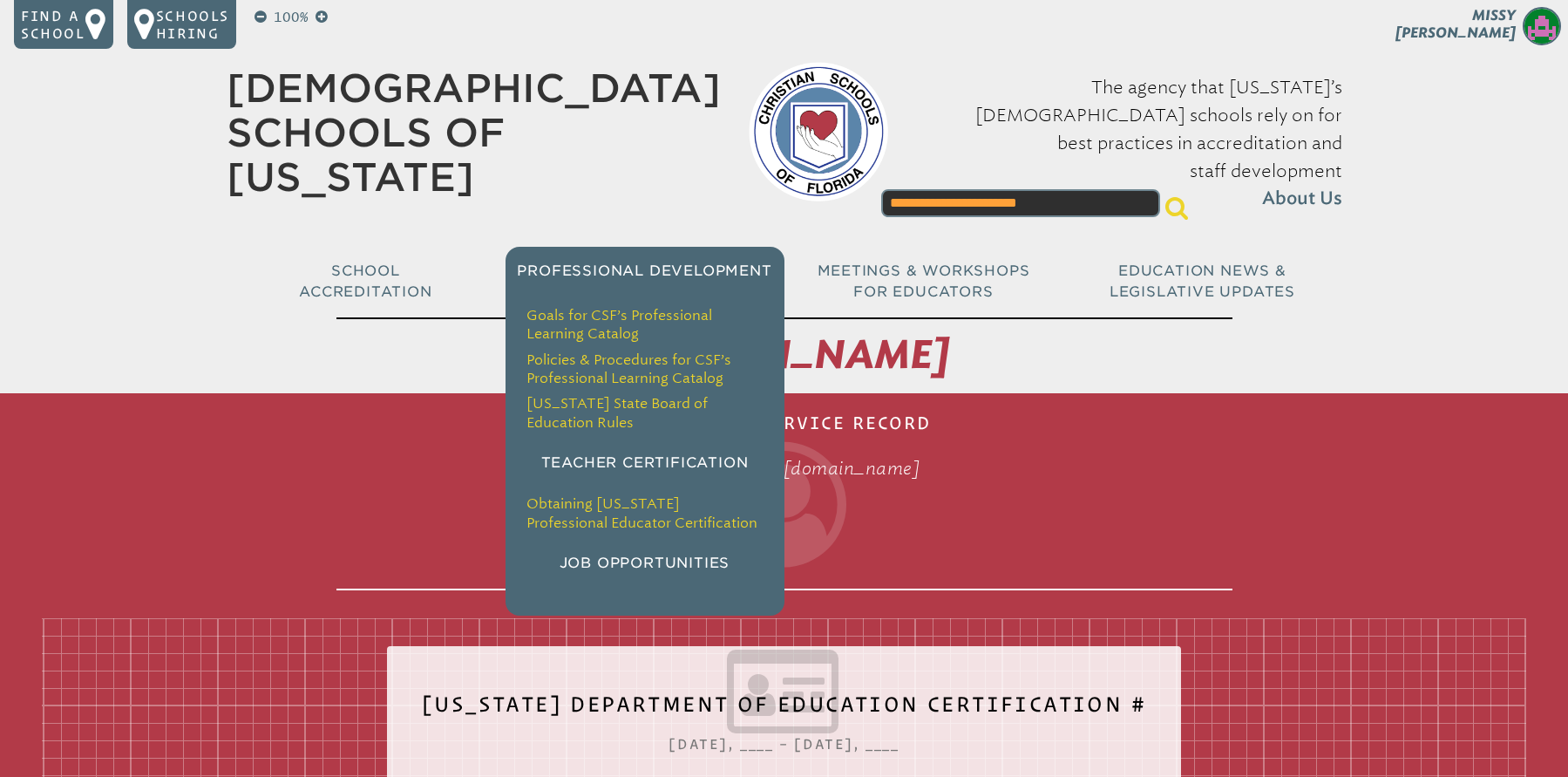
click at [609, 307] on li "Goals for CSF’s Professional Learning Catalog" at bounding box center [645, 325] width 237 height 37
click at [615, 307] on link "Goals for CSF’s Professional Learning Catalog" at bounding box center [619, 325] width 186 height 35
